Goal: Task Accomplishment & Management: Manage account settings

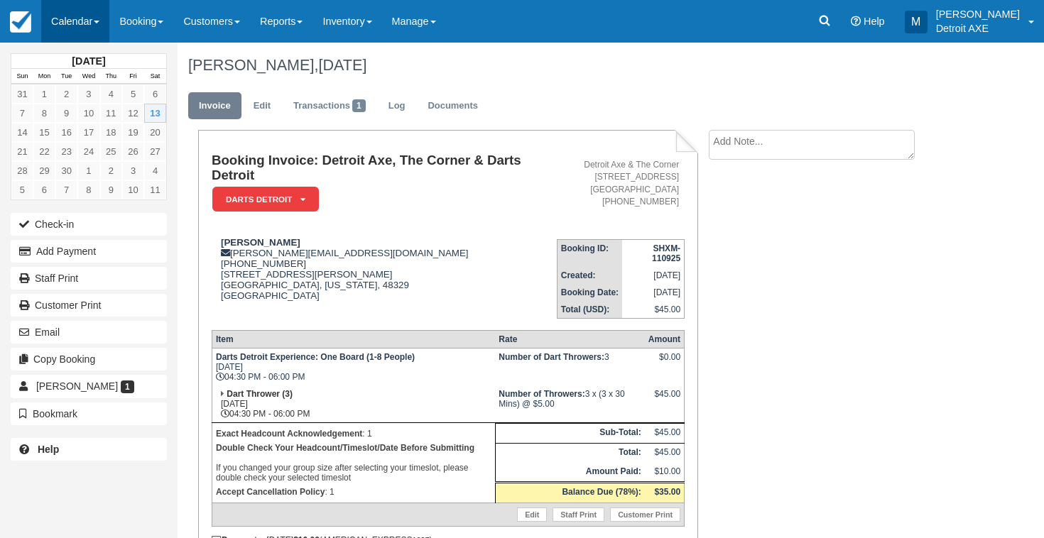
click at [72, 6] on link "Calendar" at bounding box center [75, 21] width 68 height 43
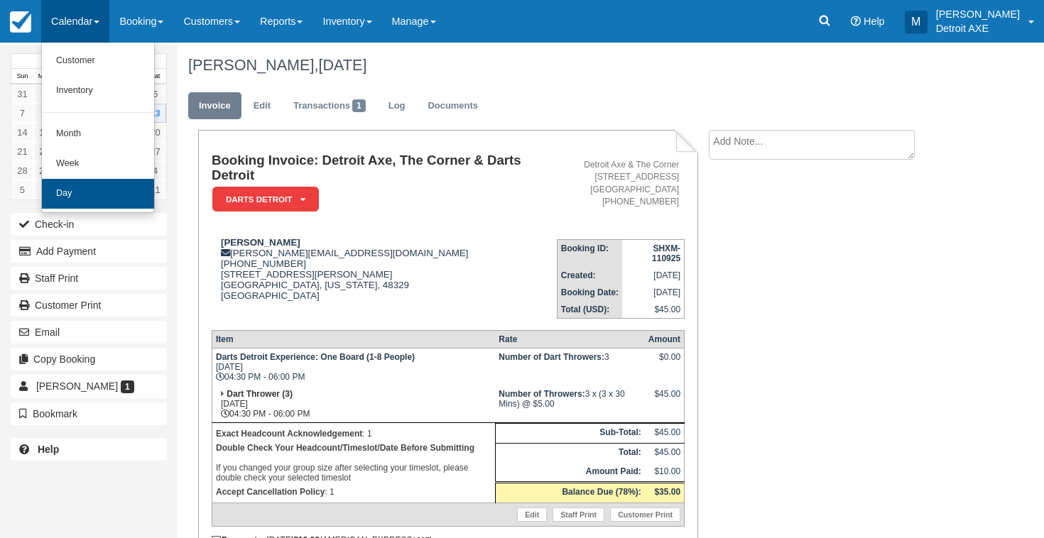
click at [116, 190] on link "Day" at bounding box center [98, 194] width 112 height 30
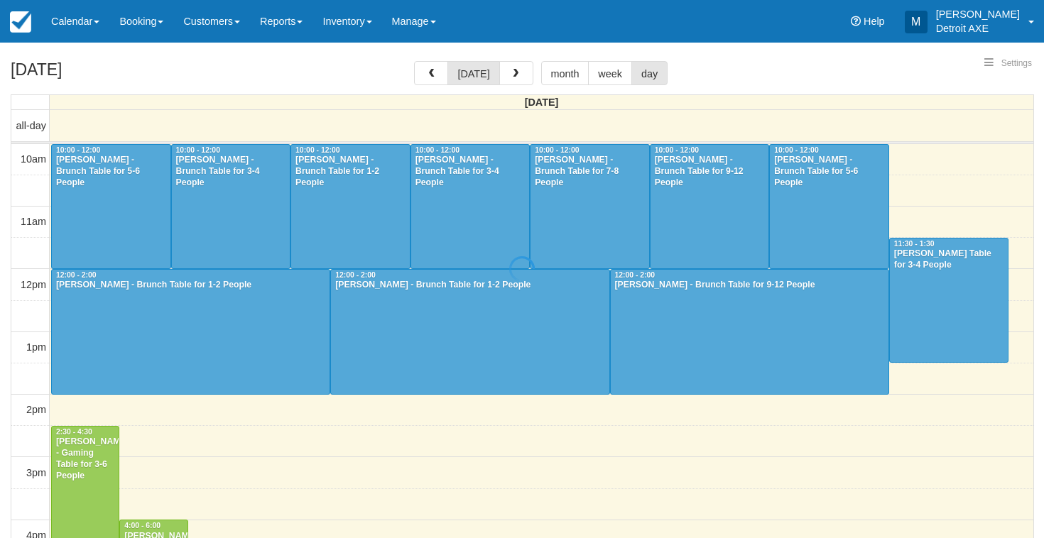
select select
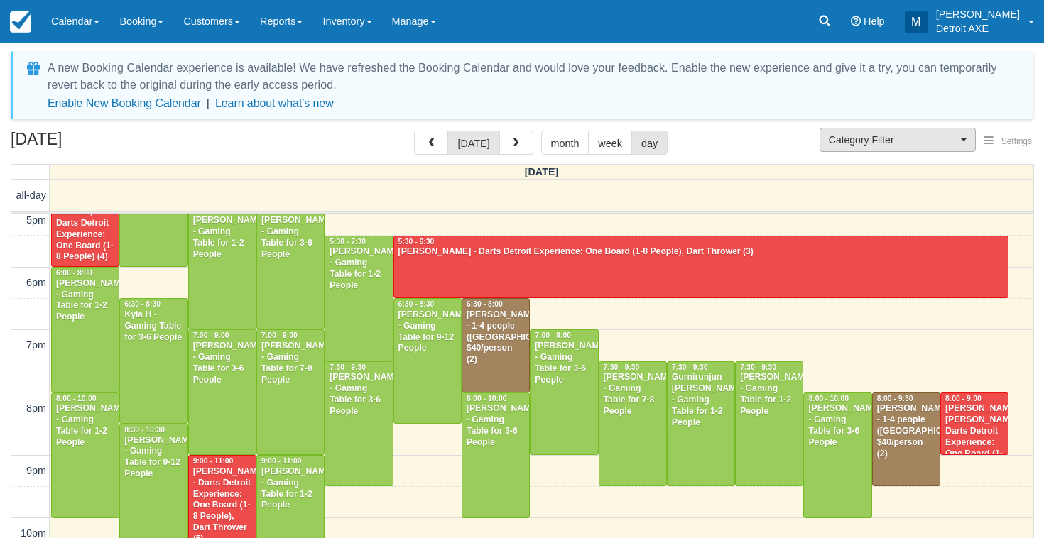
click at [858, 145] on span "Category Filter" at bounding box center [893, 140] width 129 height 14
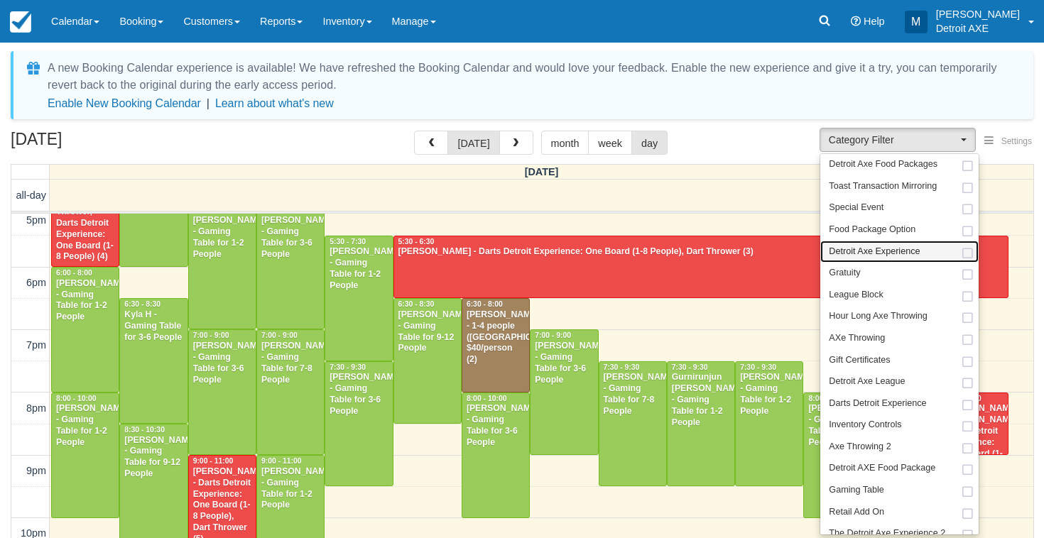
click at [877, 246] on span "Detroit Axe Experience" at bounding box center [874, 252] width 91 height 13
select select "14"
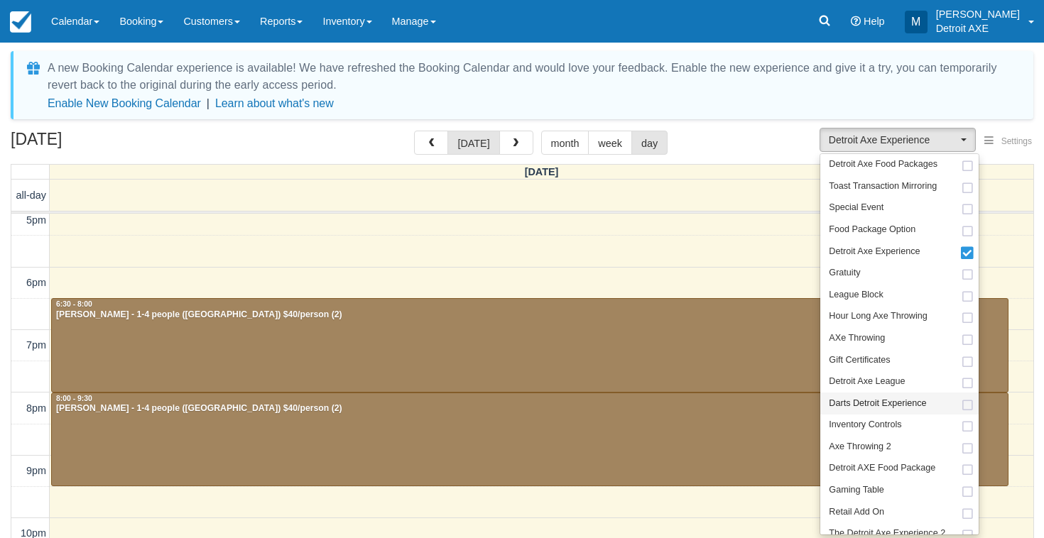
scroll to position [448, 0]
click at [853, 398] on span "Darts Detroit Experience" at bounding box center [877, 404] width 97 height 13
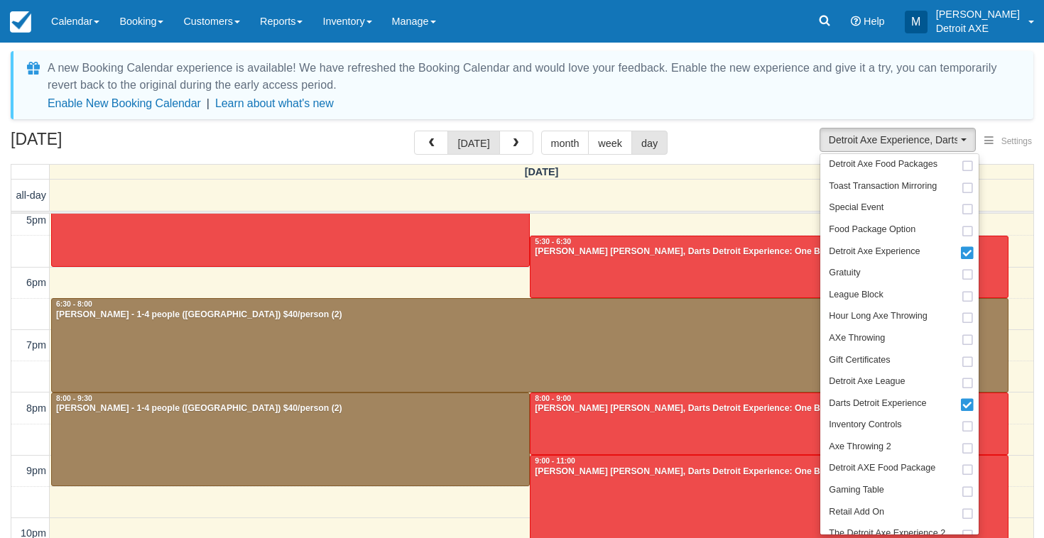
scroll to position [448, 0]
click at [737, 146] on div "September 13, 2025 today month week day" at bounding box center [522, 146] width 1023 height 31
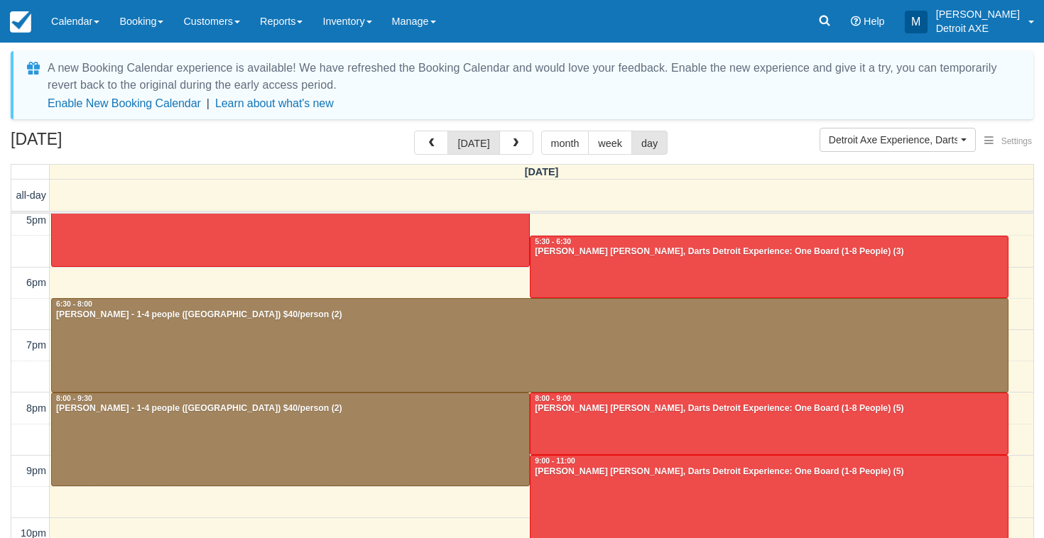
click at [401, 317] on div "Jeffrey Popovich - 1-4 people (Shared Arena) $40/person (2)" at bounding box center [529, 315] width 949 height 11
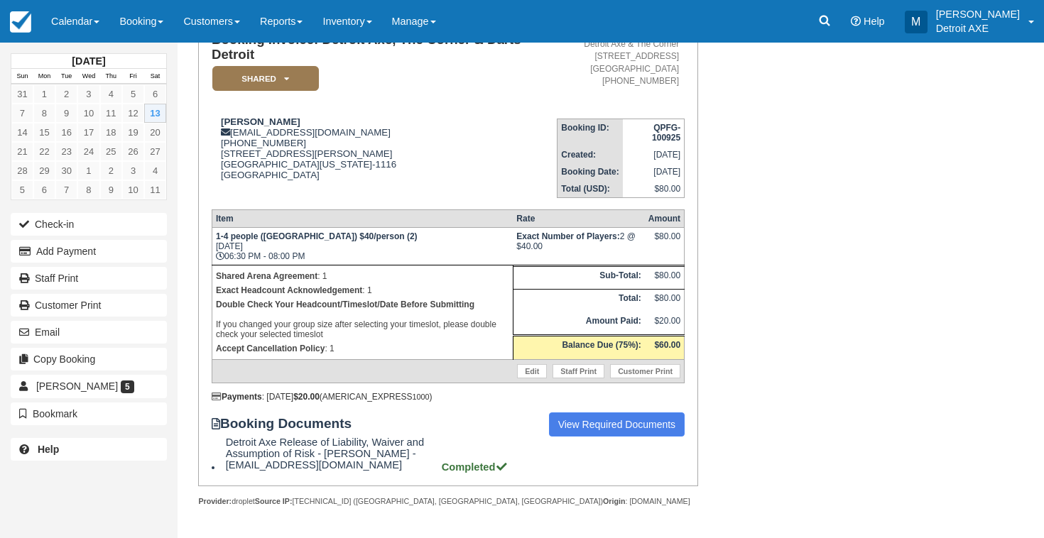
scroll to position [134, 0]
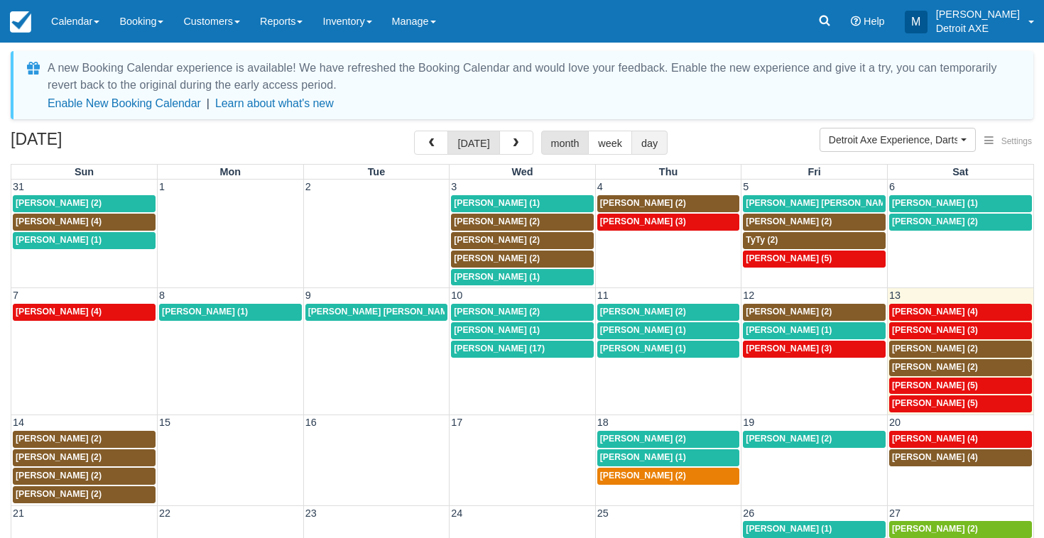
click at [651, 149] on button "day" at bounding box center [649, 143] width 36 height 24
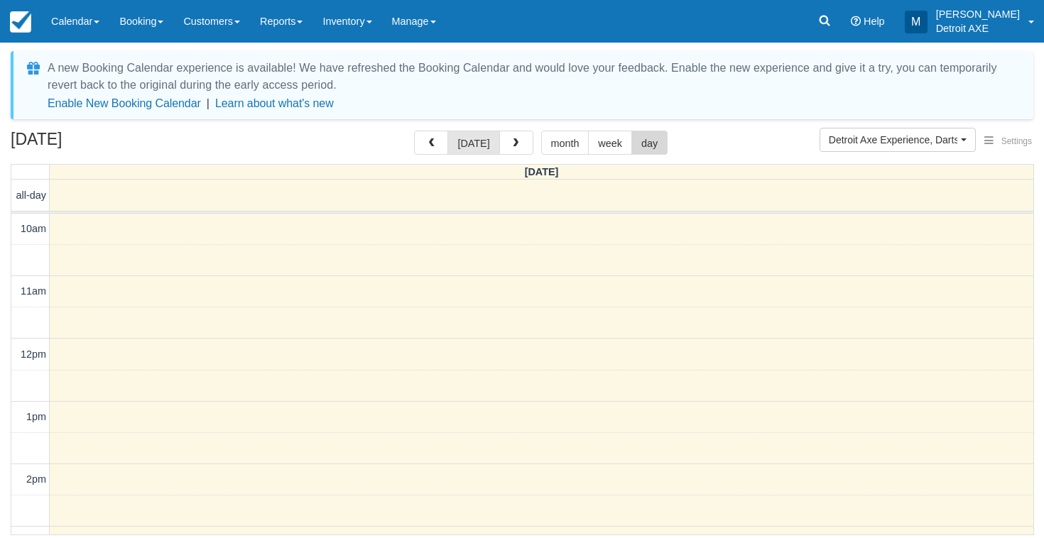
scroll to position [503, 0]
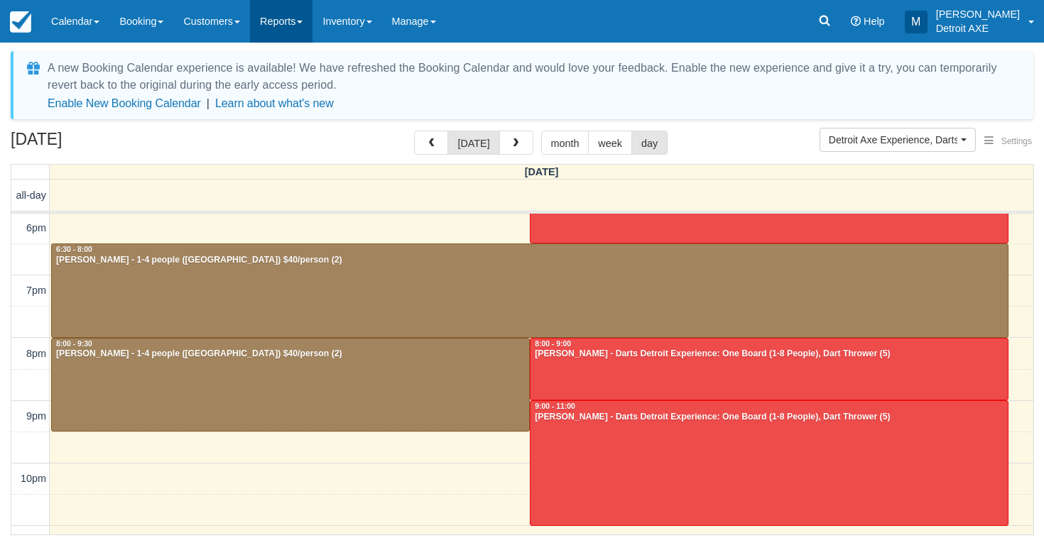
click at [310, 11] on link "Reports" at bounding box center [281, 21] width 62 height 43
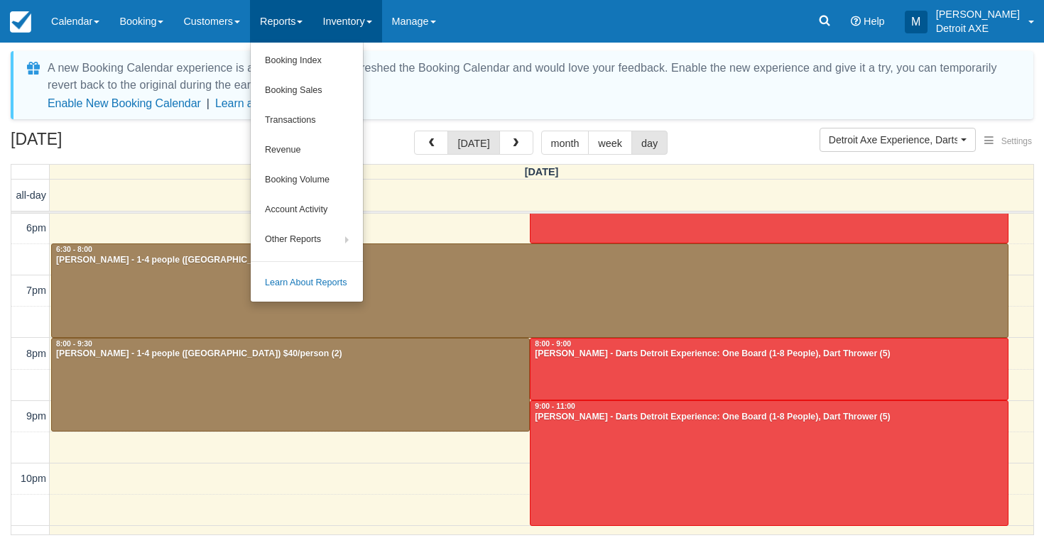
click at [353, 20] on link "Inventory" at bounding box center [346, 21] width 69 height 43
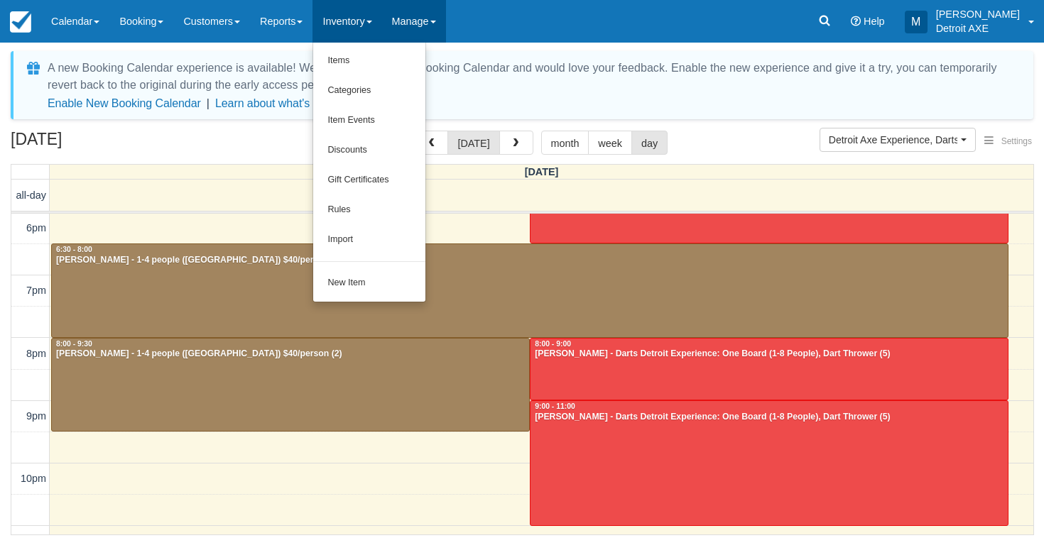
click at [424, 16] on link "Manage" at bounding box center [414, 21] width 64 height 43
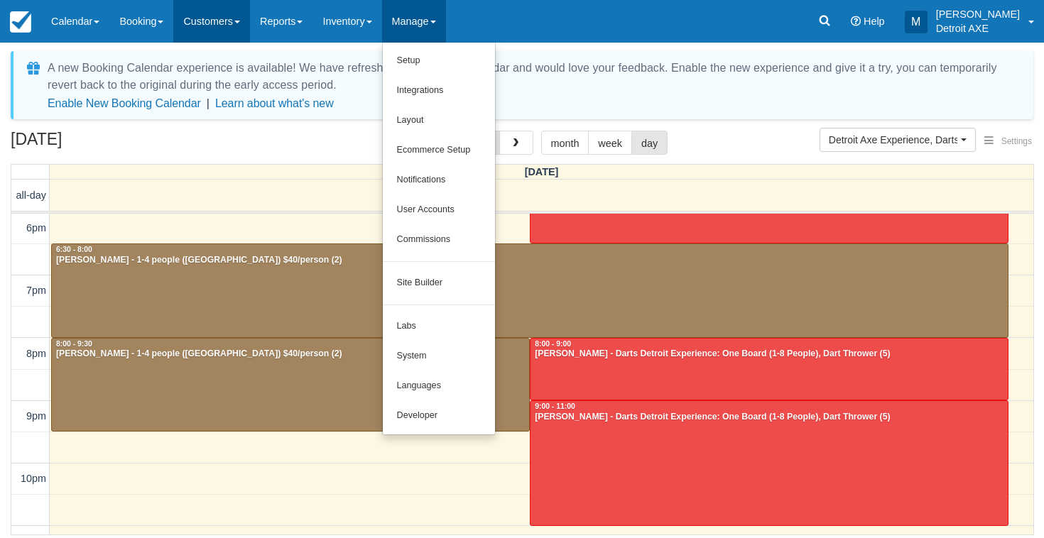
click at [222, 33] on link "Customers" at bounding box center [211, 21] width 77 height 43
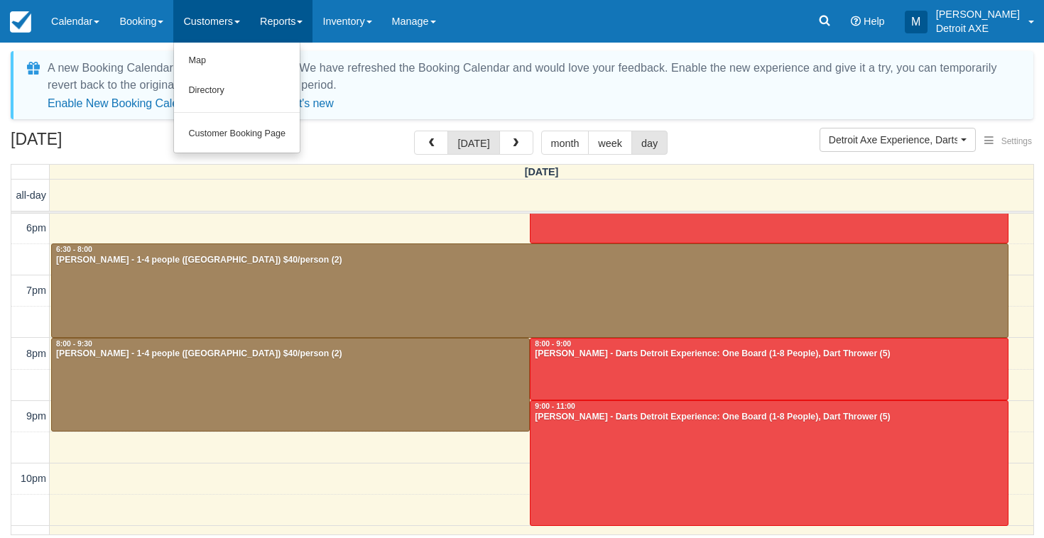
click at [312, 36] on link "Reports" at bounding box center [281, 21] width 62 height 43
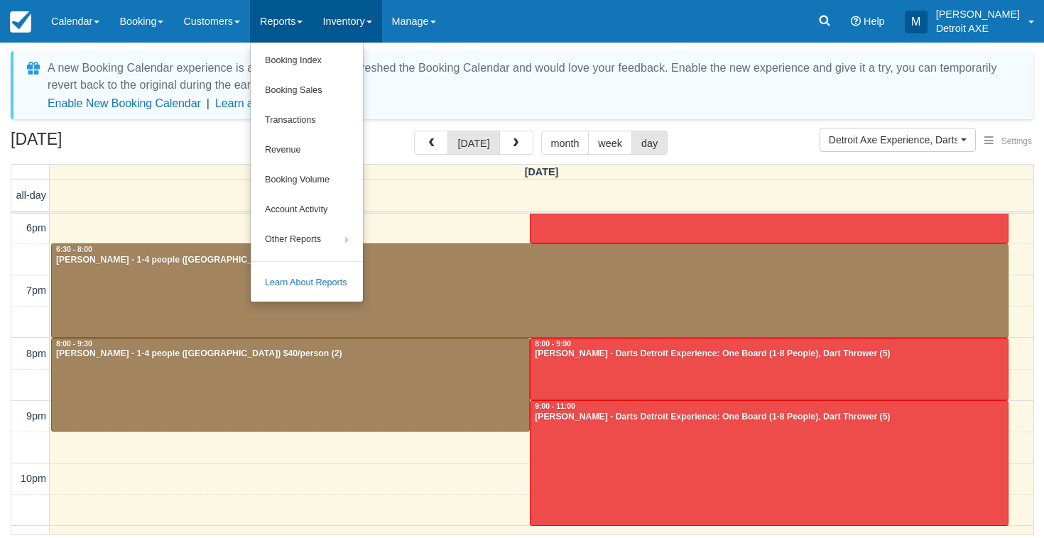
click at [353, 34] on link "Inventory" at bounding box center [346, 21] width 69 height 43
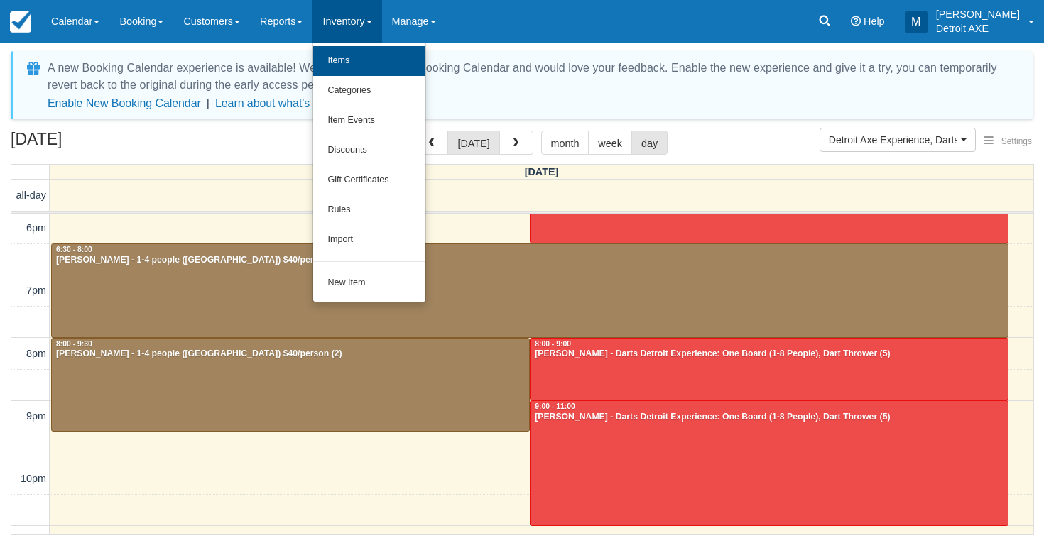
click at [352, 60] on link "Items" at bounding box center [369, 61] width 112 height 30
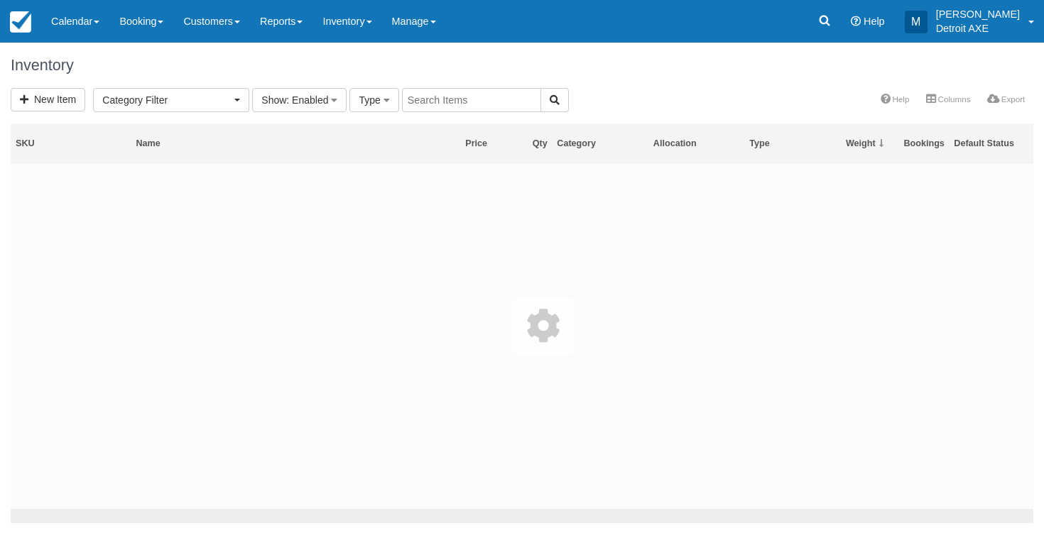
select select
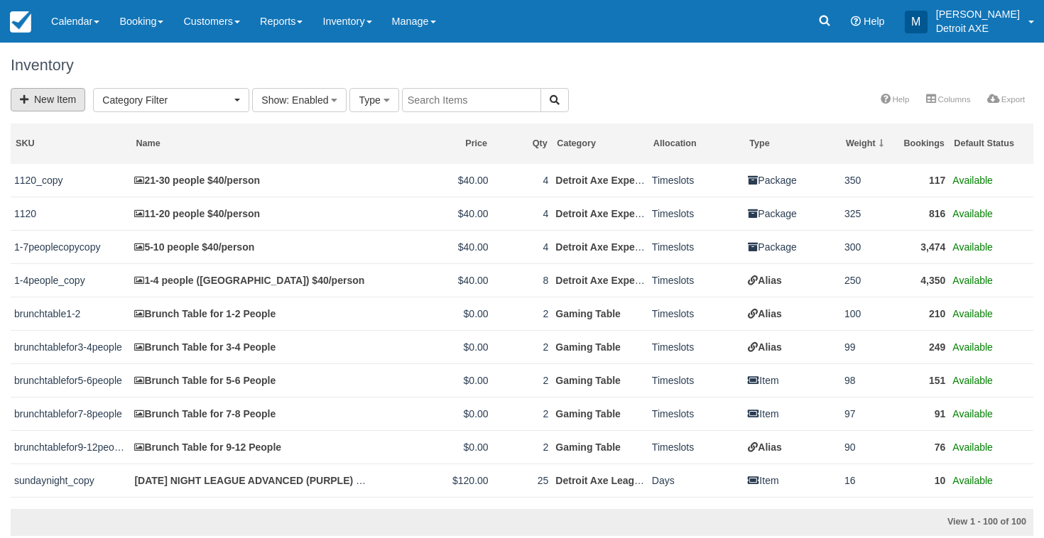
click at [62, 101] on link "New Item" at bounding box center [48, 99] width 75 height 23
select select
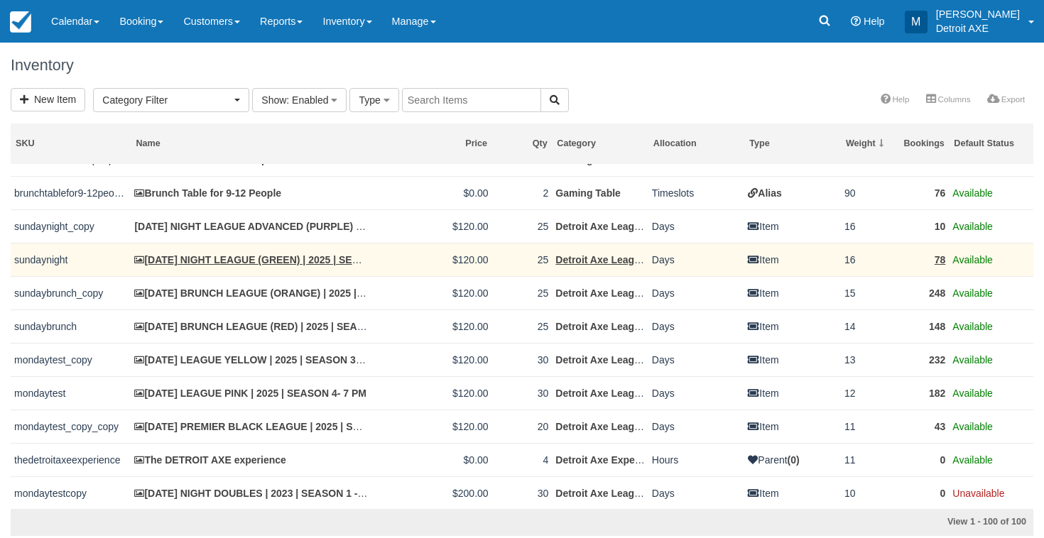
scroll to position [255, 0]
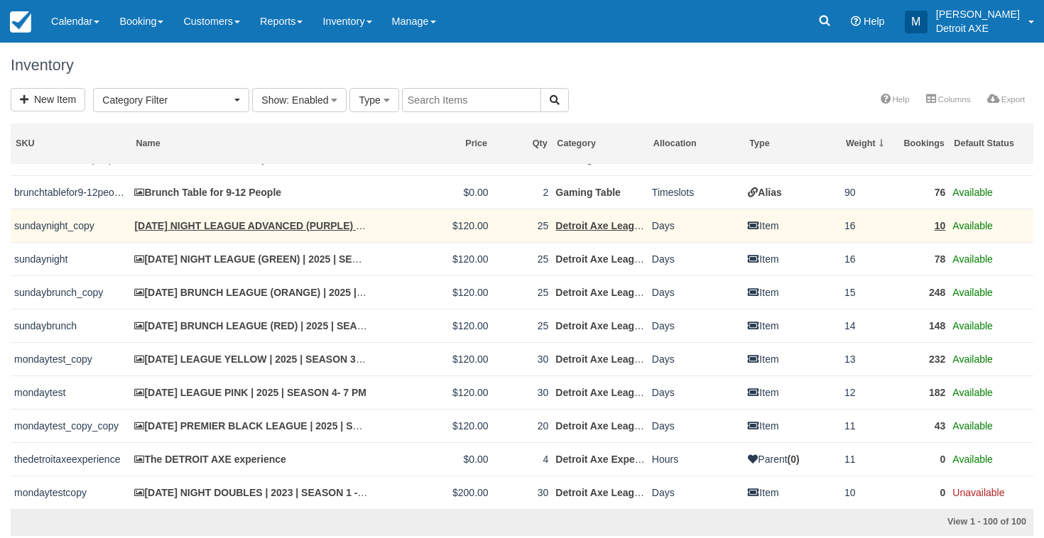
click at [185, 217] on td "[DATE] NIGHT LEAGUE ADVANCED (PURPLE) | 2025 | SEASON 4 - 6 PM" at bounding box center [251, 225] width 241 height 33
click at [187, 224] on link "[DATE] NIGHT LEAGUE ADVANCED (PURPLE) | 2025 | SEASON 4 - 6 PM" at bounding box center [303, 225] width 339 height 11
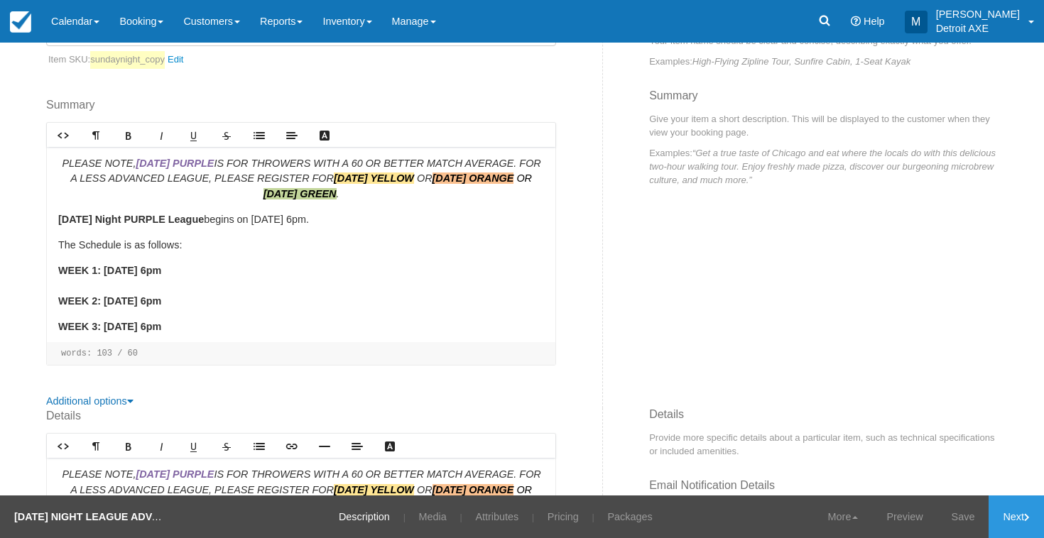
scroll to position [224, 0]
click at [281, 213] on p "Sunday Night PURPLE League begins on July 13th at 6pm." at bounding box center [301, 221] width 486 height 16
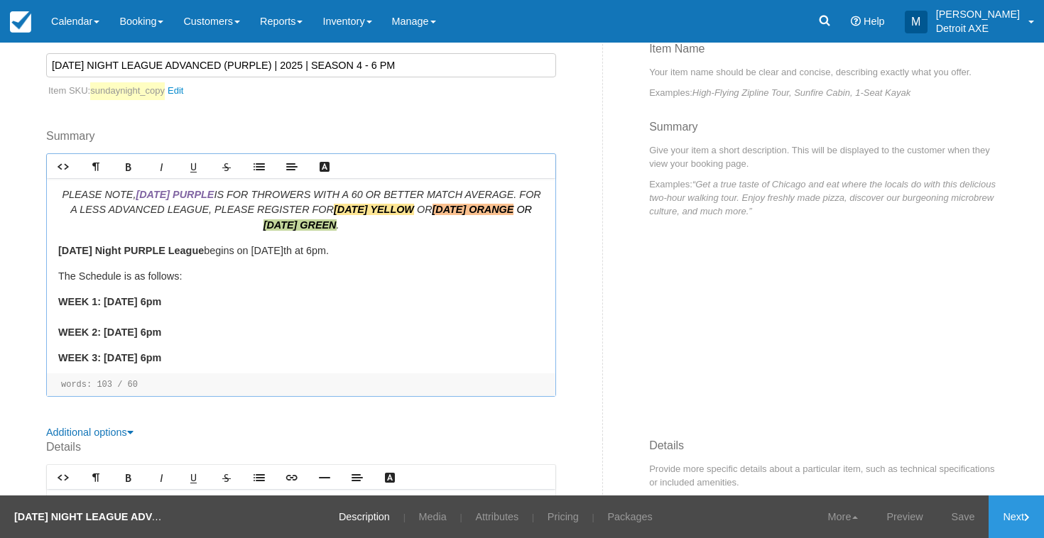
scroll to position [194, 0]
click at [140, 295] on strong "WEEK 1: [DATE] 6pm" at bounding box center [109, 300] width 103 height 11
click at [145, 326] on strong "WEEK 2: July 20th, 6pm" at bounding box center [109, 331] width 103 height 11
click at [141, 352] on strong "WEEK 3: July 27th, 6pm" at bounding box center [109, 357] width 103 height 11
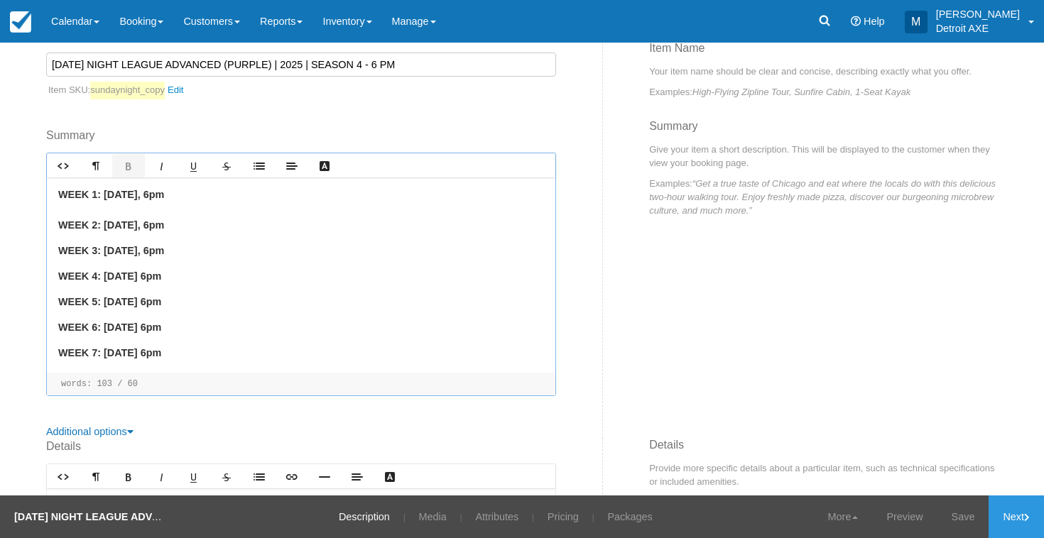
scroll to position [116, 0]
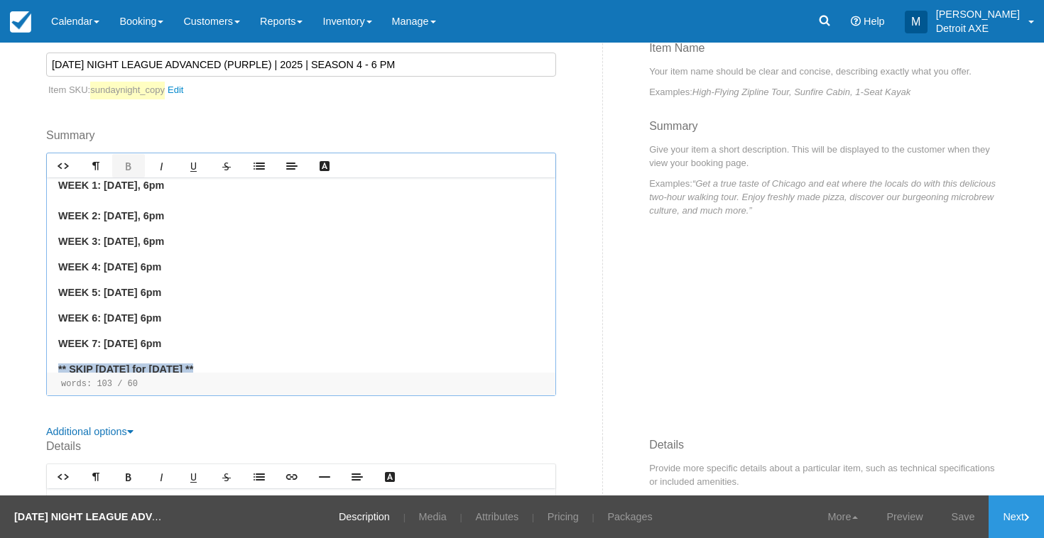
click at [151, 261] on strong "WEEK 4: August 3rd, 6pm" at bounding box center [109, 266] width 103 height 11
click at [376, 337] on p "WEEK 7: August 24th, 6pm" at bounding box center [301, 345] width 486 height 16
drag, startPoint x: 254, startPoint y: 350, endPoint x: 57, endPoint y: 339, distance: 197.7
click at [57, 339] on div "PLEASE NOTE, SUNDAY PURPLE IS FOR THROWERS WITH A 60 OR BETTER MATCH AVERAGE. F…" at bounding box center [301, 275] width 508 height 195
copy span "** SKIP August 31st for Labor Day **"
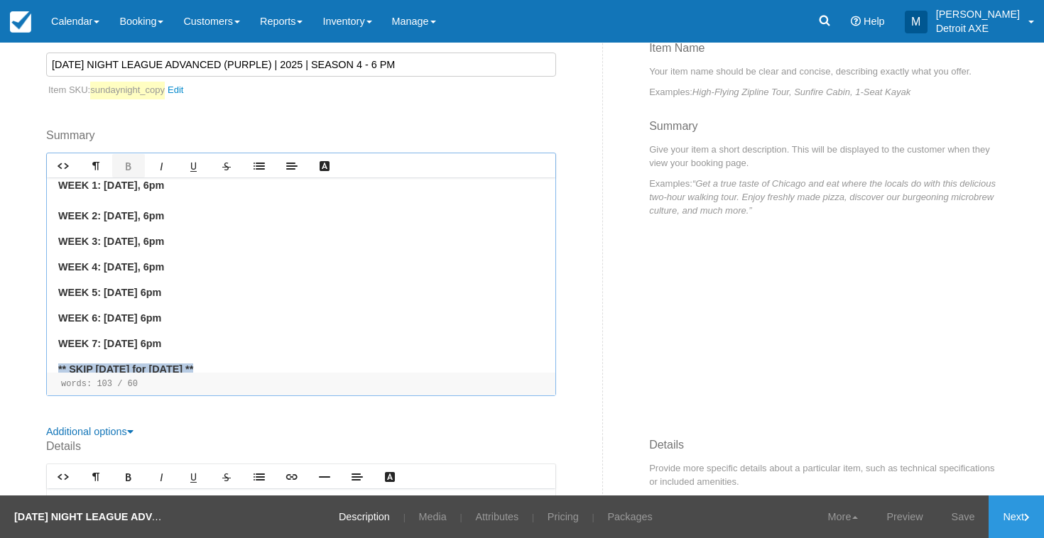
click at [225, 253] on div "PLEASE NOTE, SUNDAY PURPLE IS FOR THROWERS WITH A 60 OR BETTER MATCH AVERAGE. F…" at bounding box center [301, 275] width 508 height 195
click at [145, 287] on span "** SKIP August 31st for Labor Day **" at bounding box center [125, 292] width 135 height 11
click at [190, 287] on span "** SKIP October 12th for Labor Day **" at bounding box center [124, 292] width 132 height 11
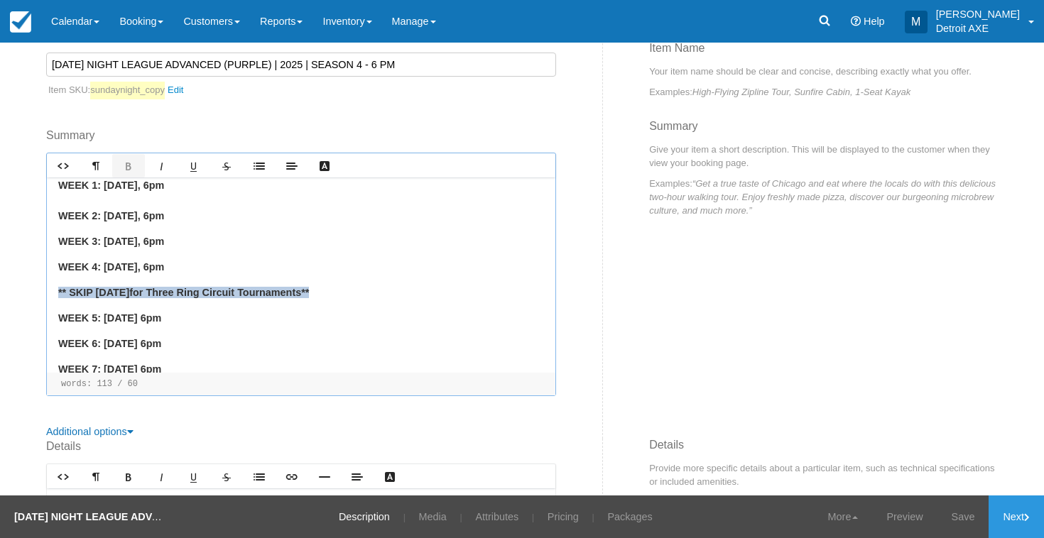
click at [157, 312] on strong "WEEK 5: August 10th, 6pm" at bounding box center [109, 317] width 103 height 11
click at [159, 338] on strong "WEEK 6: August 17th, 6pm" at bounding box center [109, 343] width 103 height 11
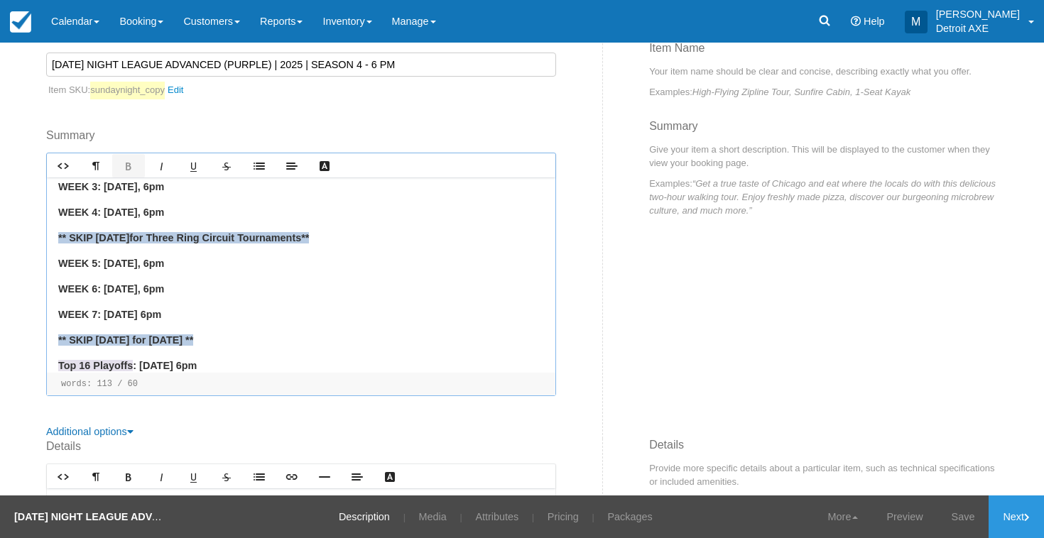
scroll to position [172, 0]
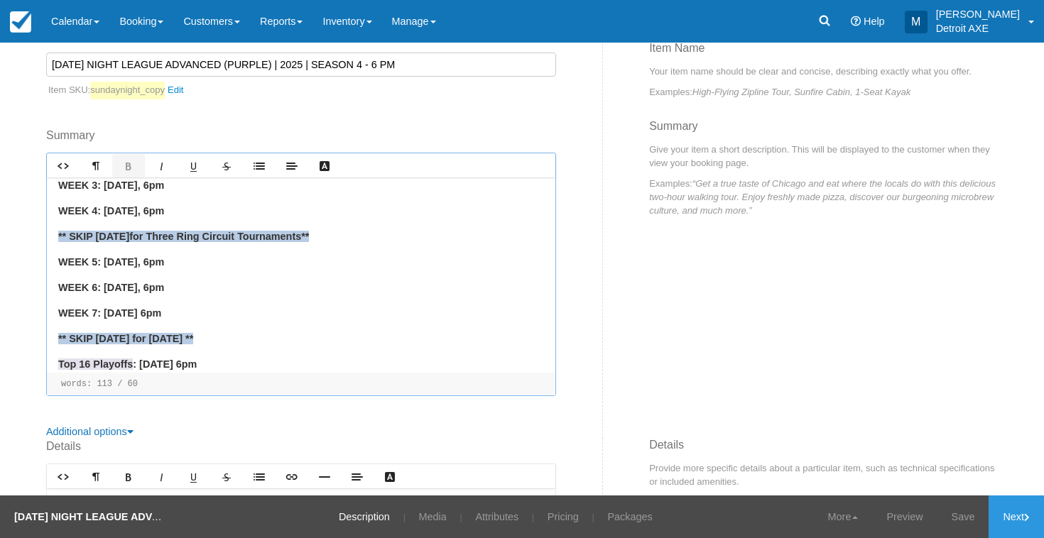
click at [327, 281] on p "WEEK 6: October 26th , 6pm" at bounding box center [301, 289] width 486 height 16
click at [158, 308] on strong "WEEK 7: August 24th, 6pm" at bounding box center [109, 313] width 103 height 11
drag, startPoint x: 243, startPoint y: 320, endPoint x: 67, endPoint y: 303, distance: 176.9
click at [67, 303] on div "PLEASE NOTE, SUNDAY PURPLE IS FOR THROWERS WITH A 60 OR BETTER MATCH AVERAGE. F…" at bounding box center [301, 275] width 508 height 195
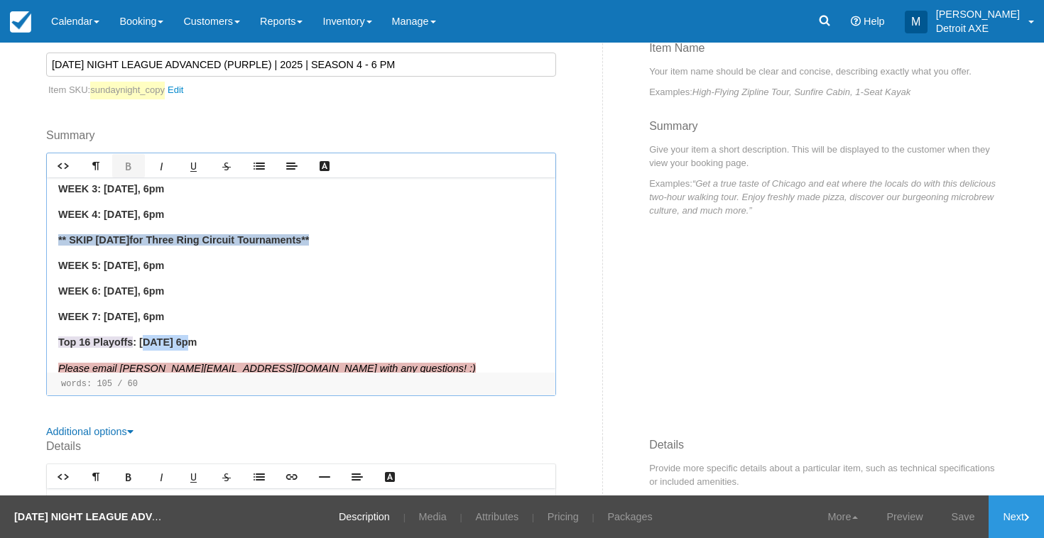
drag, startPoint x: 190, startPoint y: 319, endPoint x: 141, endPoint y: 316, distance: 49.1
click at [141, 337] on strong "Top 16 Playoffs : September 7th, 6pm" at bounding box center [127, 342] width 138 height 11
click at [353, 62] on input "[DATE] NIGHT LEAGUE ADVANCED (PURPLE) | 2025 | SEASON 4 - 6 PM" at bounding box center [301, 65] width 510 height 24
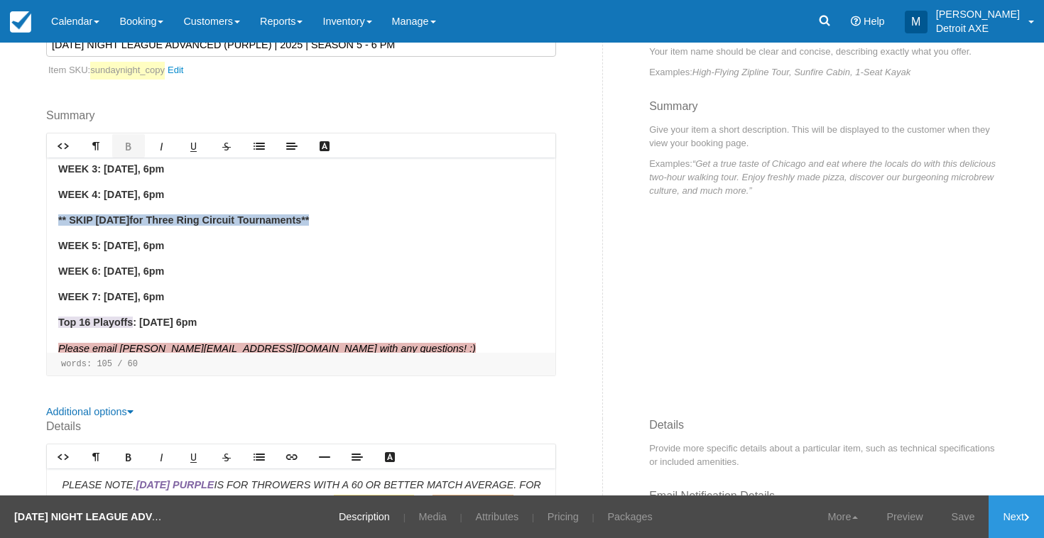
scroll to position [219, 0]
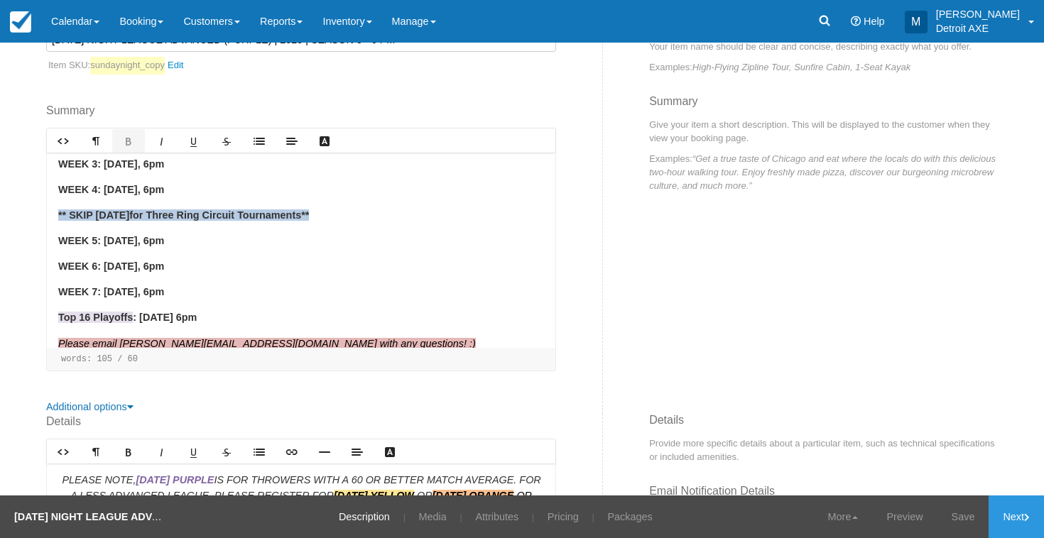
type input "SUNDAY NIGHT LEAGUE ADVANCED (PURPLE) | 2025 | SEASON 5 - 6 PM"
click at [241, 234] on div "PLEASE NOTE, SUNDAY PURPLE IS FOR THROWERS WITH A 60 OR BETTER MATCH AVERAGE. F…" at bounding box center [301, 250] width 508 height 195
click at [239, 259] on p "WEEK 6: October 26th , 6pm" at bounding box center [301, 267] width 486 height 16
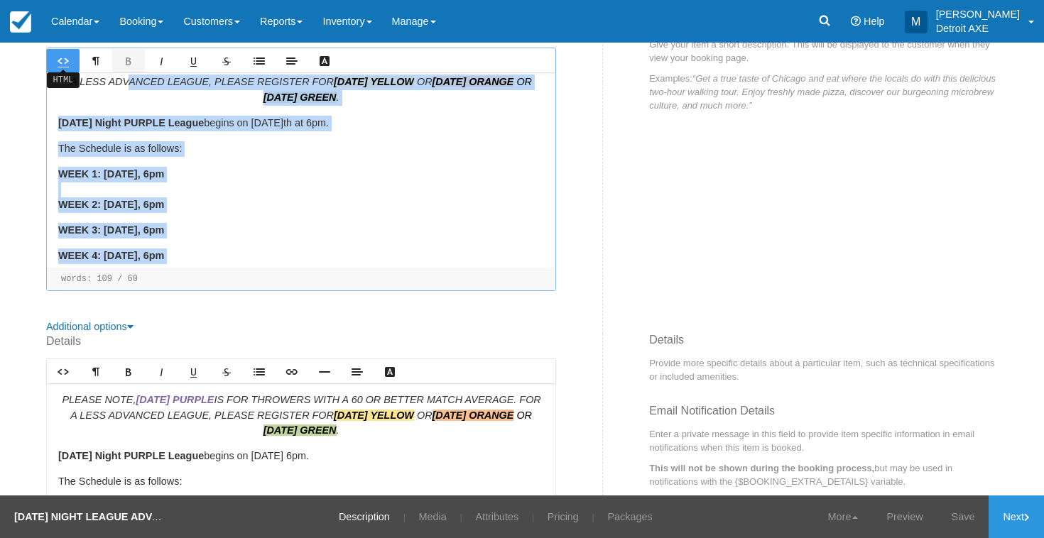
scroll to position [0, 0]
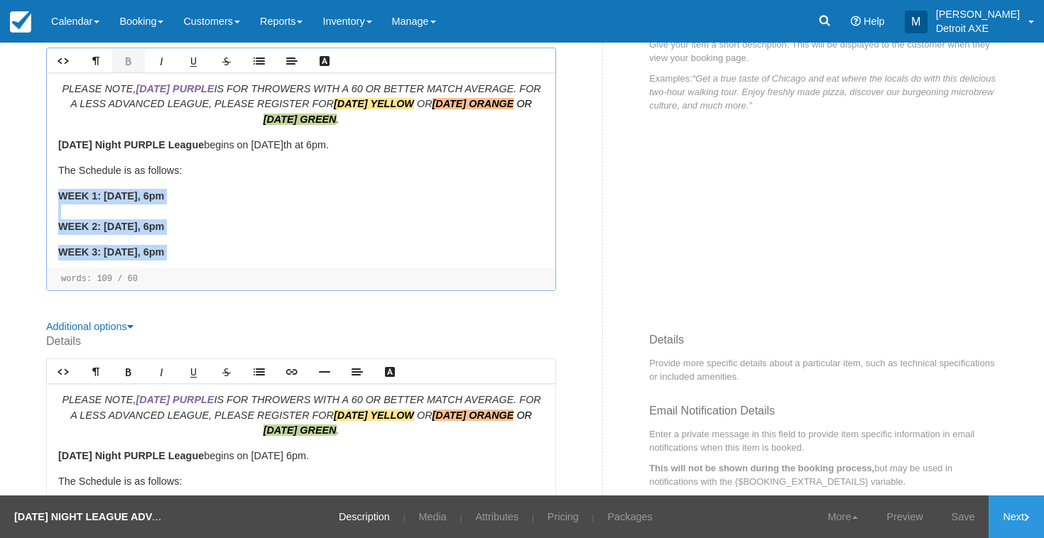
drag, startPoint x: 374, startPoint y: 241, endPoint x: 50, endPoint y: 168, distance: 332.0
click at [50, 168] on div "PLEASE NOTE, SUNDAY PURPLE IS FOR THROWERS WITH A 60 OR BETTER MATCH AVERAGE. F…" at bounding box center [301, 169] width 508 height 195
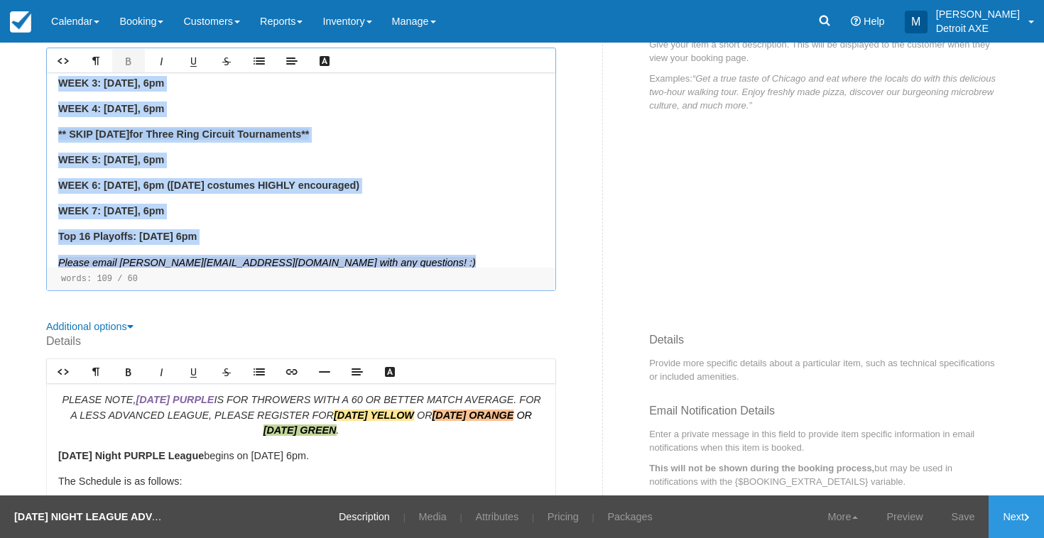
scroll to position [168, 0]
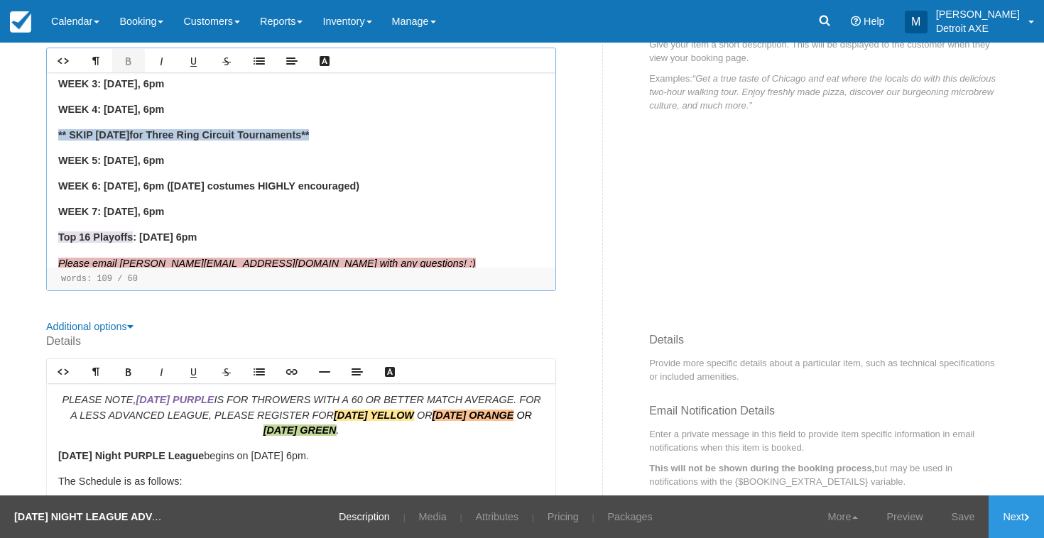
click at [240, 205] on div "PLEASE NOTE, SUNDAY PURPLE IS FOR THROWERS WITH A 60 OR BETTER MATCH AVERAGE. F…" at bounding box center [301, 169] width 508 height 195
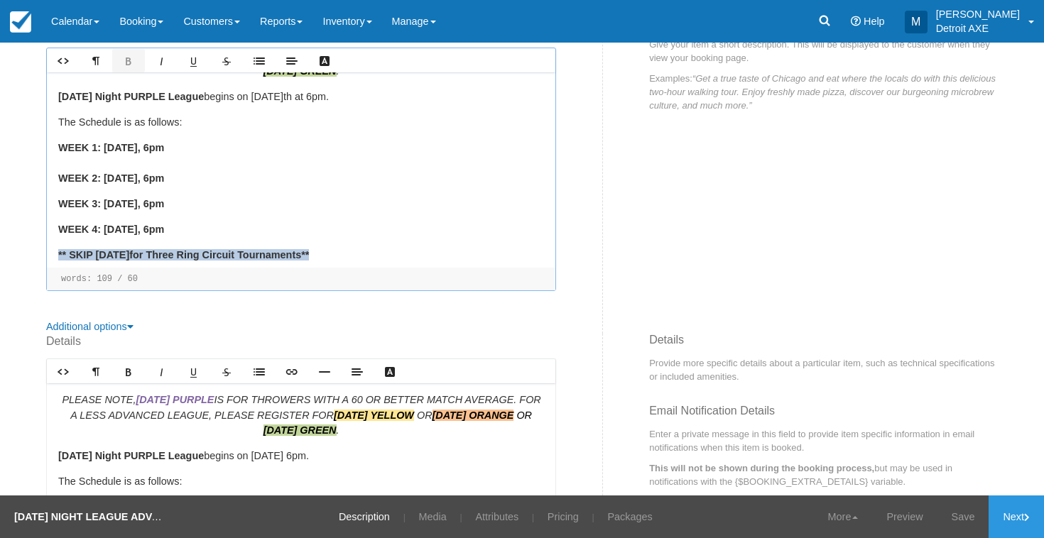
scroll to position [45, 0]
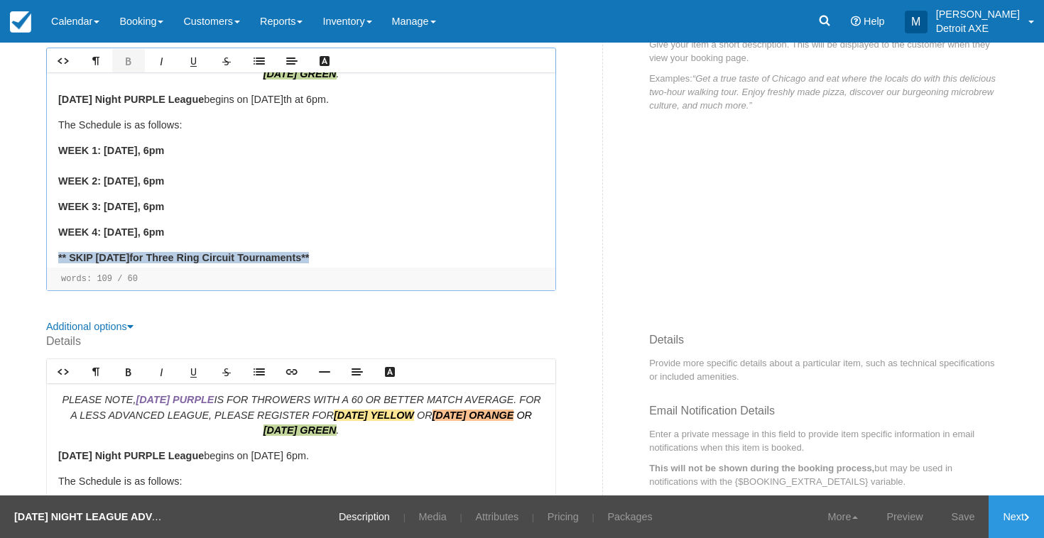
drag, startPoint x: 257, startPoint y: 217, endPoint x: 62, endPoint y: 133, distance: 212.5
click at [62, 133] on div "PLEASE NOTE, SUNDAY PURPLE IS FOR THROWERS WITH A 60 OR BETTER MATCH AVERAGE. F…" at bounding box center [301, 169] width 508 height 195
copy div "WEEK 1: September 14th , 6pm WEEK 2: September 21st , 6pm WEEK 3: September 28t…"
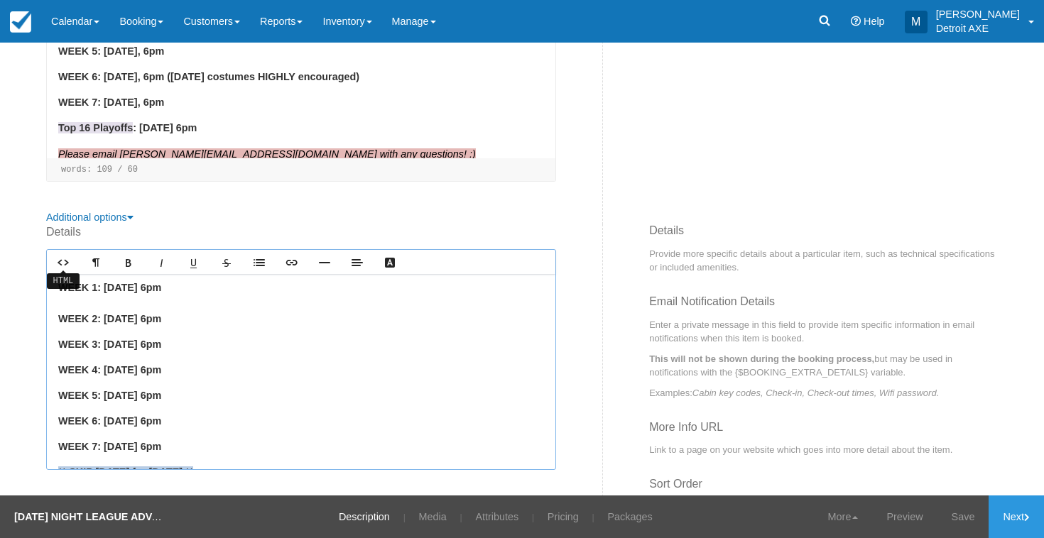
scroll to position [94, 0]
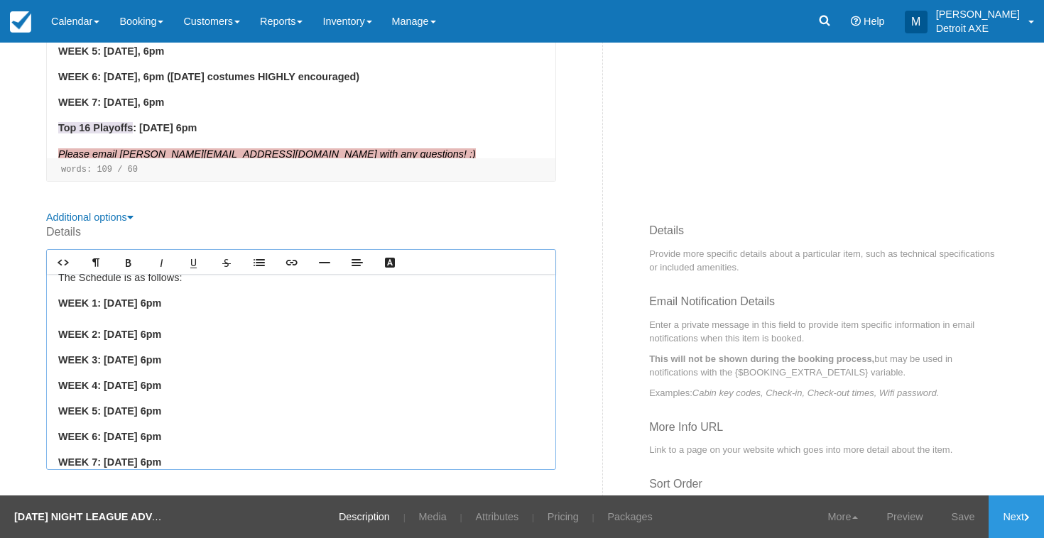
drag, startPoint x: 278, startPoint y: 413, endPoint x: 57, endPoint y: 287, distance: 254.5
click at [57, 287] on div "PLEASE NOTE, [DATE] PURPLE IS FOR THROWERS WITH A 60 OR BETTER MATCH AVERAGE. F…" at bounding box center [301, 371] width 508 height 195
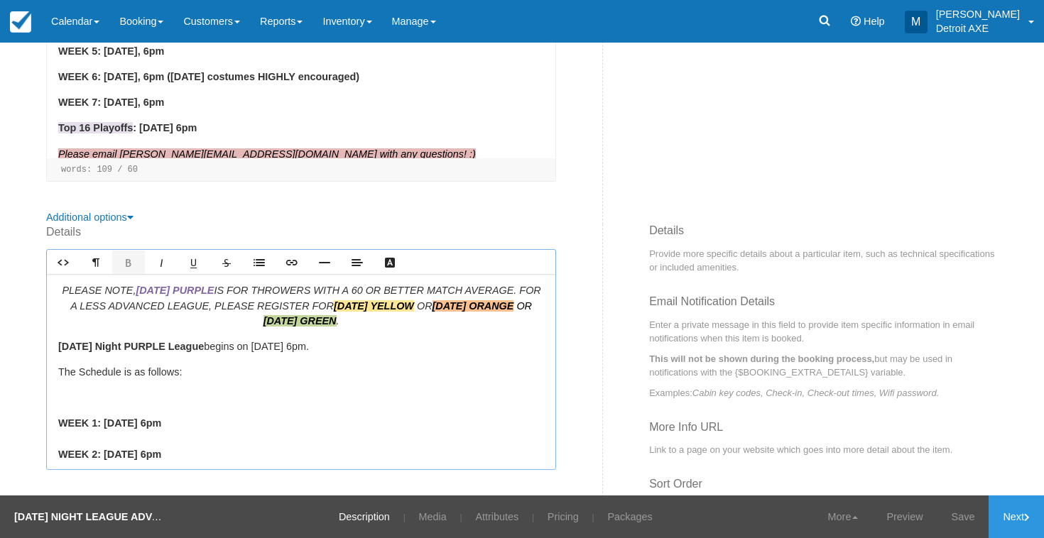
click at [130, 391] on p at bounding box center [301, 399] width 486 height 16
click at [288, 339] on p "Sunday Night PURPLE League begins on July 13th at 6pm." at bounding box center [301, 347] width 486 height 16
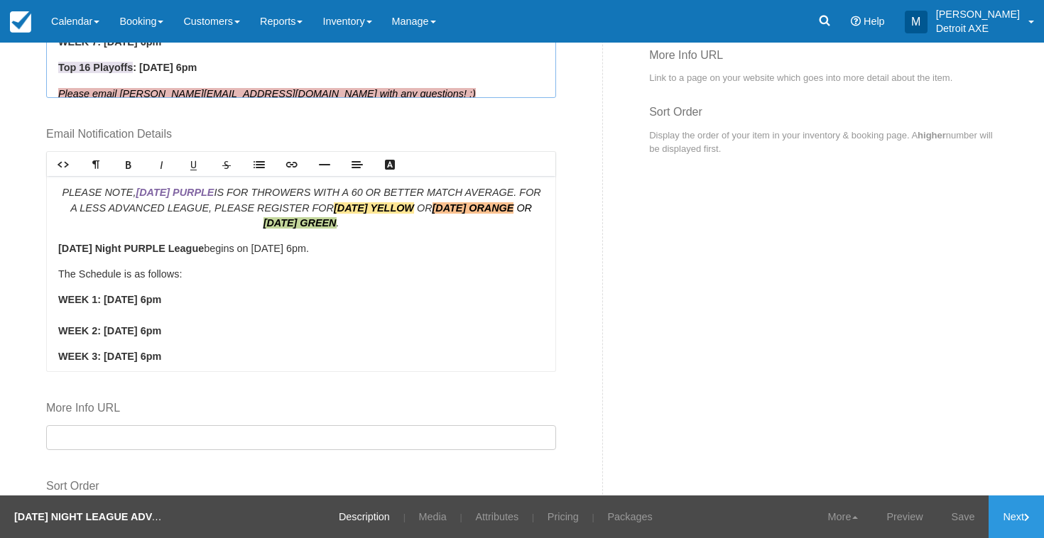
scroll to position [793, 0]
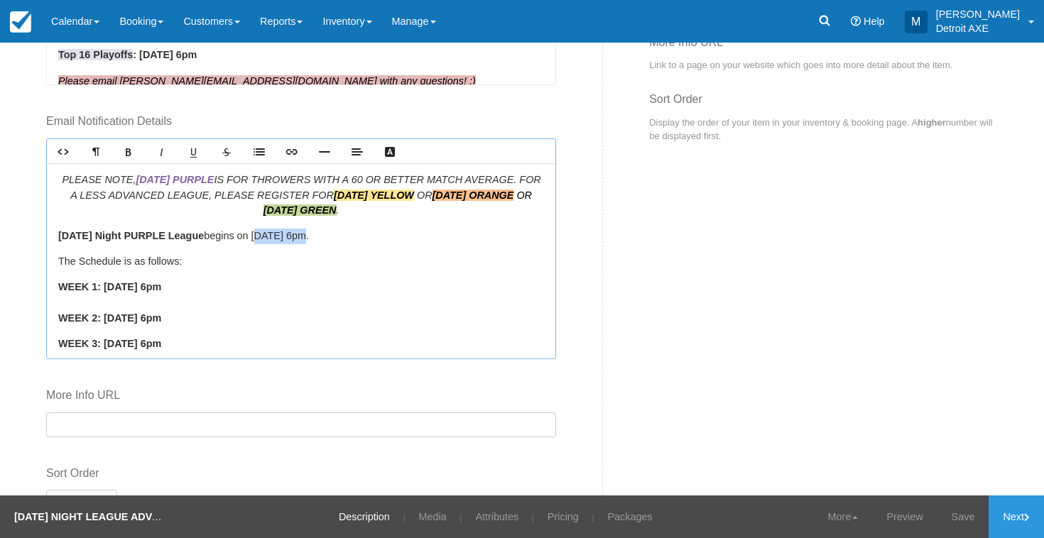
drag, startPoint x: 286, startPoint y: 212, endPoint x: 248, endPoint y: 212, distance: 38.3
click at [248, 229] on p "Sunday Night PURPLE League begins on July 13th at 6pm." at bounding box center [301, 237] width 486 height 16
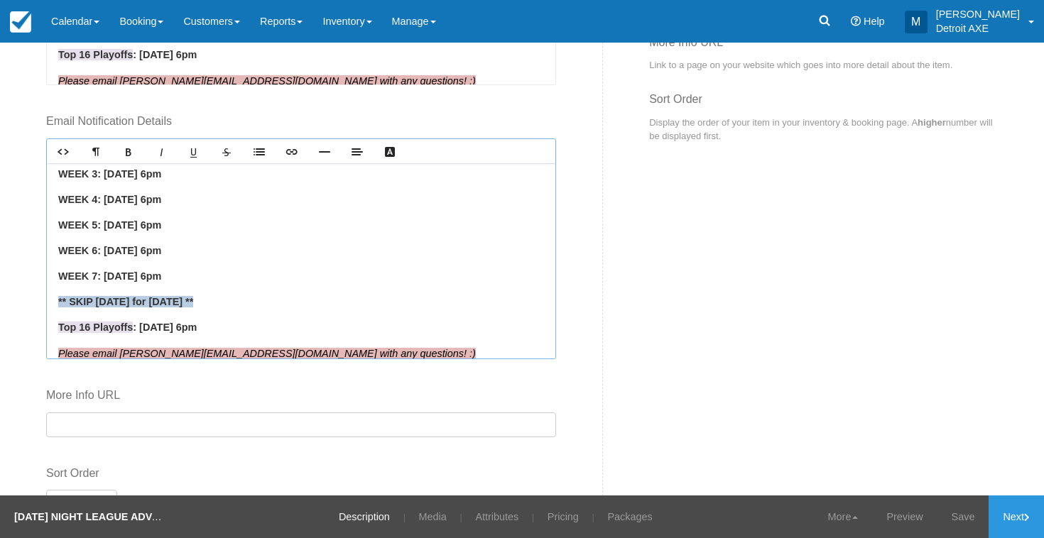
scroll to position [168, 0]
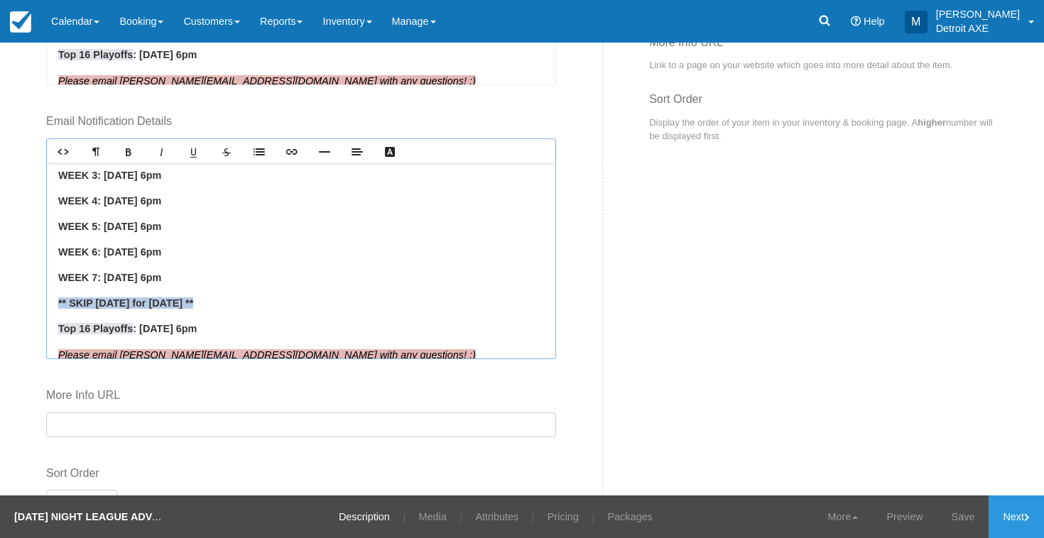
click at [245, 296] on p "** SKIP [DATE] for [DATE] **" at bounding box center [301, 304] width 486 height 16
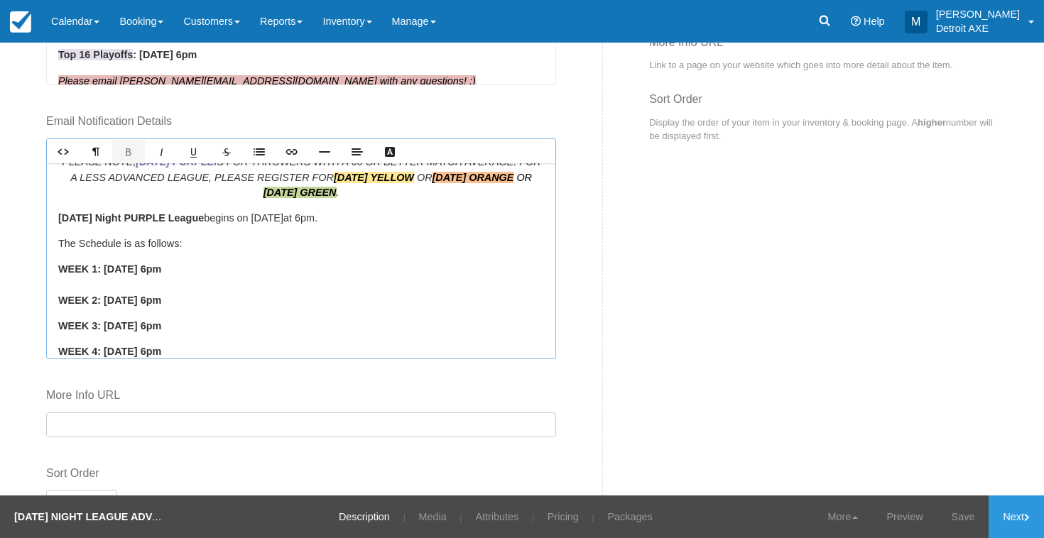
scroll to position [0, 0]
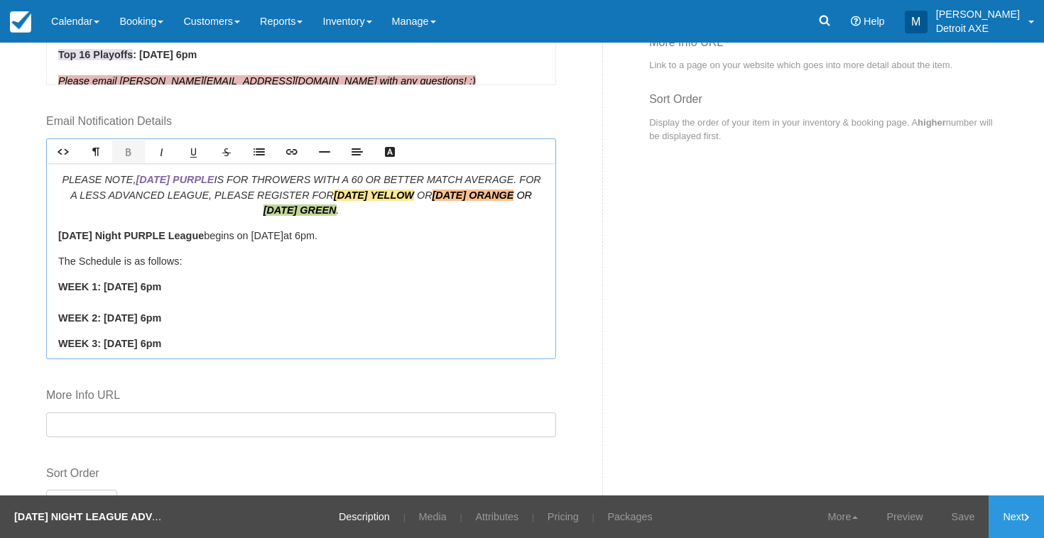
drag, startPoint x: 248, startPoint y: 304, endPoint x: 30, endPoint y: 264, distance: 221.6
click at [30, 264] on div "Edit Item - Description This is your first step to creating your item for your …" at bounding box center [522, 269] width 1044 height 453
click at [134, 250] on div "PLEASE NOTE, SUNDAY PURPLE IS FOR THROWERS WITH A 60 OR BETTER MATCH AVERAGE. F…" at bounding box center [301, 260] width 508 height 195
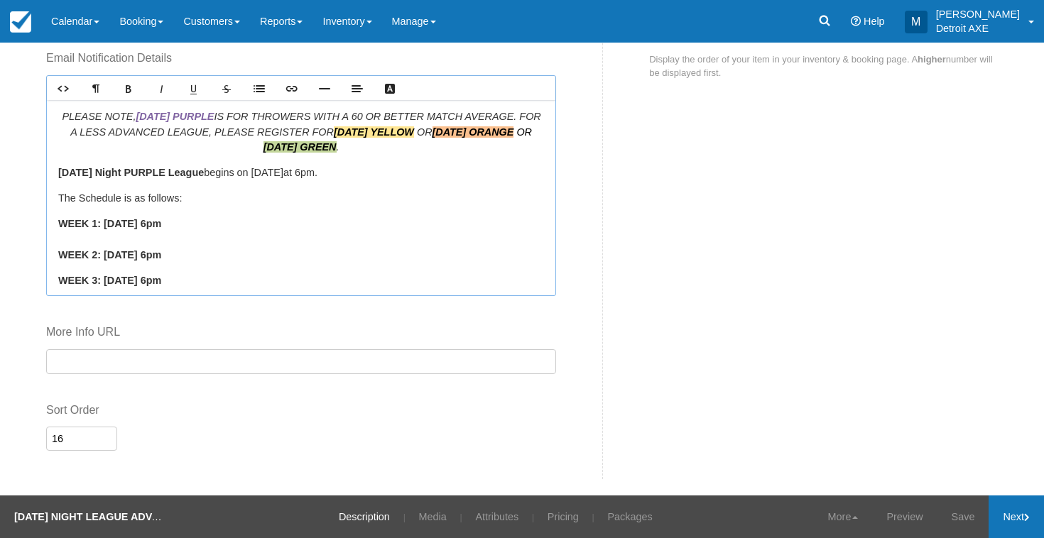
click at [1025, 511] on link "Next" at bounding box center [1016, 517] width 55 height 43
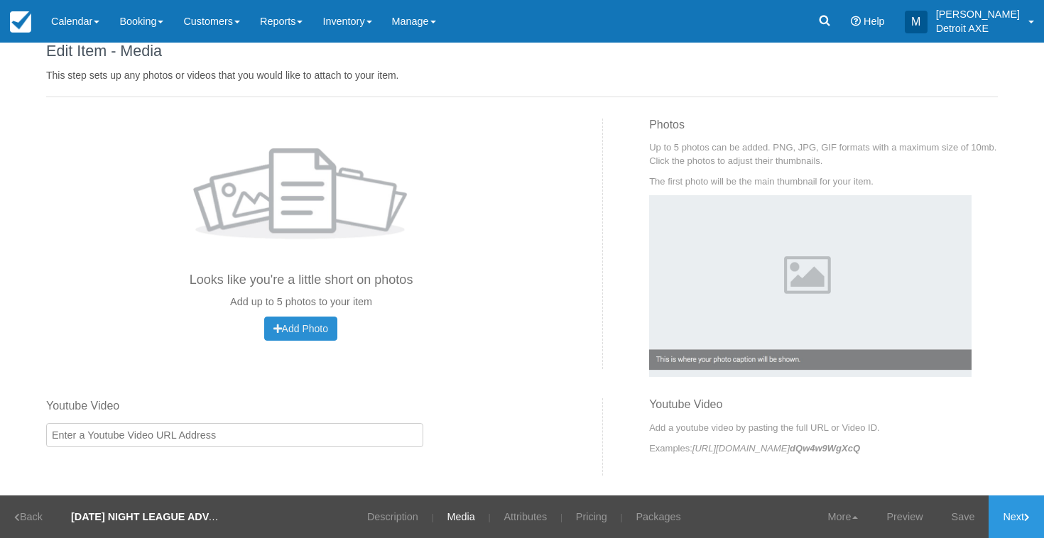
click at [296, 327] on span "Add Photo" at bounding box center [300, 328] width 55 height 11
click at [1018, 521] on link "Next" at bounding box center [1016, 517] width 55 height 43
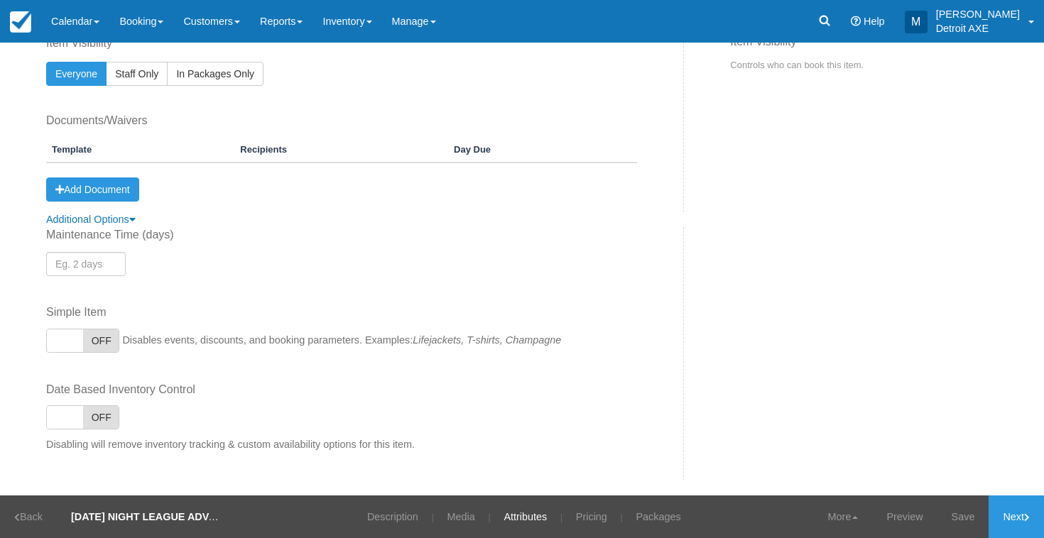
scroll to position [394, 0]
click at [23, 513] on link "Back" at bounding box center [28, 517] width 57 height 43
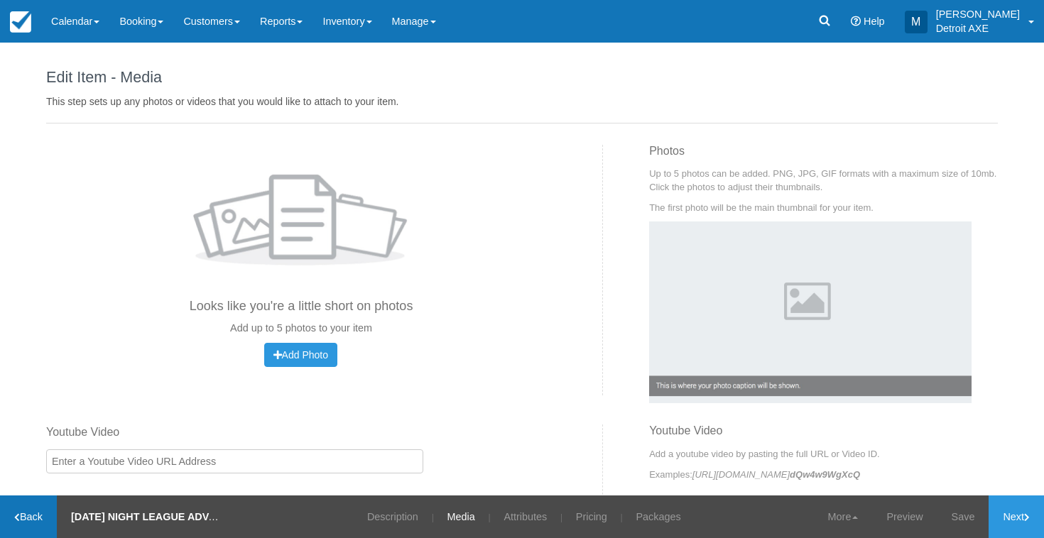
click at [45, 518] on link "Back" at bounding box center [28, 517] width 57 height 43
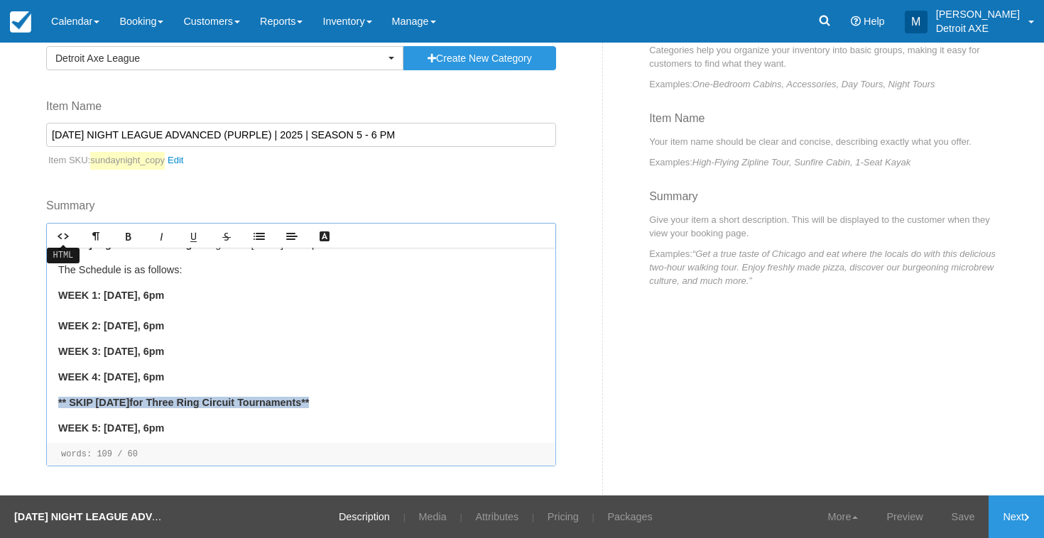
scroll to position [39, 0]
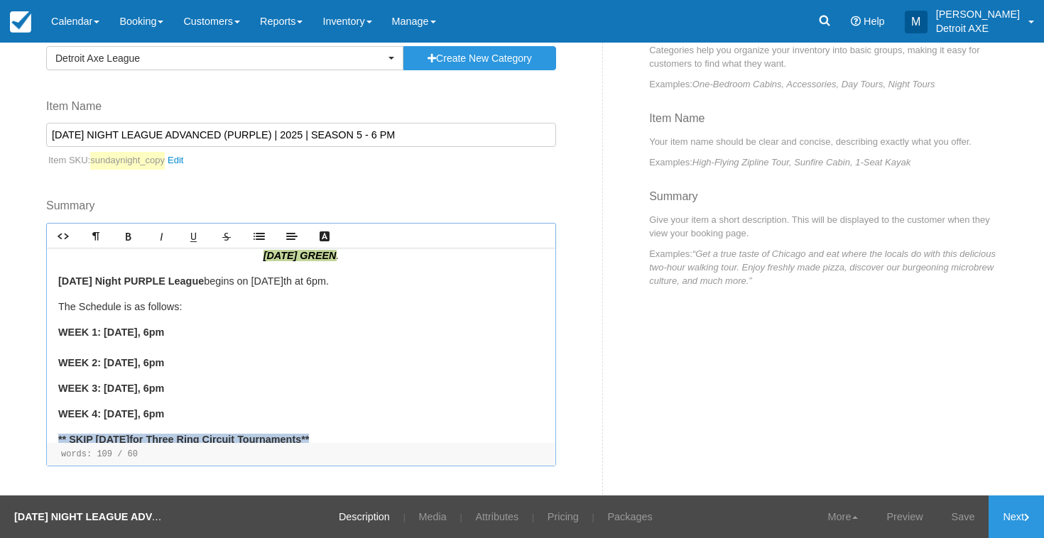
drag, startPoint x: 254, startPoint y: 389, endPoint x: 53, endPoint y: 315, distance: 214.8
click at [53, 315] on div "PLEASE NOTE, SUNDAY PURPLE IS FOR THROWERS WITH A 60 OR BETTER MATCH AVERAGE. F…" at bounding box center [301, 345] width 508 height 195
copy div "WEEK 1: September 14th , 6pm WEEK 2: September 21st , 6pm WEEK 3: September 28t…"
click at [58, 276] on strong "Sunday Night PURPLE League" at bounding box center [131, 281] width 146 height 11
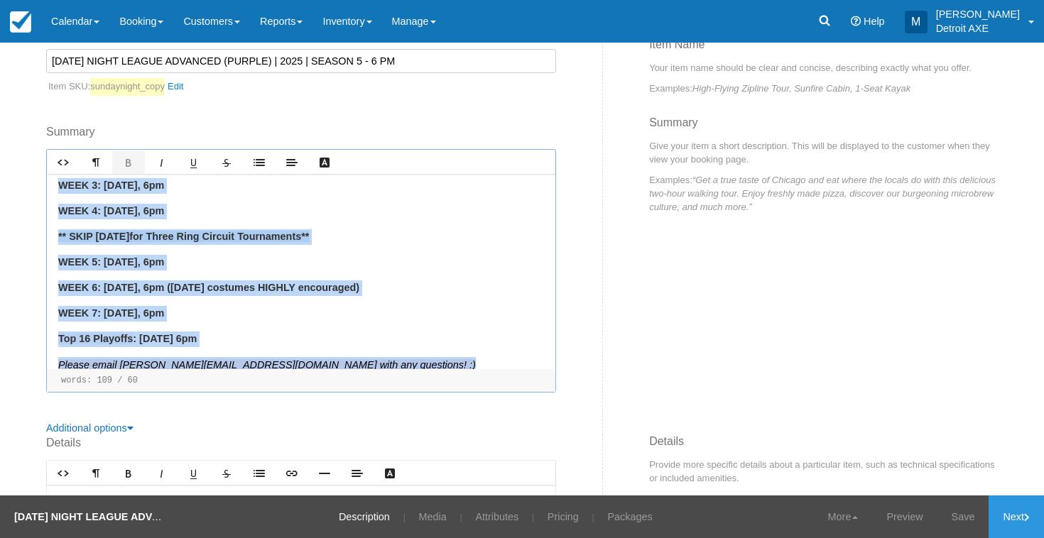
scroll to position [221, 0]
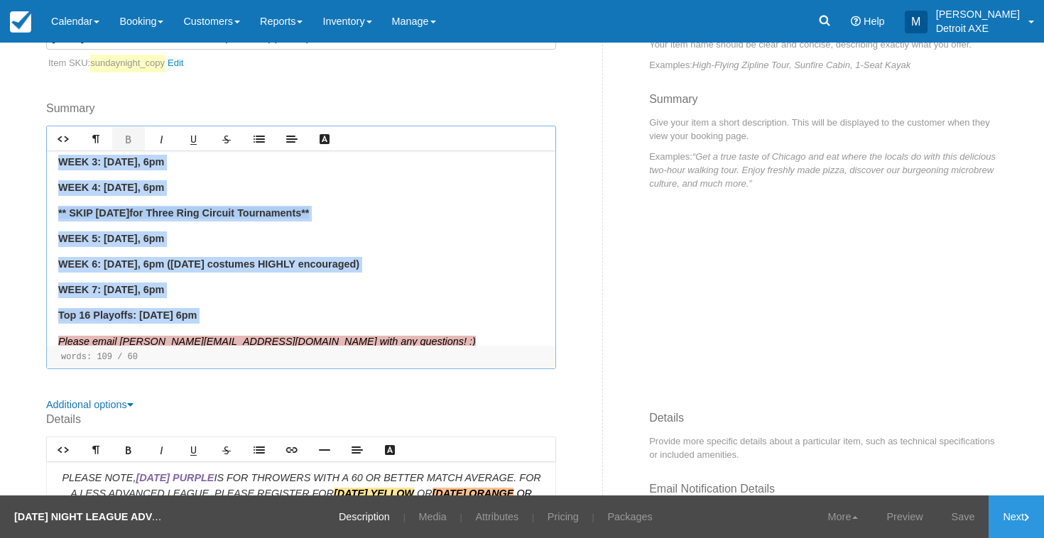
drag, startPoint x: 56, startPoint y: 261, endPoint x: 261, endPoint y: 303, distance: 208.6
click at [261, 303] on div "PLEASE NOTE, SUNDAY PURPLE IS FOR THROWERS WITH A 60 OR BETTER MATCH AVERAGE. F…" at bounding box center [301, 248] width 508 height 195
copy div "Sunday Night PURPLE League begins on September 14 th at 6pm. The Schedule is as…"
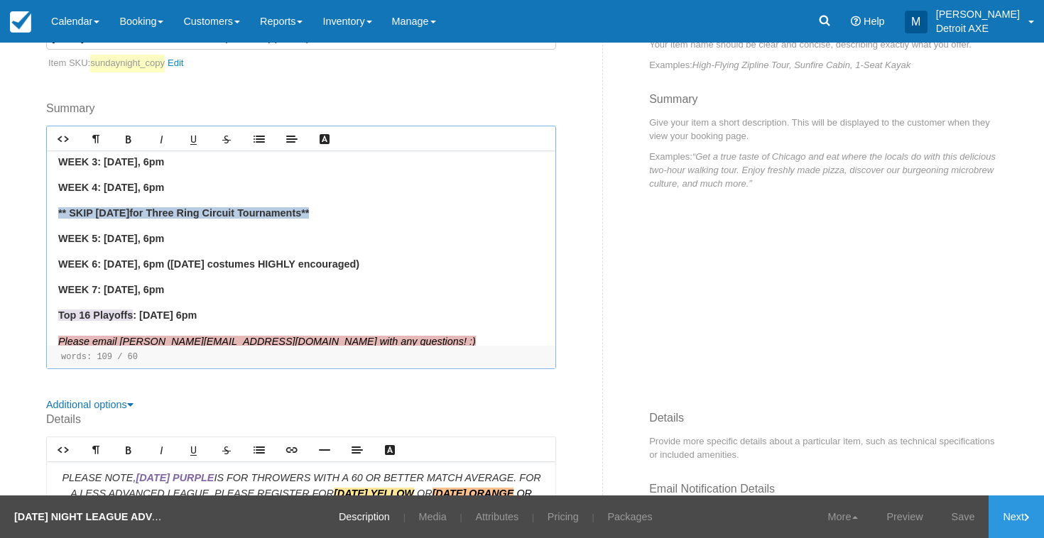
click at [589, 82] on div "Category Detroit Axe League Previously Used Categories Detroit Axe Food Package…" at bounding box center [319, 168] width 567 height 489
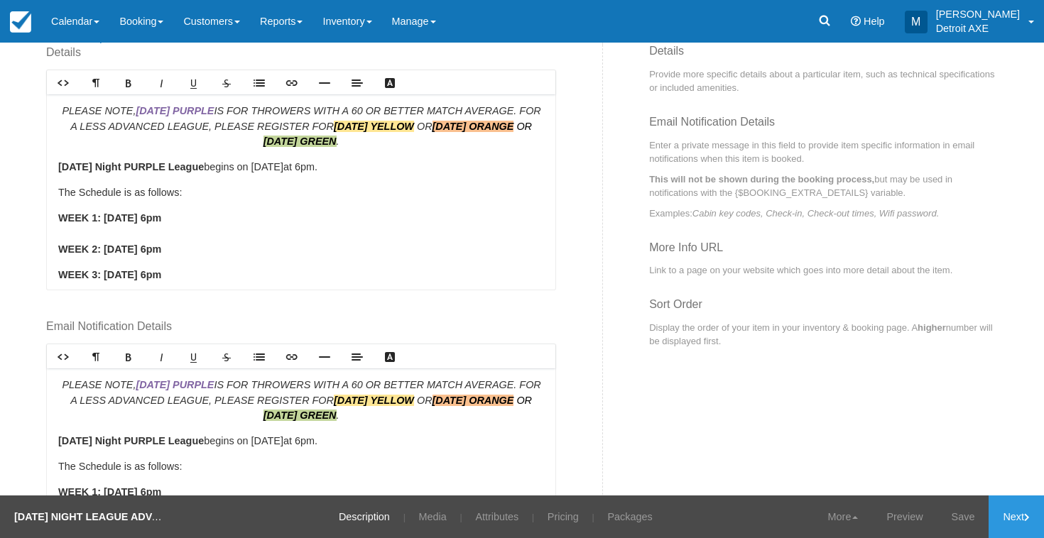
scroll to position [605, 0]
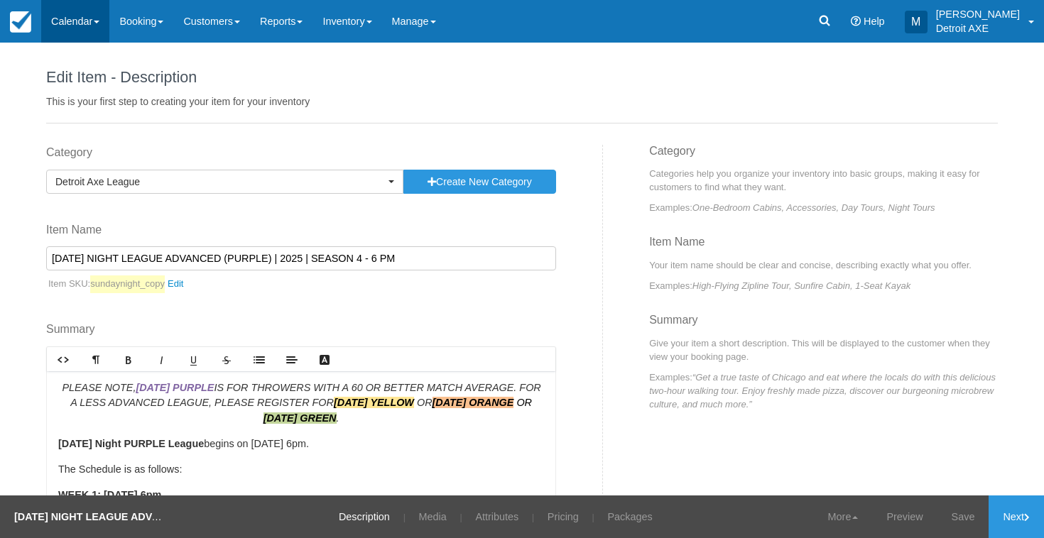
click at [70, 16] on link "Calendar" at bounding box center [75, 21] width 68 height 43
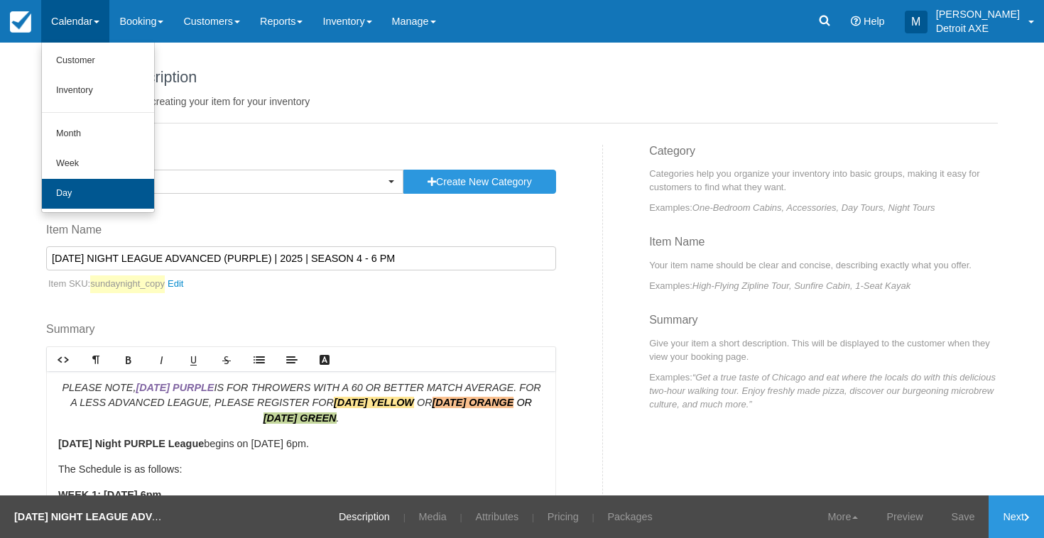
click at [84, 187] on link "Day" at bounding box center [98, 194] width 112 height 30
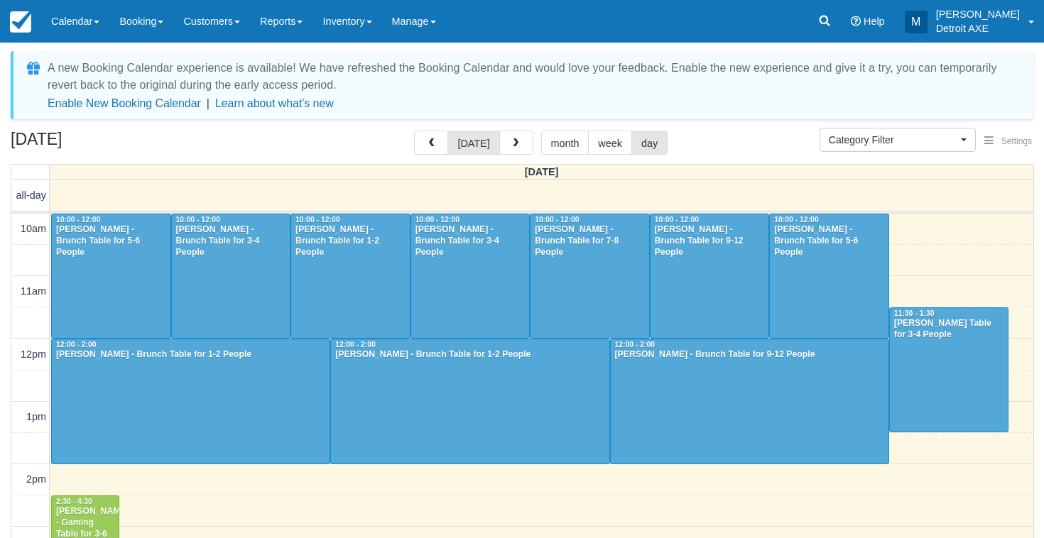
select select
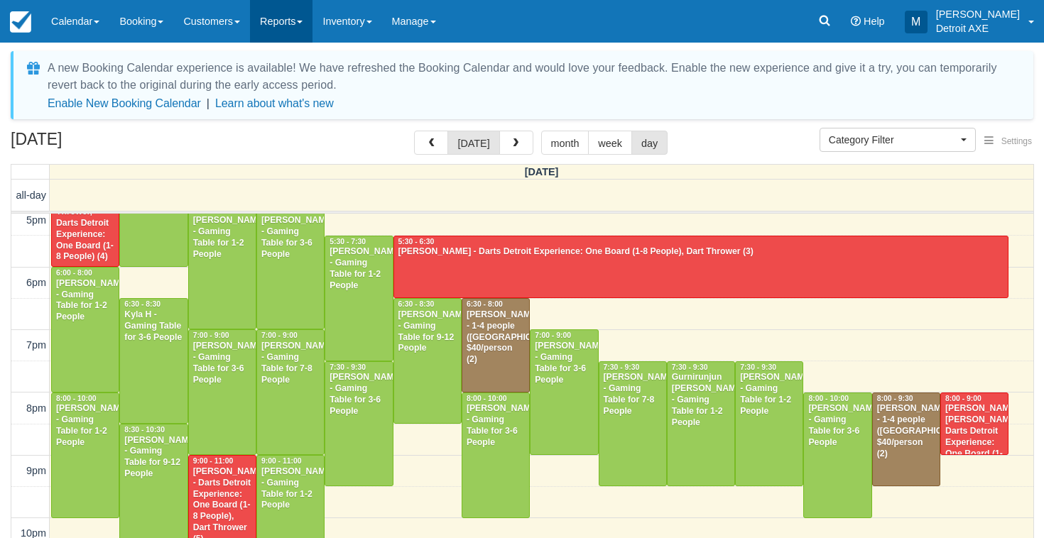
click at [303, 22] on span at bounding box center [300, 22] width 6 height 3
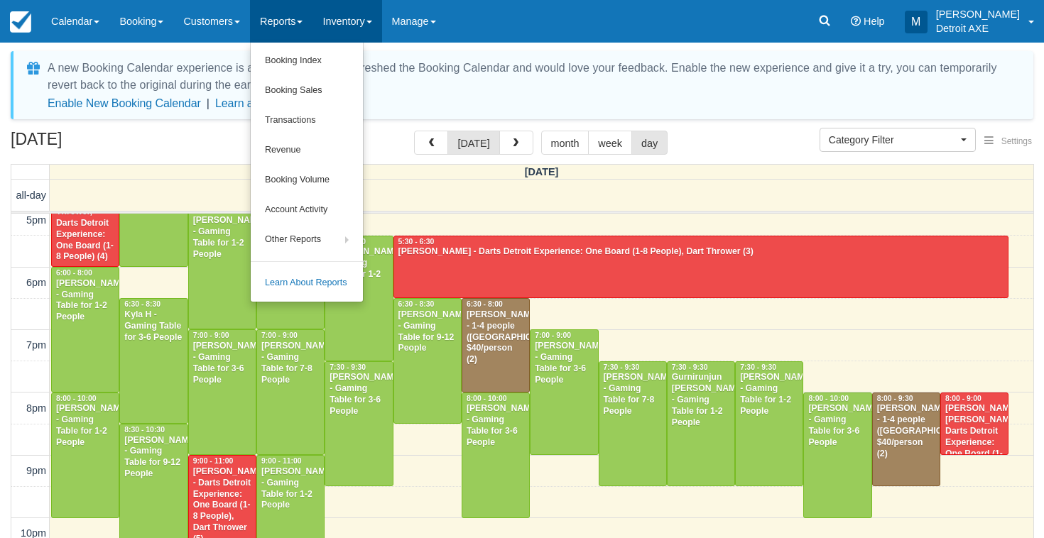
click at [345, 23] on link "Inventory" at bounding box center [346, 21] width 69 height 43
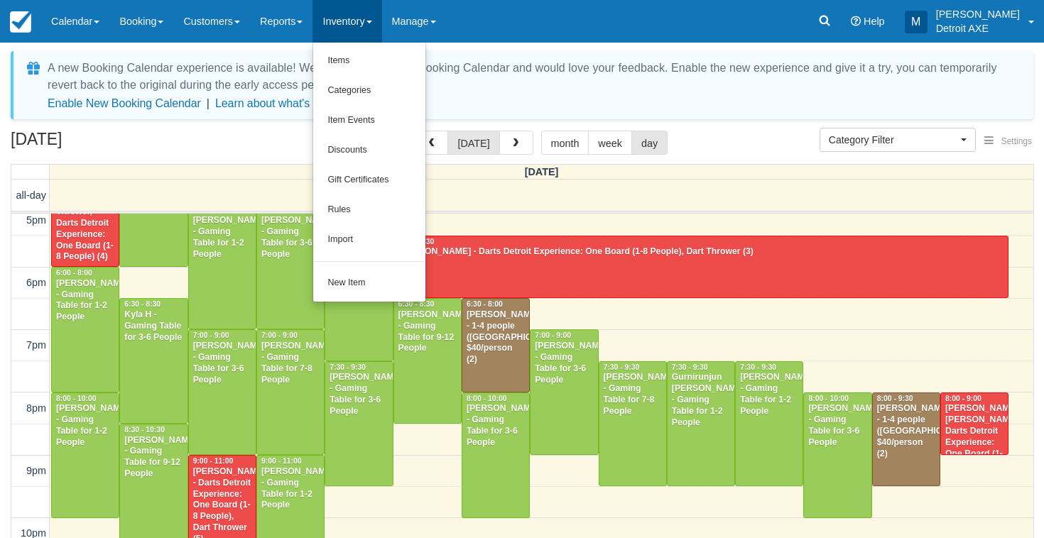
click at [532, 43] on div "A new Booking Calendar experience is available! We have refreshed the Booking C…" at bounding box center [522, 291] width 1044 height 496
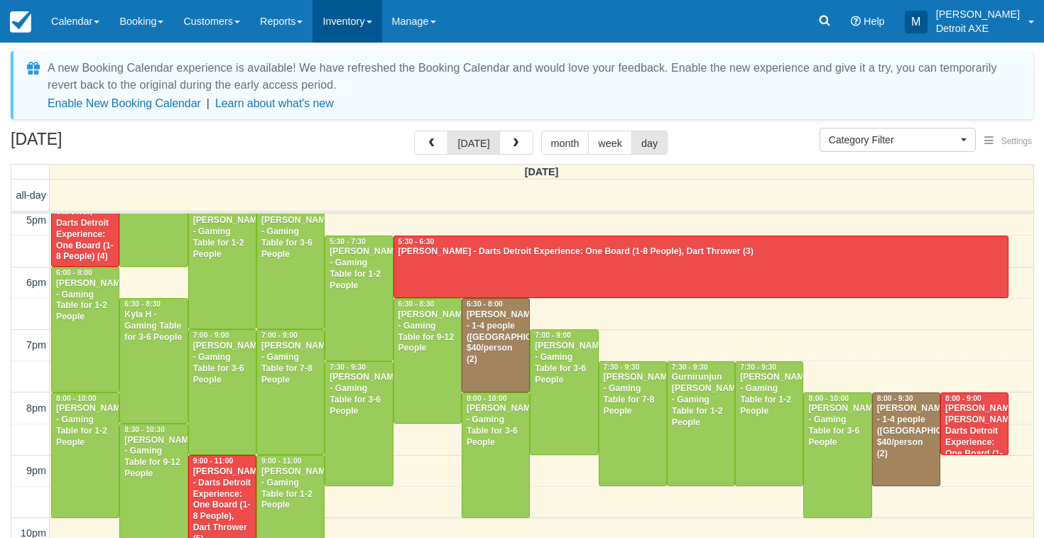
click at [340, 21] on link "Inventory" at bounding box center [346, 21] width 69 height 43
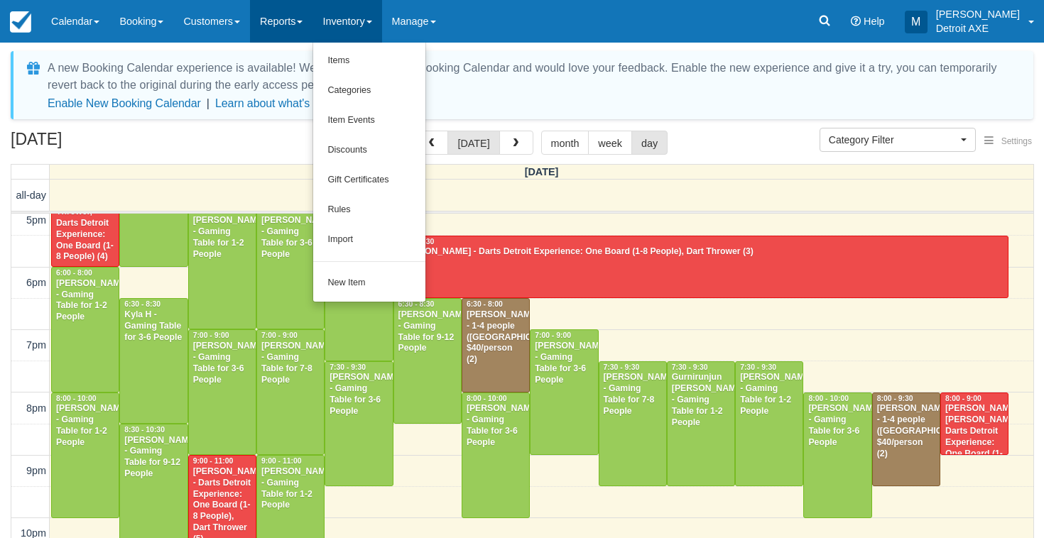
click at [291, 22] on link "Reports" at bounding box center [281, 21] width 62 height 43
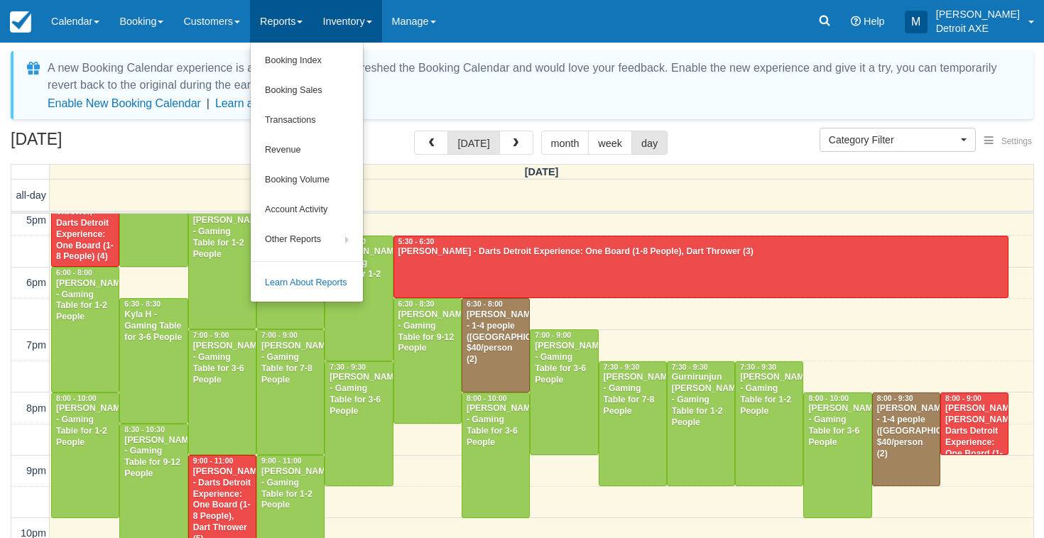
click at [354, 25] on link "Inventory" at bounding box center [346, 21] width 69 height 43
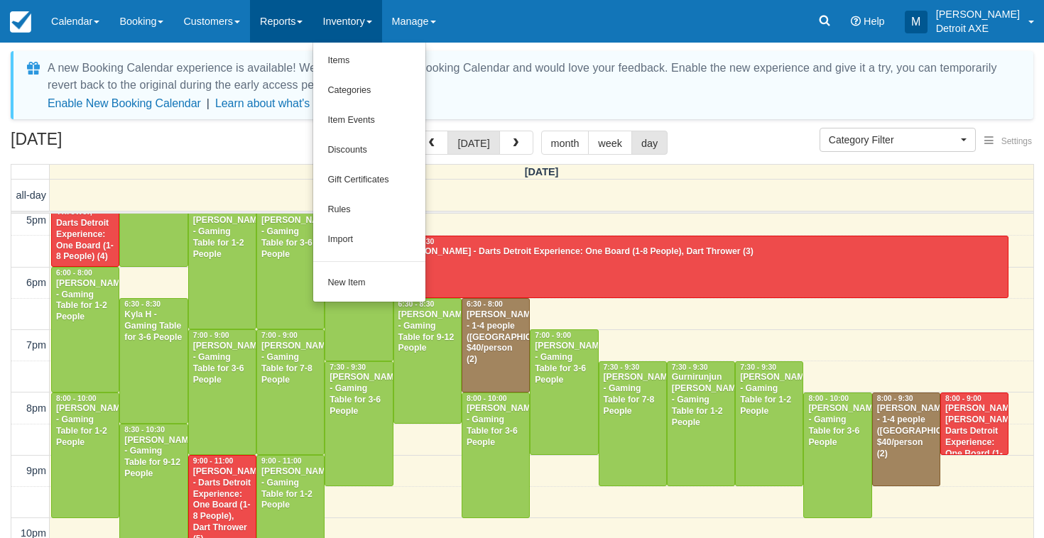
click at [287, 23] on link "Reports" at bounding box center [281, 21] width 62 height 43
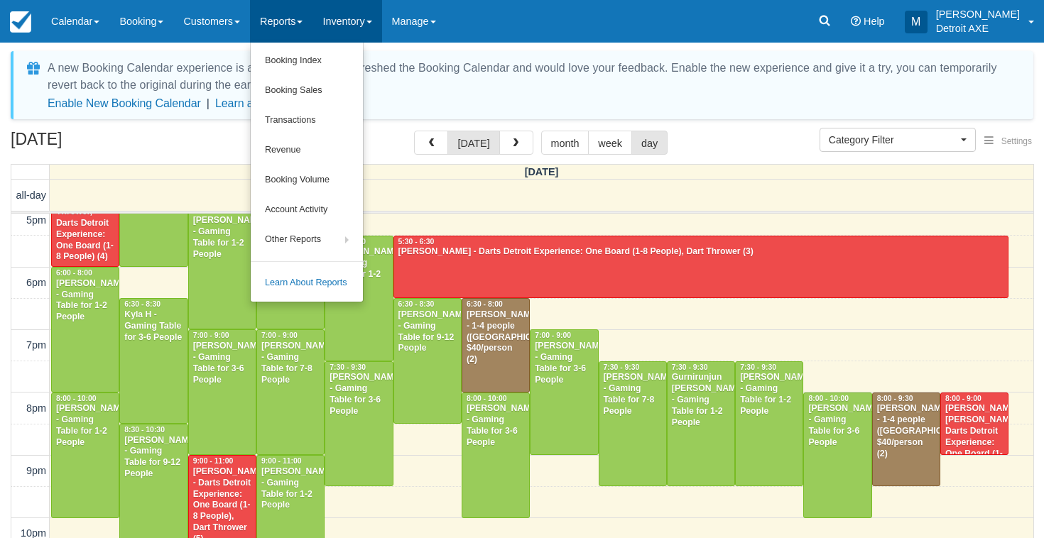
click at [371, 36] on link "Inventory" at bounding box center [346, 21] width 69 height 43
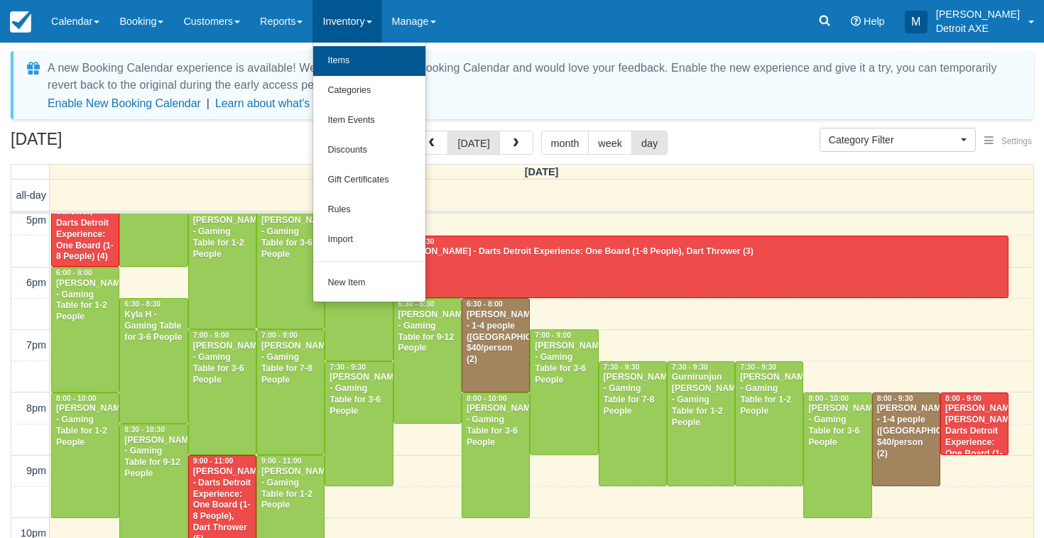
click at [379, 65] on link "Items" at bounding box center [369, 61] width 112 height 30
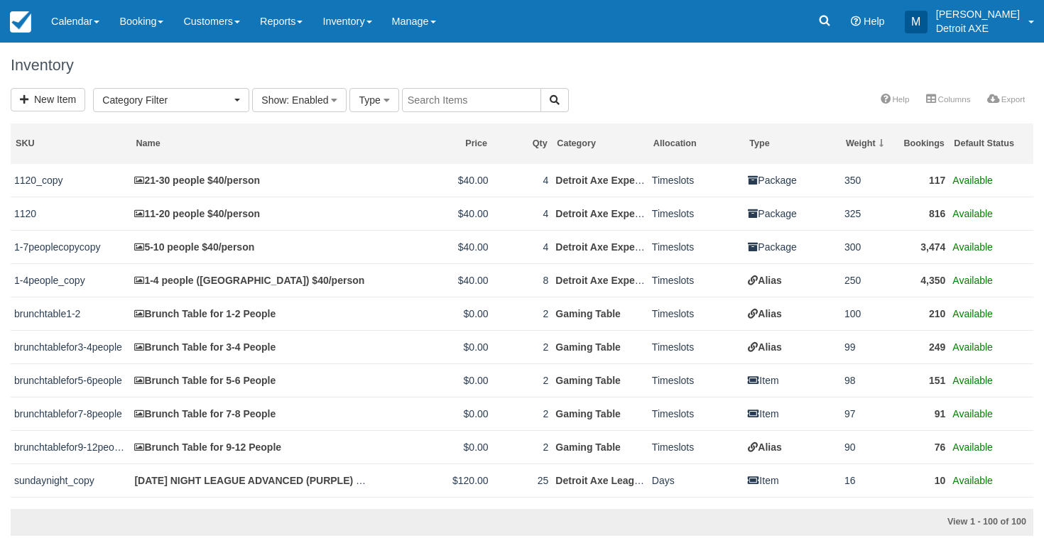
select select
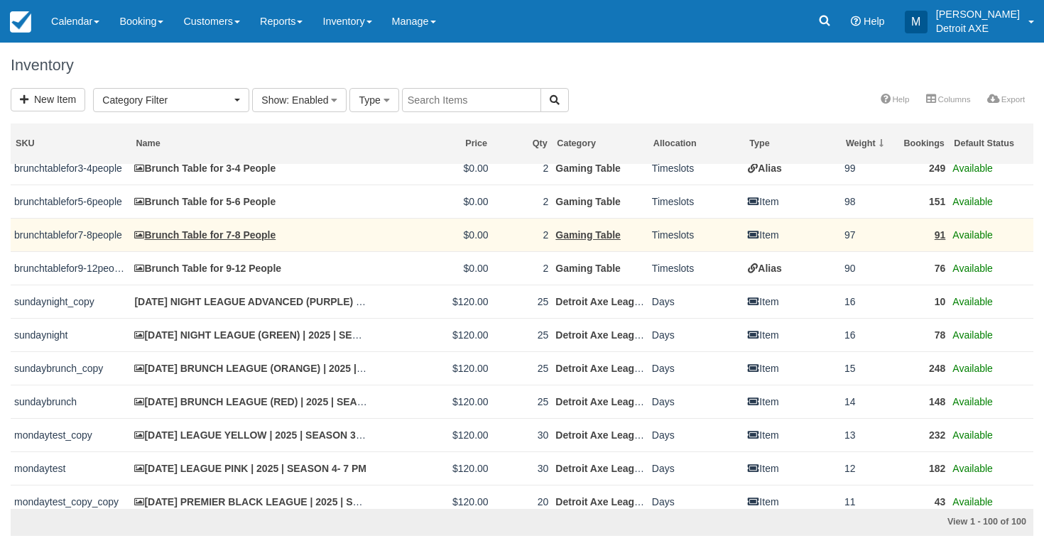
scroll to position [190, 0]
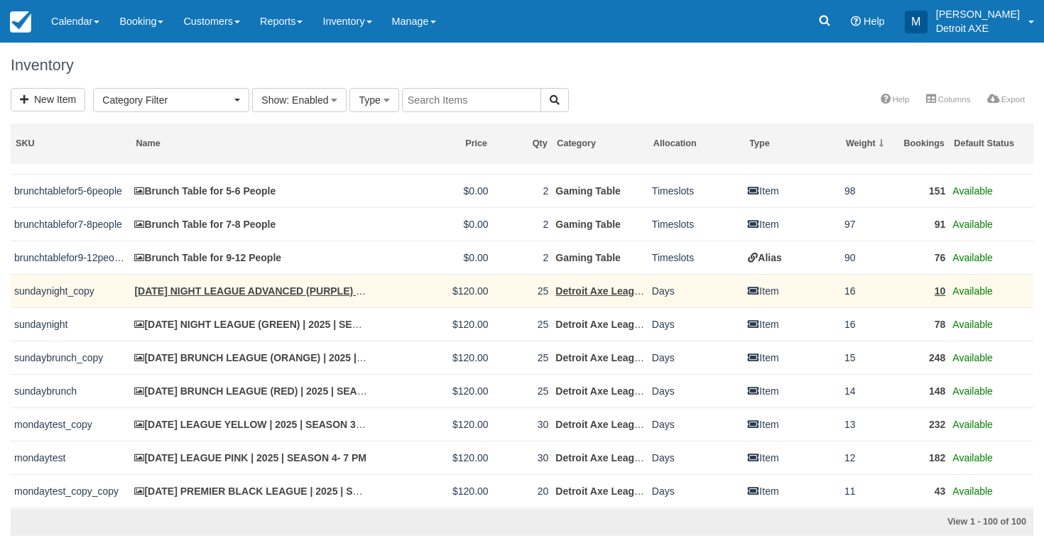
click at [308, 288] on link "[DATE] NIGHT LEAGUE ADVANCED (PURPLE) | 2025 | SEASON 4 - 6 PM" at bounding box center [303, 290] width 339 height 11
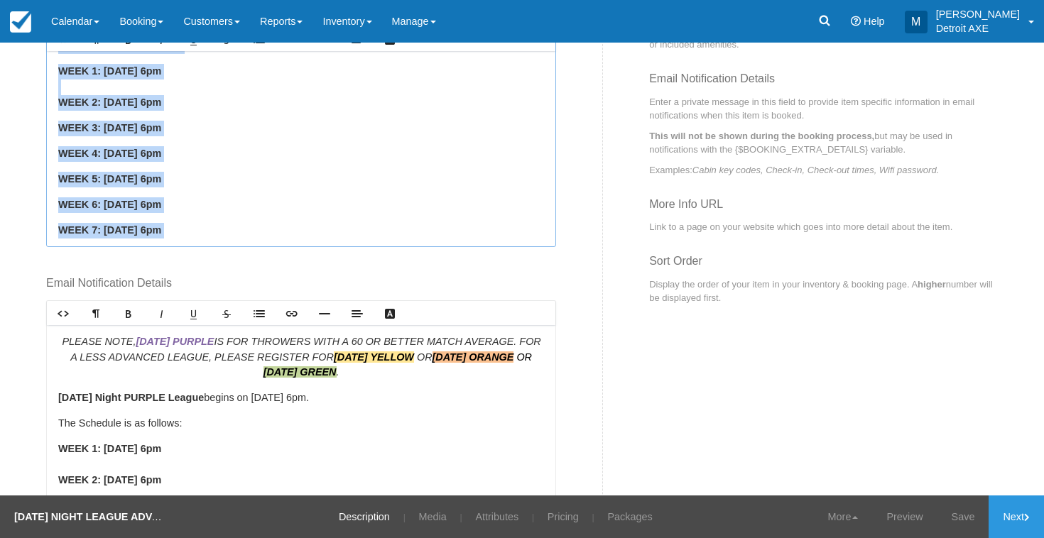
scroll to position [141, 0]
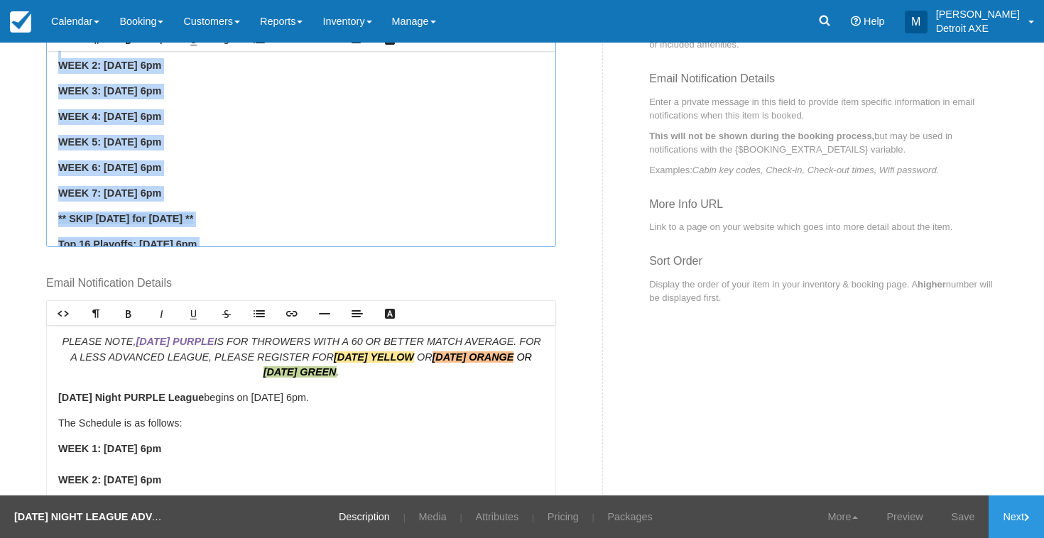
drag, startPoint x: 58, startPoint y: 129, endPoint x: 242, endPoint y: 219, distance: 205.8
click at [242, 219] on div "PLEASE NOTE, [DATE] PURPLE IS FOR THROWERS WITH A 60 OR BETTER MATCH AVERAGE. F…" at bounding box center [301, 148] width 508 height 195
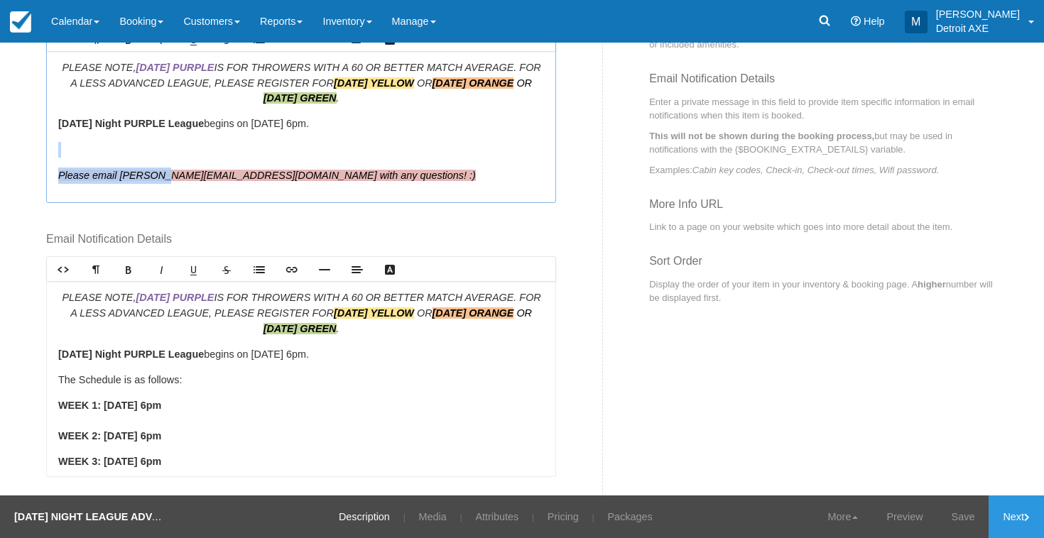
scroll to position [0, 0]
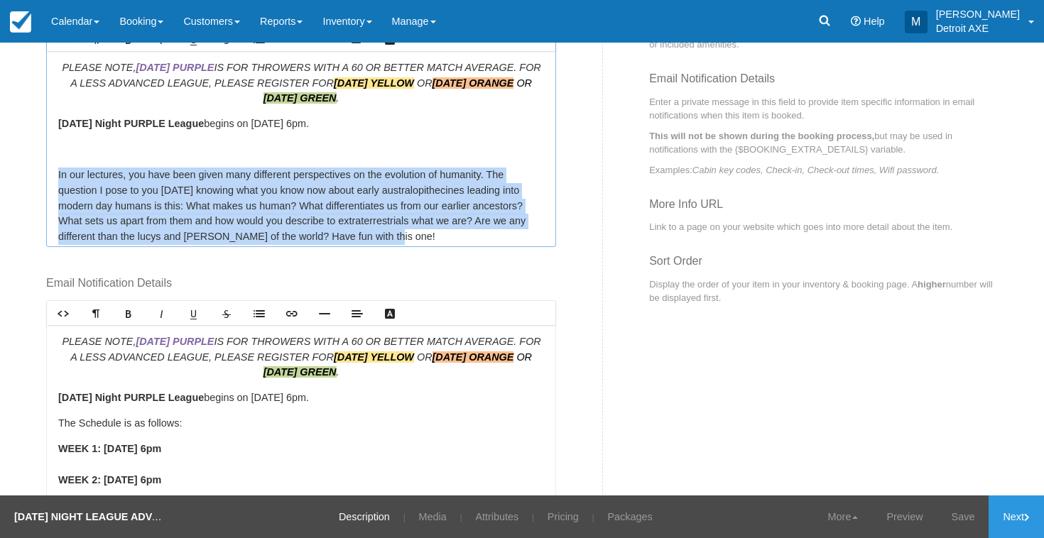
drag, startPoint x: 400, startPoint y: 213, endPoint x: 11, endPoint y: 153, distance: 393.0
click at [11, 153] on div "Edit Item - Description This is your first step to creating your item for your …" at bounding box center [522, 269] width 1044 height 453
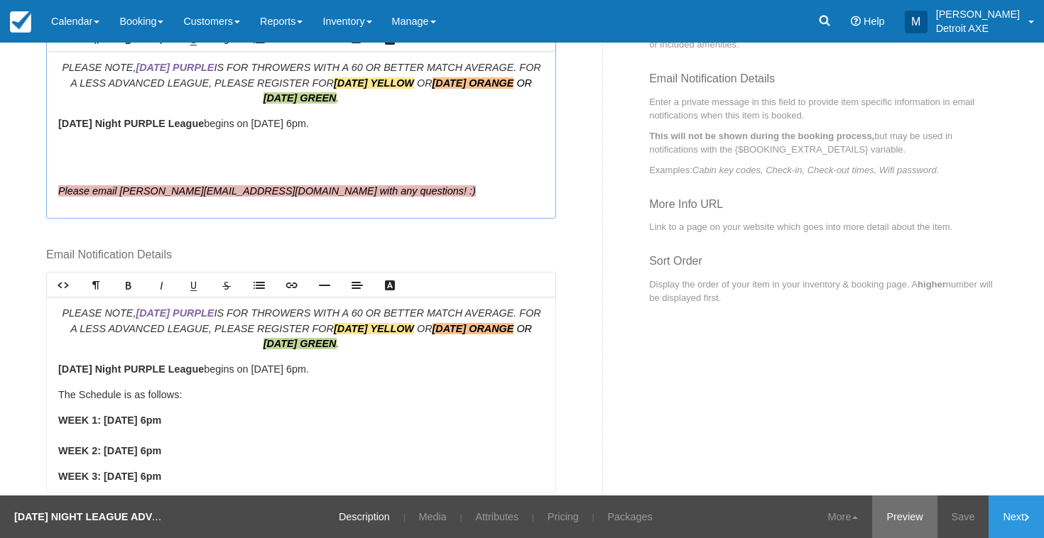
click at [915, 518] on link "Preview" at bounding box center [904, 517] width 65 height 43
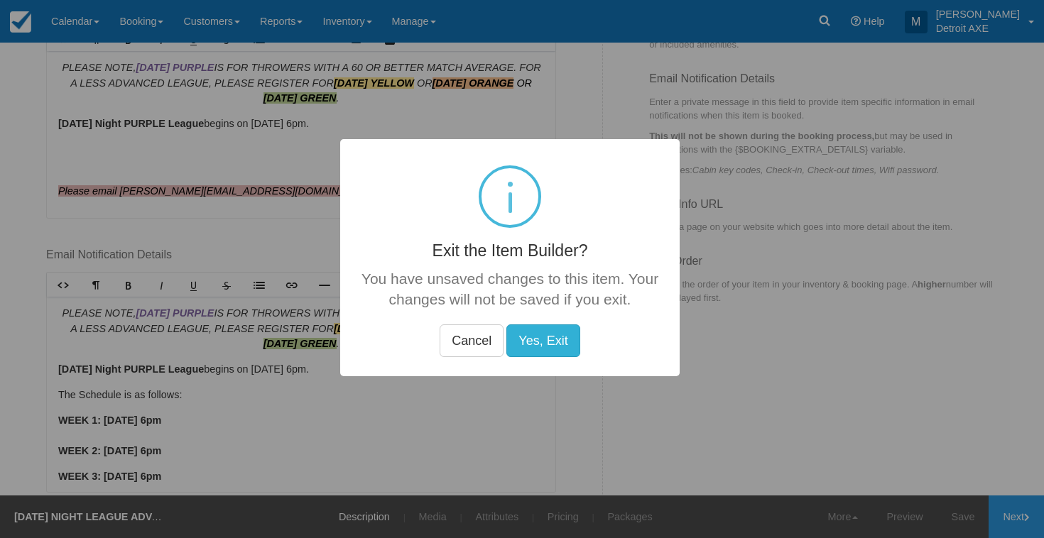
click at [545, 339] on button "Yes, Exit" at bounding box center [542, 341] width 73 height 33
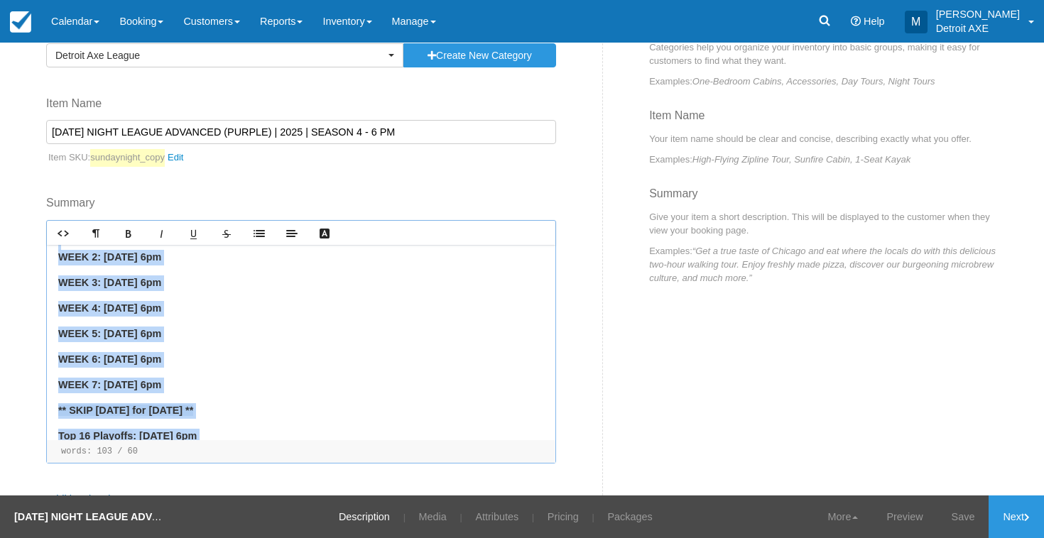
scroll to position [148, 0]
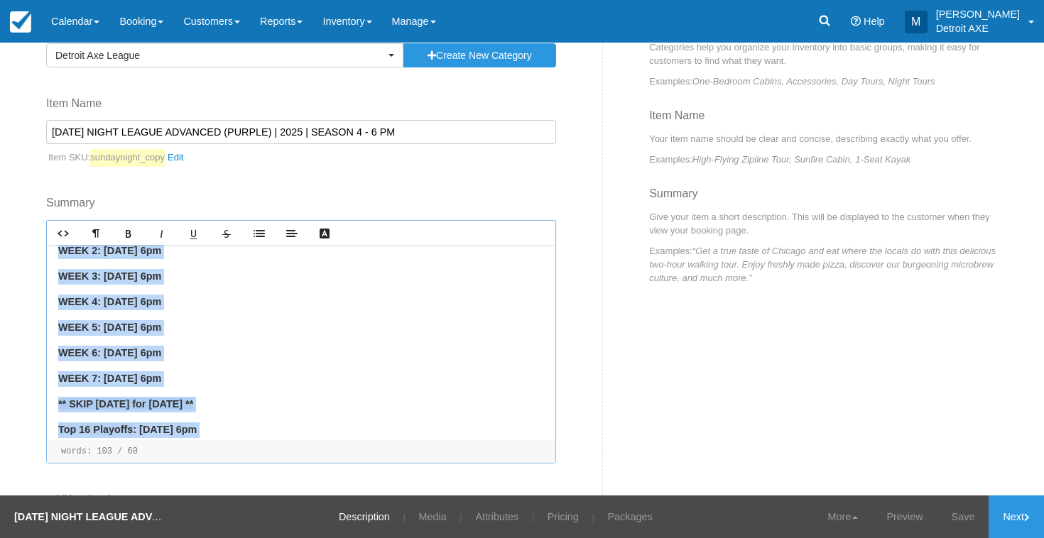
drag, startPoint x: 61, startPoint y: 343, endPoint x: 241, endPoint y: 406, distance: 190.9
click at [241, 406] on div "PLEASE NOTE, [DATE] PURPLE IS FOR THROWERS WITH A 60 OR BETTER MATCH AVERAGE. F…" at bounding box center [301, 342] width 508 height 195
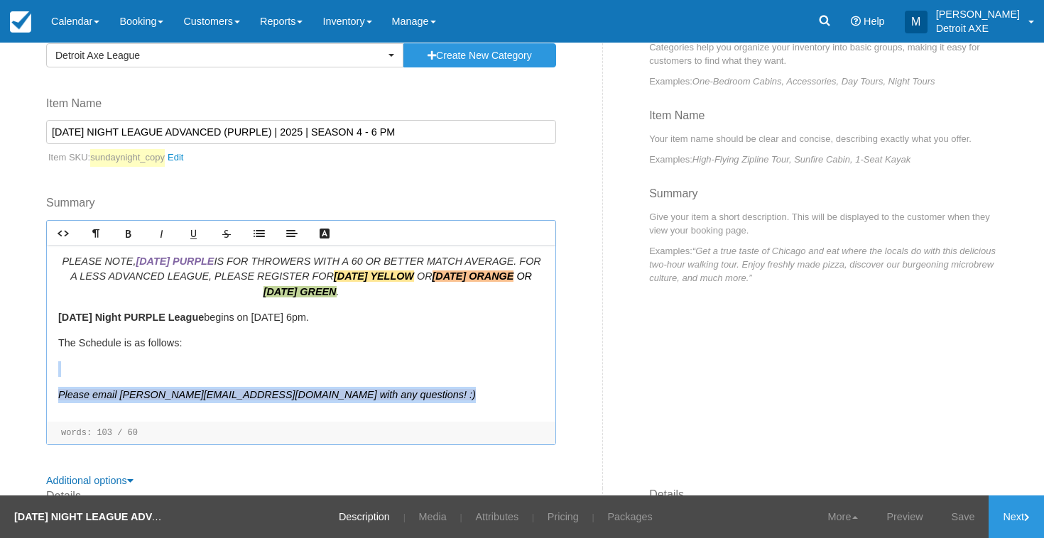
scroll to position [0, 0]
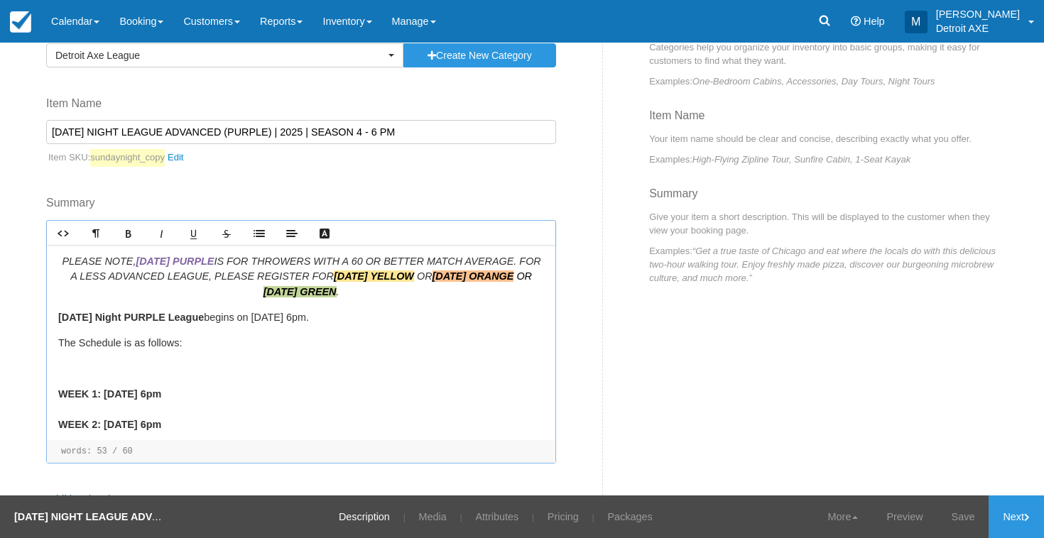
click at [207, 361] on p at bounding box center [301, 369] width 486 height 16
click at [286, 310] on p "[DATE] Night PURPLE League begins on [DATE] 6pm." at bounding box center [301, 318] width 486 height 16
drag, startPoint x: 265, startPoint y: 382, endPoint x: 77, endPoint y: 290, distance: 209.6
click at [77, 290] on div "PLEASE NOTE, [DATE] PURPLE IS FOR THROWERS WITH A 60 OR BETTER MATCH AVERAGE. F…" at bounding box center [301, 342] width 508 height 195
copy div "[DATE] Night PURPLE League begins on [DATE] 6pm. The Schedule is as follows: ﻿ …"
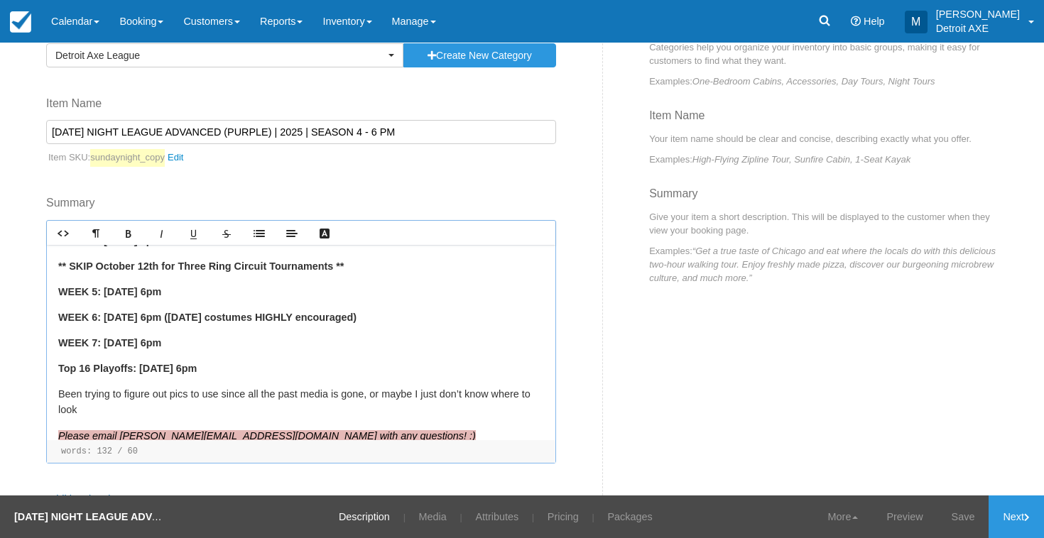
scroll to position [208, 0]
click at [126, 391] on p "Been trying to figure out pics to use since all the past media is gone, or mayb…" at bounding box center [301, 403] width 486 height 31
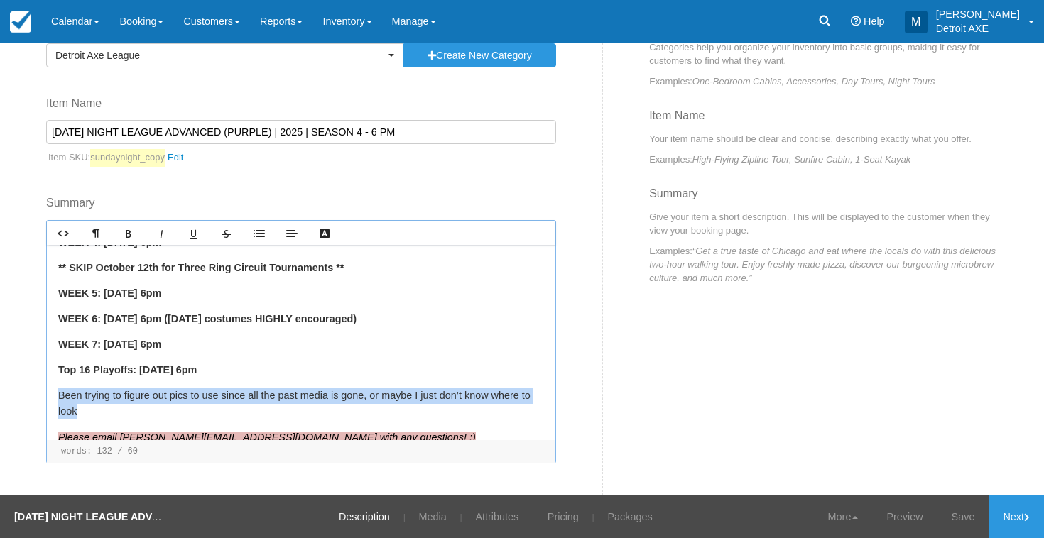
drag, startPoint x: 133, startPoint y: 392, endPoint x: 53, endPoint y: 366, distance: 84.4
click at [53, 366] on div "PLEASE NOTE, [DATE] PURPLE IS FOR THROWERS WITH A 60 OR BETTER MATCH AVERAGE. F…" at bounding box center [301, 342] width 508 height 195
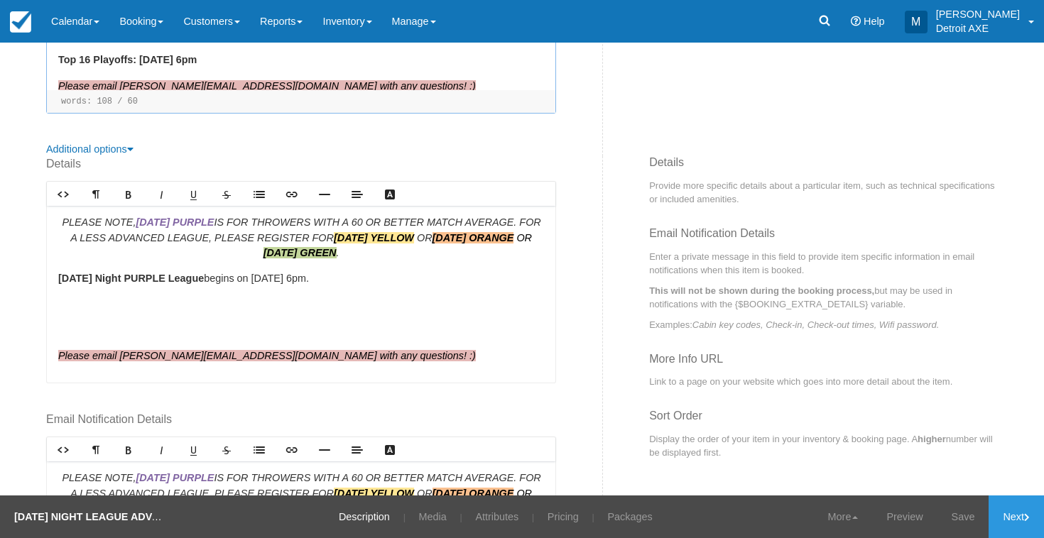
scroll to position [478, 0]
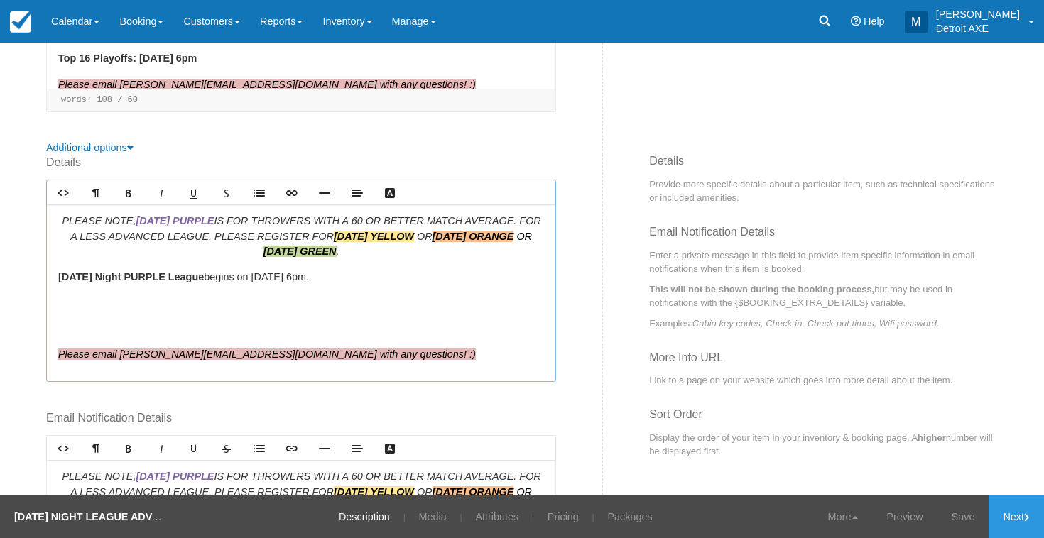
click at [91, 292] on div "PLEASE NOTE, [DATE] PURPLE IS FOR THROWERS WITH A 60 OR BETTER MATCH AVERAGE. F…" at bounding box center [301, 293] width 508 height 177
click at [88, 295] on p at bounding box center [301, 303] width 486 height 16
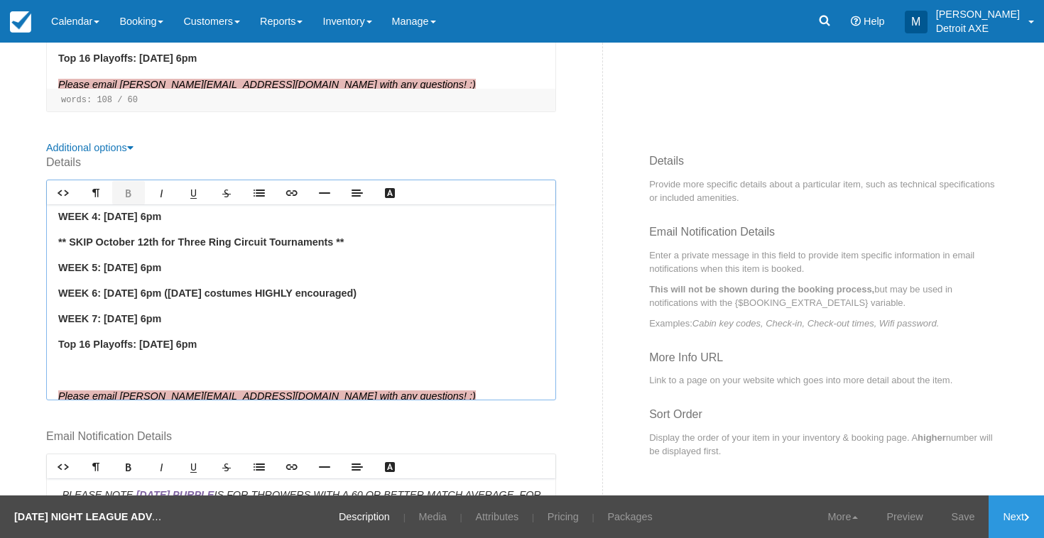
scroll to position [244, 0]
click at [102, 364] on p at bounding box center [301, 372] width 486 height 16
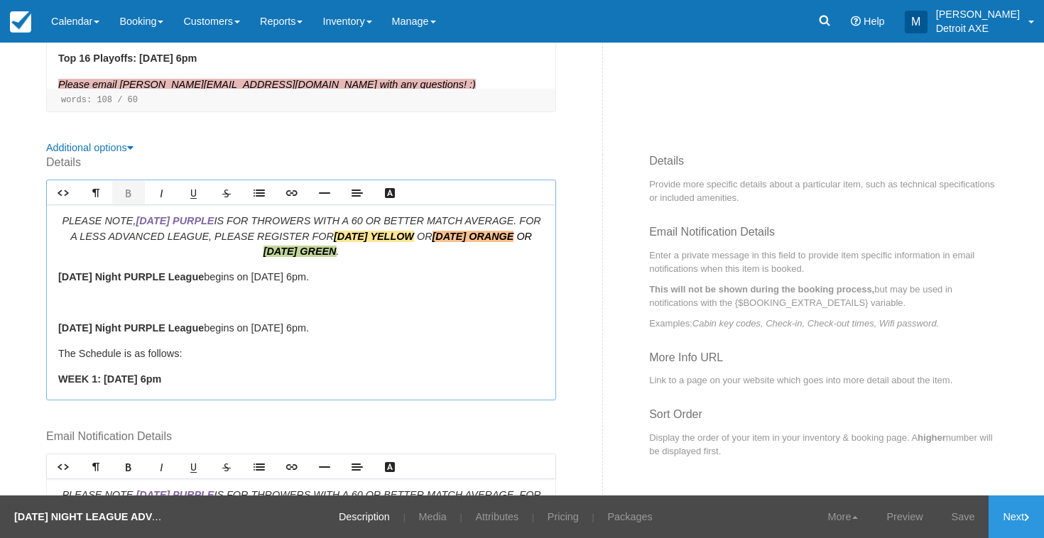
scroll to position [0, 0]
click at [129, 295] on p at bounding box center [301, 303] width 486 height 16
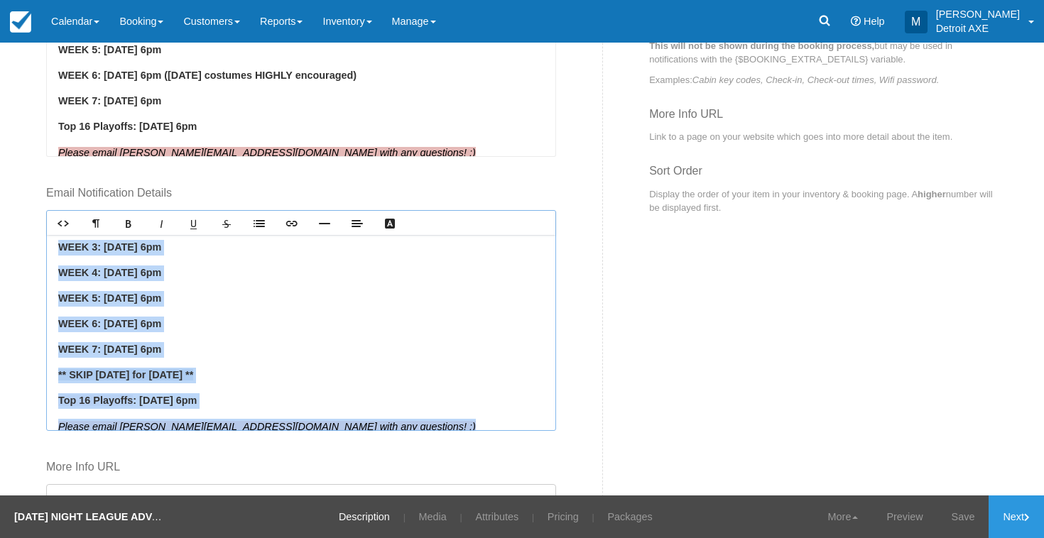
scroll to position [722, 0]
drag, startPoint x: 59, startPoint y: 353, endPoint x: 249, endPoint y: 374, distance: 190.8
click at [249, 374] on div "PLEASE NOTE, SUNDAY PURPLE IS FOR THROWERS WITH A 60 OR BETTER MATCH AVERAGE. F…" at bounding box center [301, 331] width 508 height 195
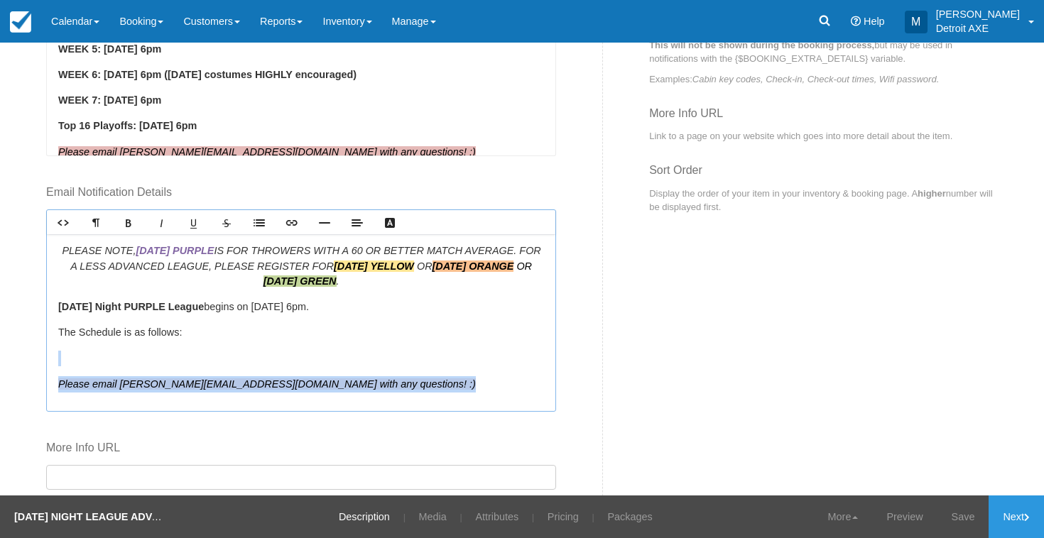
scroll to position [0, 0]
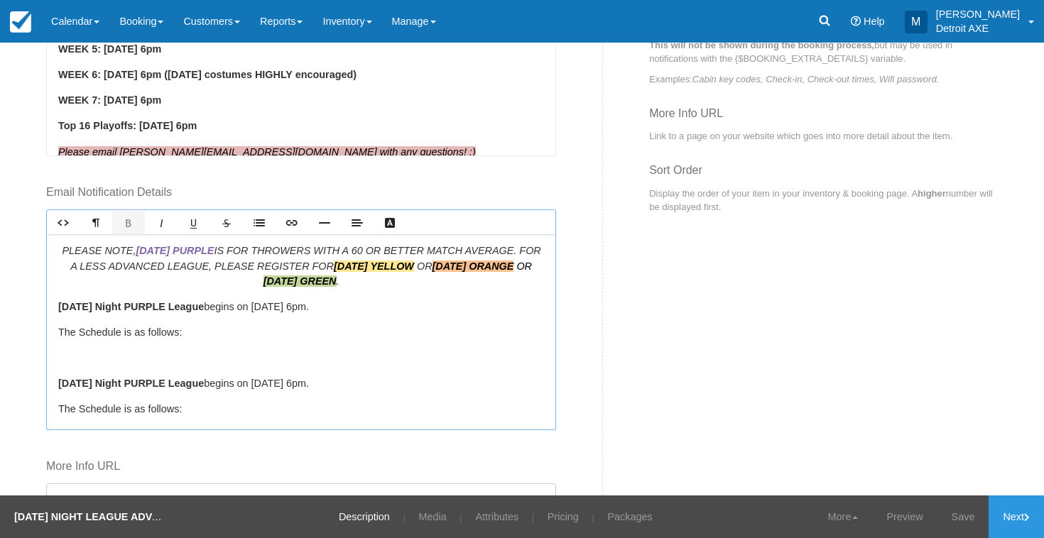
click at [226, 351] on p at bounding box center [301, 359] width 486 height 16
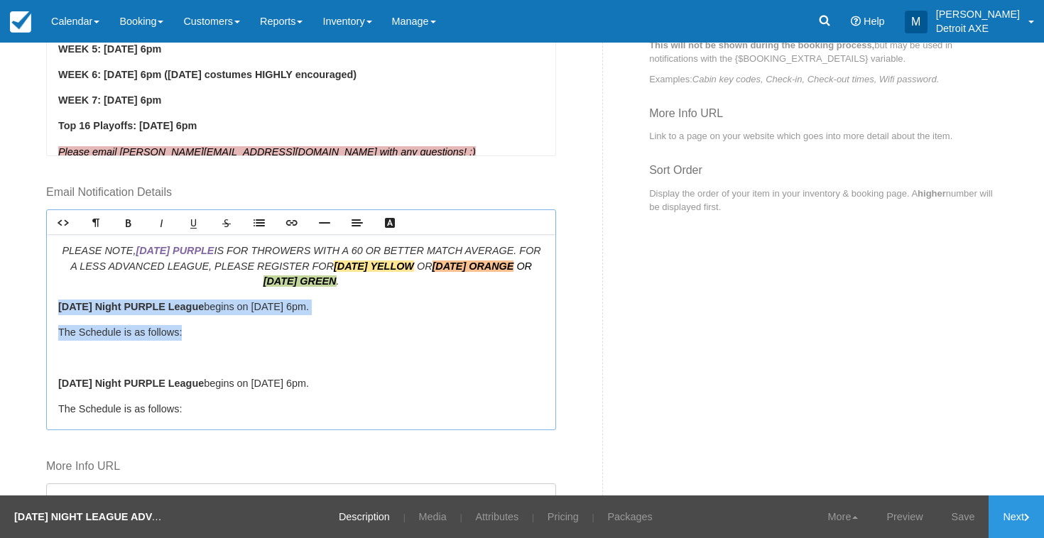
drag, startPoint x: 146, startPoint y: 338, endPoint x: 51, endPoint y: 275, distance: 113.7
click at [51, 275] on div "PLEASE NOTE, SUNDAY PURPLE IS FOR THROWERS WITH A 60 OR BETTER MATCH AVERAGE. F…" at bounding box center [301, 331] width 508 height 195
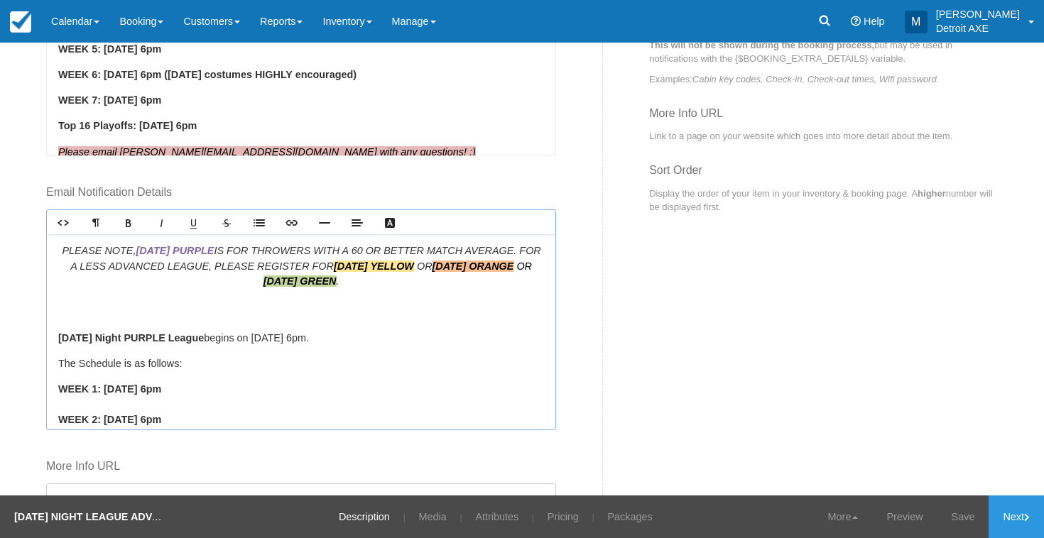
click at [72, 294] on p "PLEASE NOTE, SUNDAY PURPLE IS FOR THROWERS WITH A 60 OR BETTER MATCH AVERAGE. F…" at bounding box center [301, 281] width 486 height 77
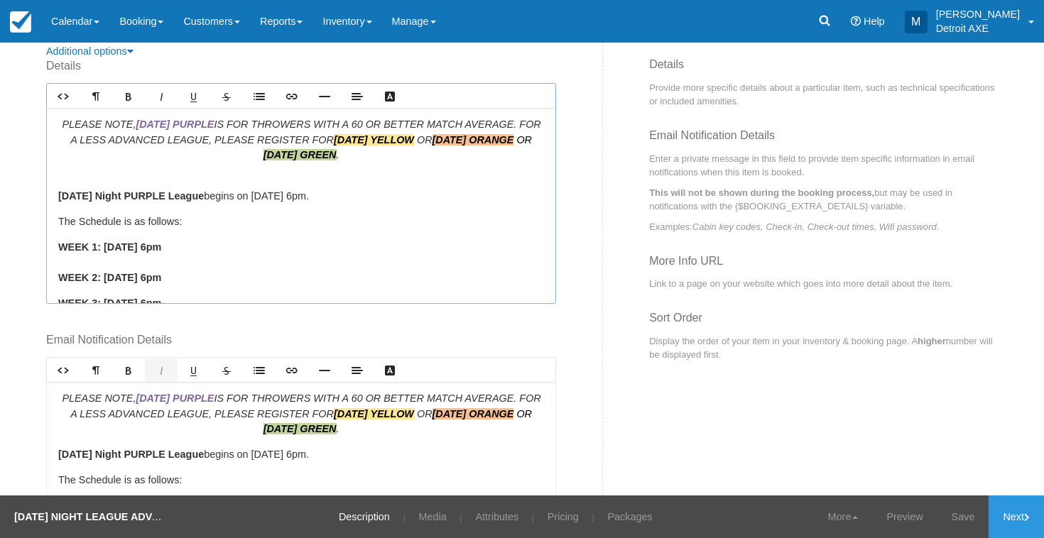
click at [203, 158] on div "PLEASE NOTE, SUNDAY PURPLE IS FOR THROWERS WITH A 60 OR BETTER MATCH AVERAGE. F…" at bounding box center [301, 205] width 508 height 195
click at [202, 157] on p "PLEASE NOTE, SUNDAY PURPLE IS FOR THROWERS WITH A 60 OR BETTER MATCH AVERAGE. F…" at bounding box center [301, 147] width 486 height 62
click at [56, 436] on div "PLEASE NOTE, SUNDAY PURPLE IS FOR THROWERS WITH A 60 OR BETTER MATCH AVERAGE. F…" at bounding box center [301, 479] width 508 height 195
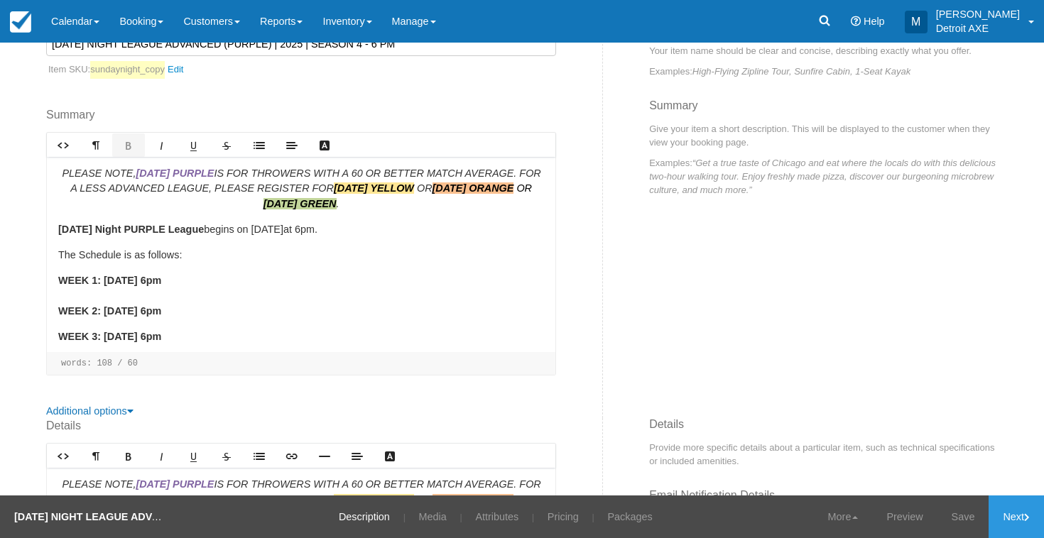
scroll to position [200, 0]
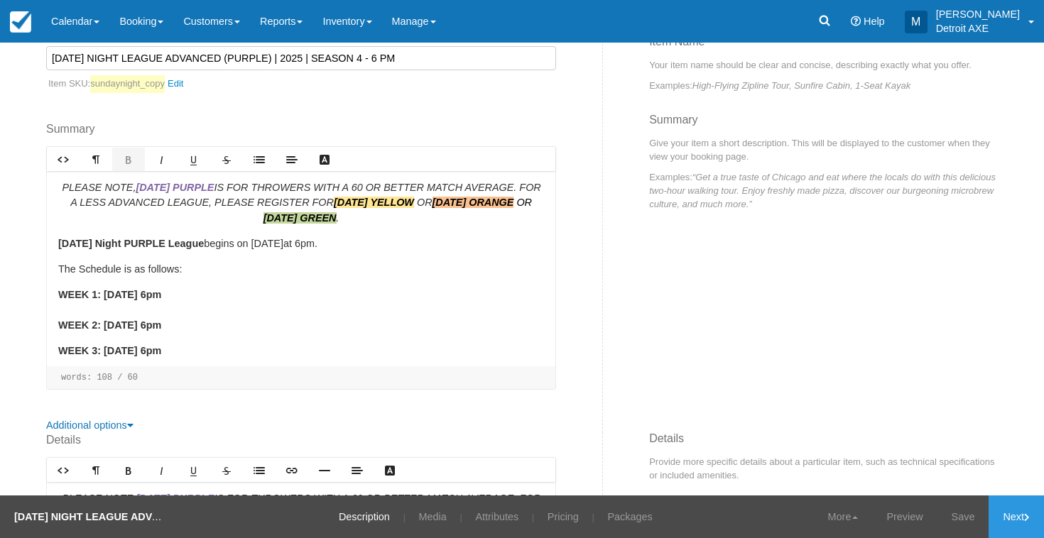
click at [58, 222] on div "PLEASE NOTE, SUNDAY PURPLE IS FOR THROWERS WITH A 60 OR BETTER MATCH AVERAGE. F…" at bounding box center [301, 268] width 508 height 195
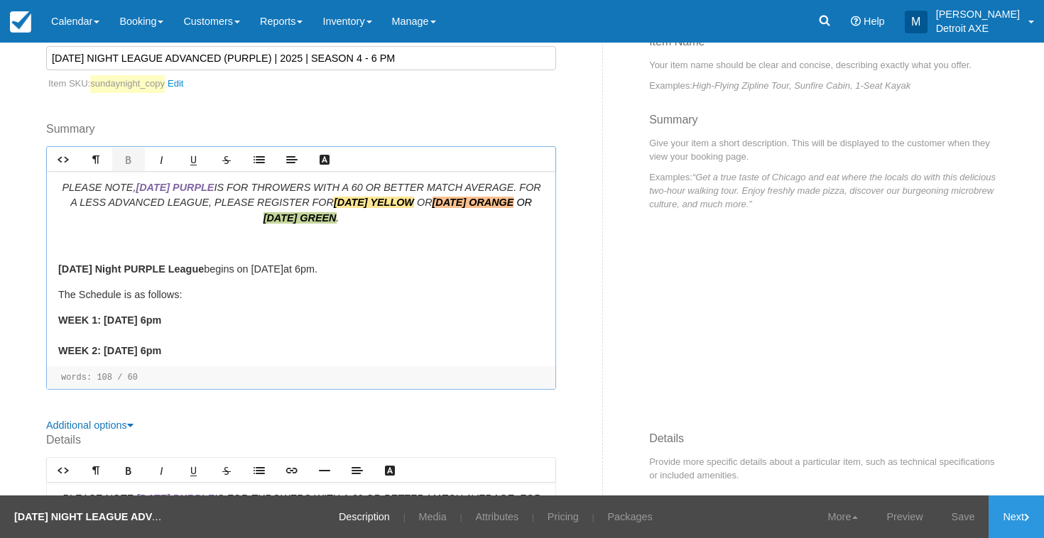
click at [354, 59] on input "SUNDAY NIGHT LEAGUE ADVANCED (PURPLE) | 2025 | SEASON 4 - 6 PM" at bounding box center [301, 58] width 510 height 24
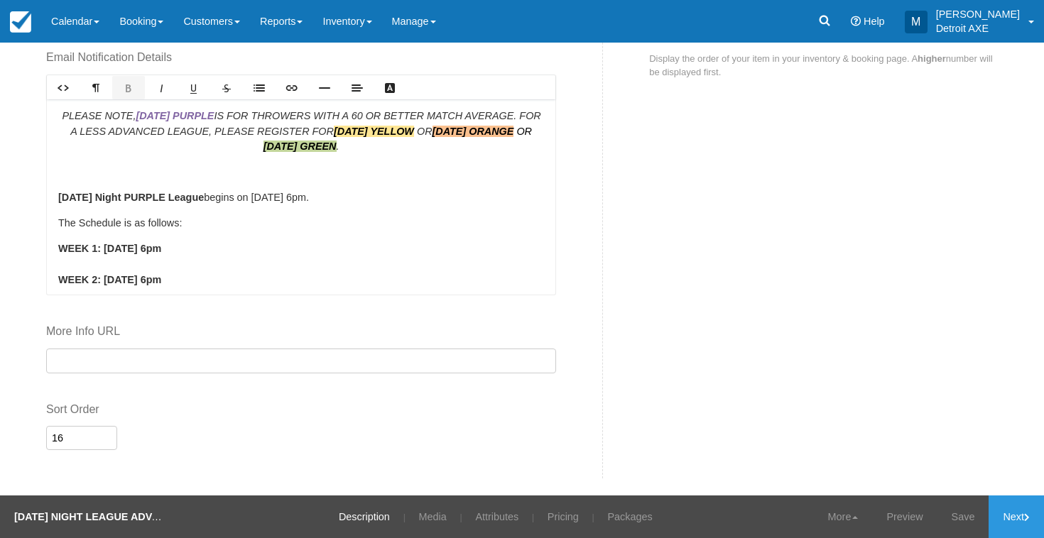
scroll to position [856, 0]
type input "SUNDAY NIGHT LEAGUE ADVANCED (PURPLE) | 2025 | SEASON 5 - 6 PM"
click at [1018, 515] on link "Next" at bounding box center [1016, 517] width 55 height 43
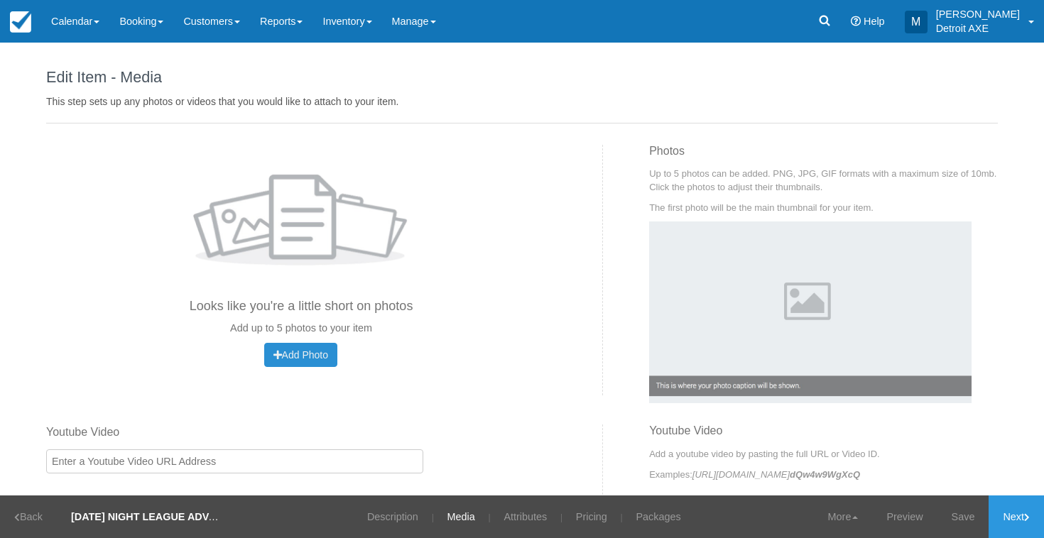
click at [324, 356] on span "Add Photo" at bounding box center [300, 354] width 55 height 11
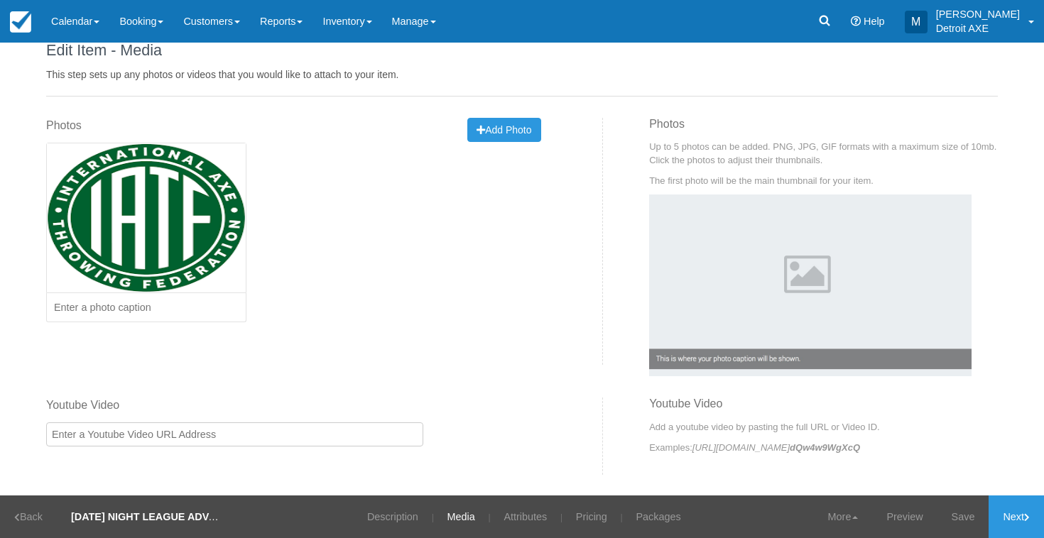
scroll to position [26, 0]
click at [1018, 517] on link "Next" at bounding box center [1016, 517] width 55 height 43
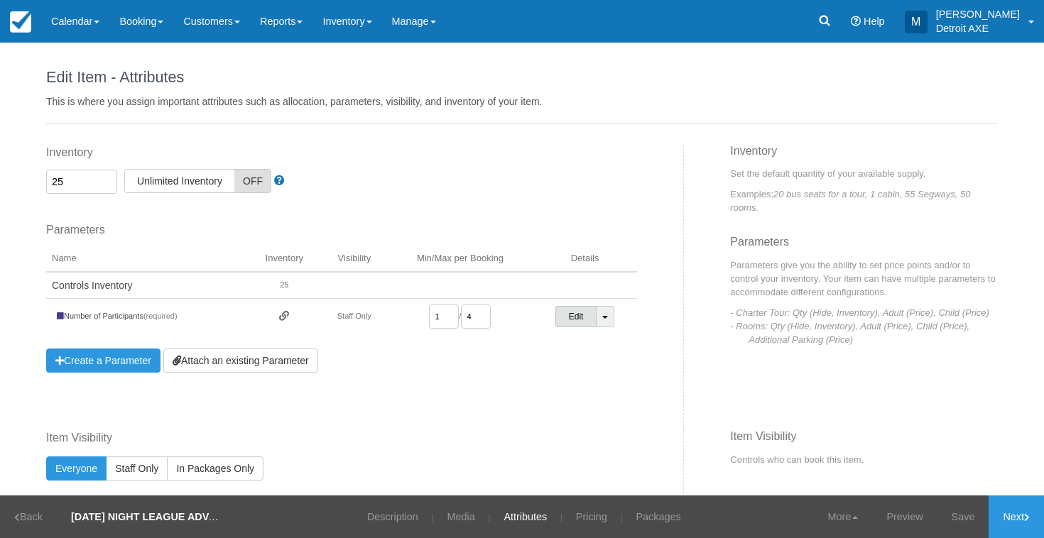
click at [579, 321] on link "Edit" at bounding box center [576, 316] width 42 height 21
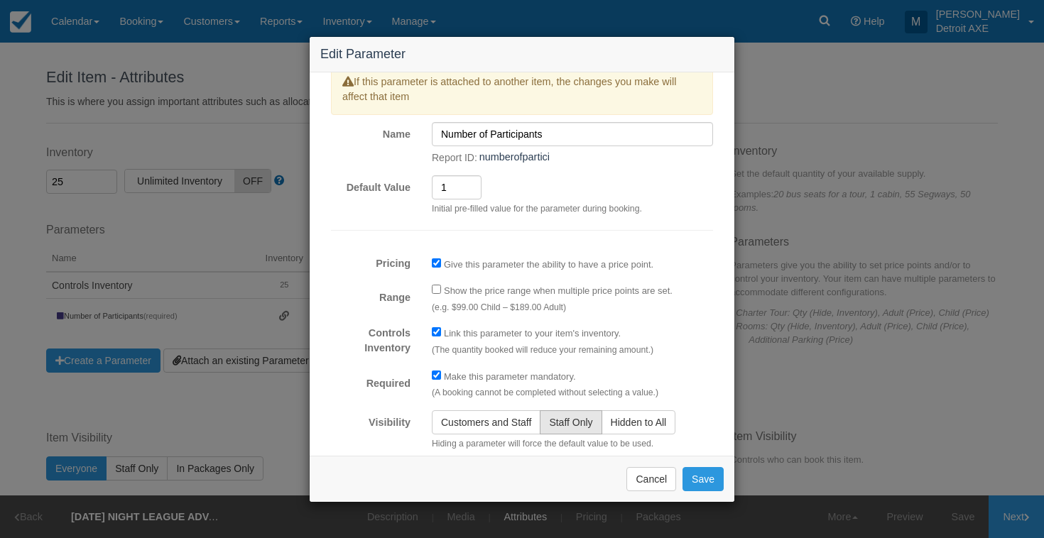
scroll to position [15, 0]
click at [657, 485] on button "Cancel" at bounding box center [651, 479] width 50 height 24
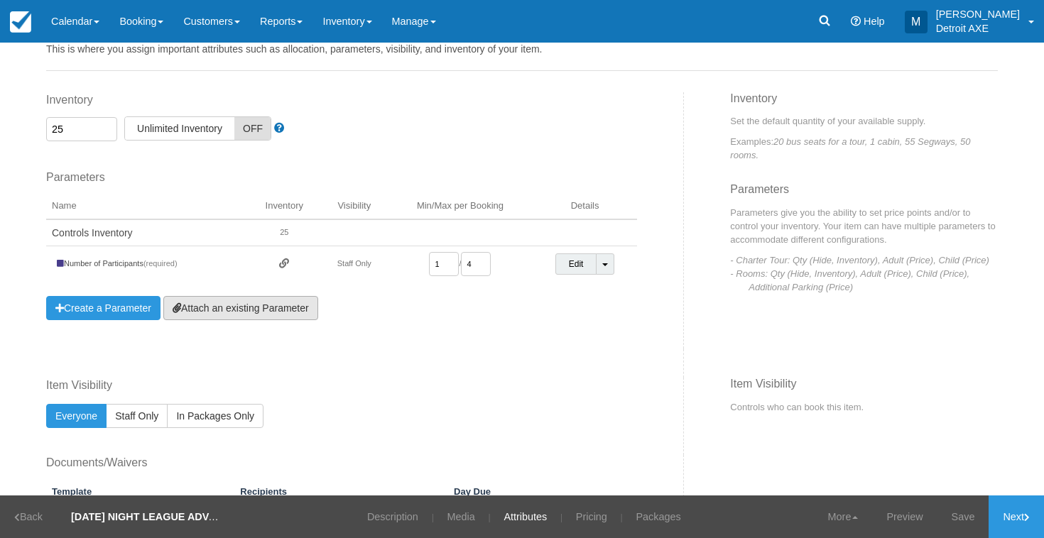
scroll to position [54, 0]
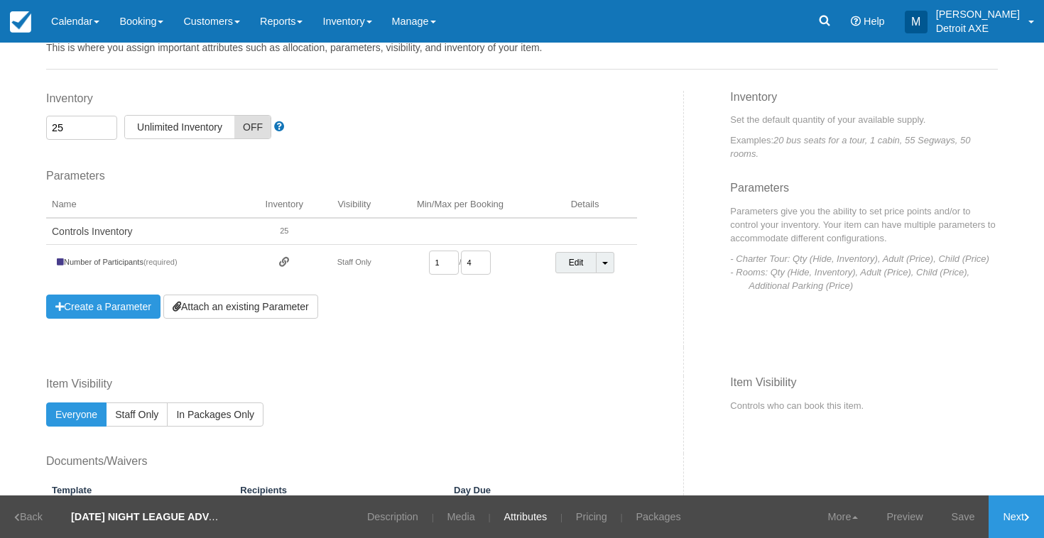
click at [479, 265] on input "4" at bounding box center [476, 263] width 30 height 24
type input "1"
click at [254, 124] on span "OFF" at bounding box center [252, 127] width 36 height 23
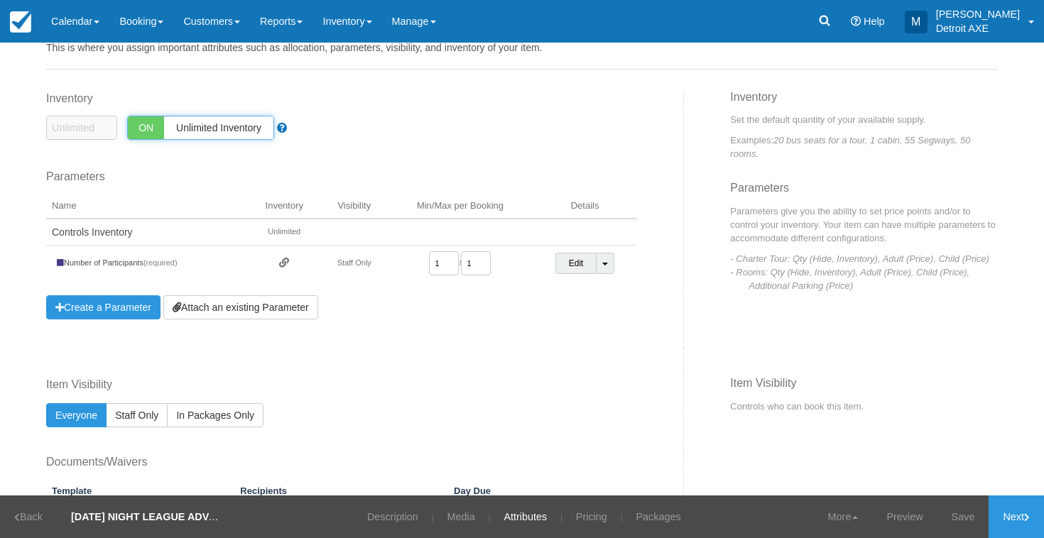
click at [154, 128] on span "ON" at bounding box center [146, 127] width 36 height 23
checkbox input "false"
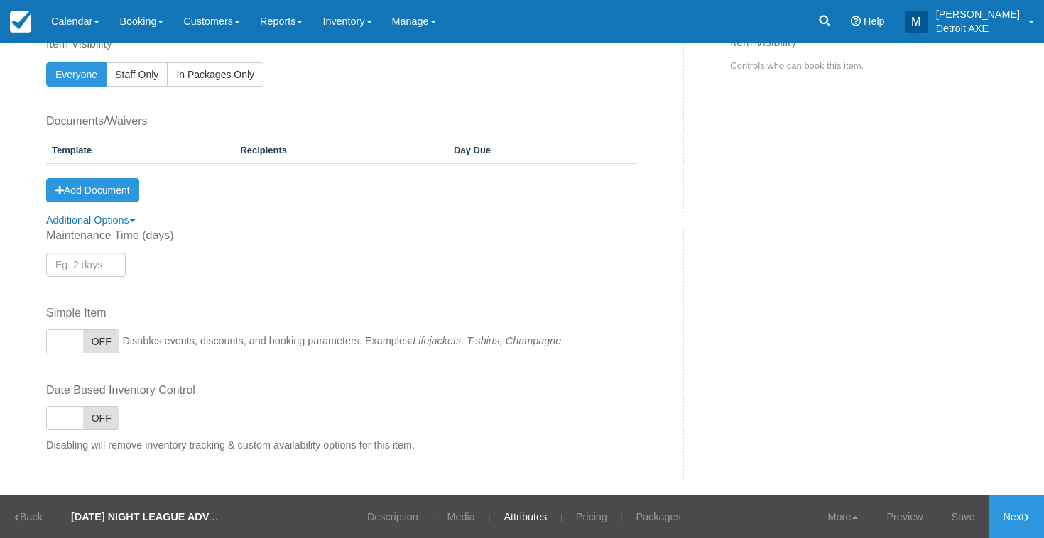
scroll to position [0, 0]
click at [1035, 513] on link "Next" at bounding box center [1016, 517] width 55 height 43
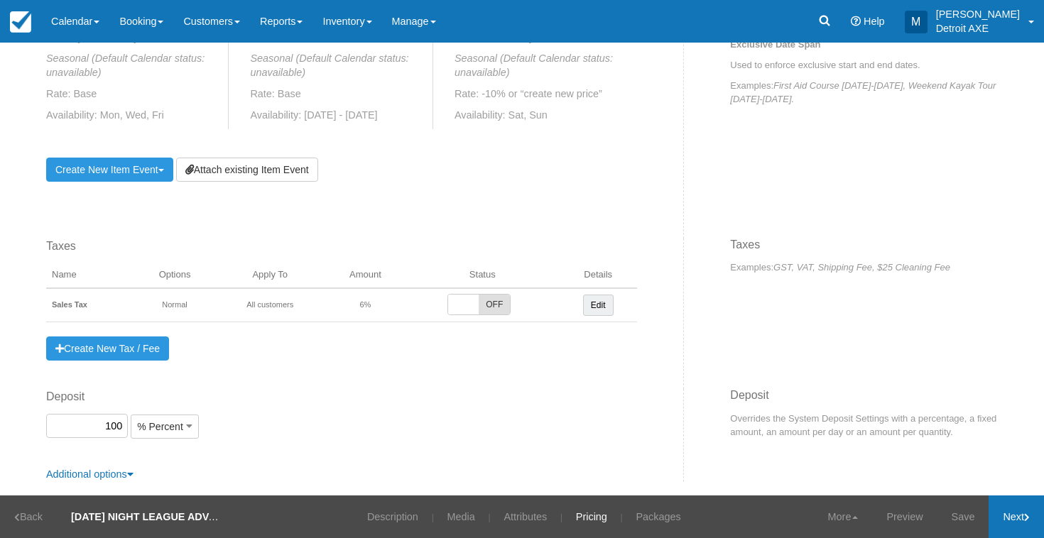
click at [1011, 519] on link "Next" at bounding box center [1016, 517] width 55 height 43
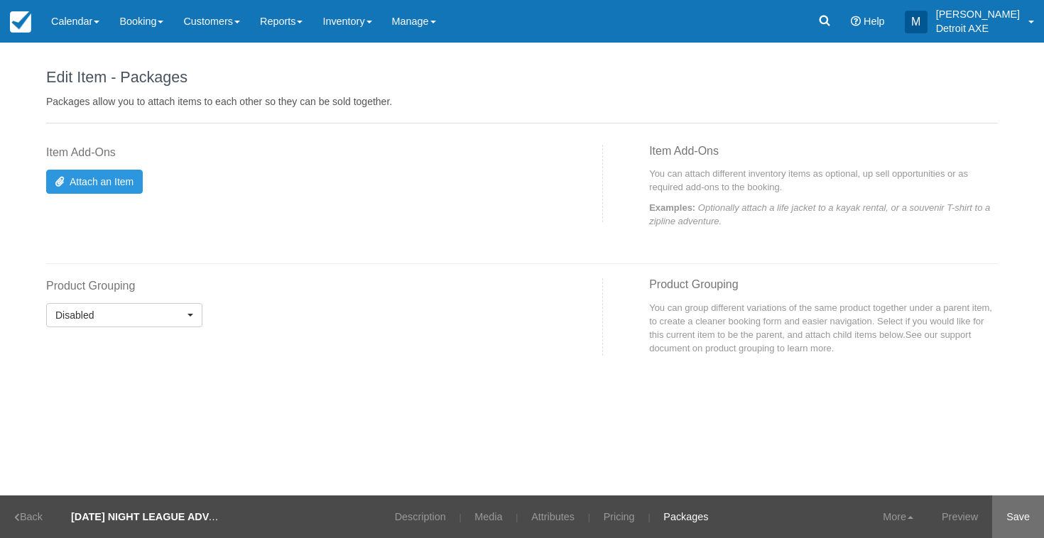
click at [1026, 516] on link "Save" at bounding box center [1018, 517] width 52 height 43
click at [891, 523] on link "More" at bounding box center [880, 517] width 59 height 43
click at [428, 518] on link "Description" at bounding box center [411, 517] width 72 height 43
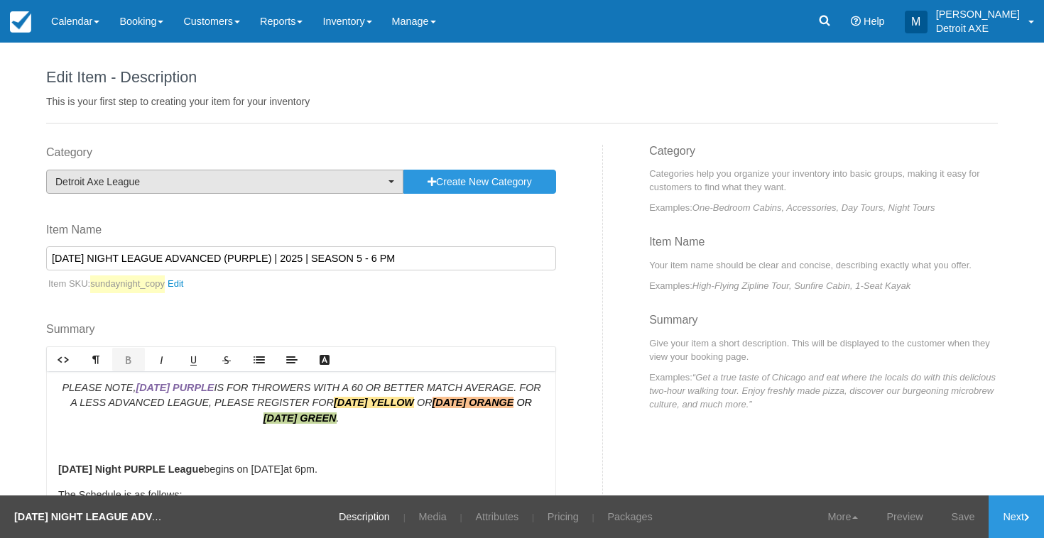
click at [381, 180] on span "Detroit Axe League" at bounding box center [220, 182] width 330 height 14
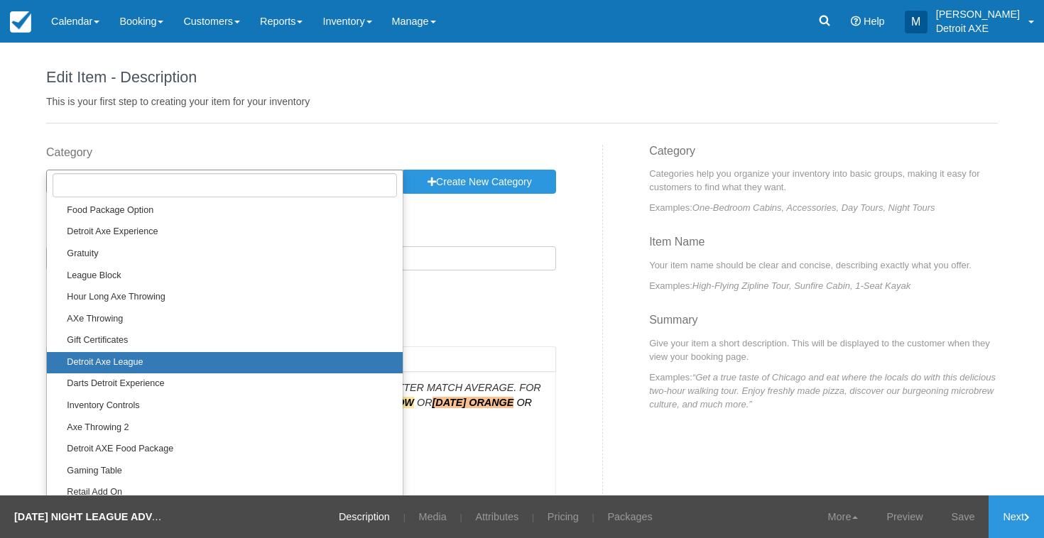
click at [304, 355] on link "Detroit Axe League" at bounding box center [225, 363] width 356 height 22
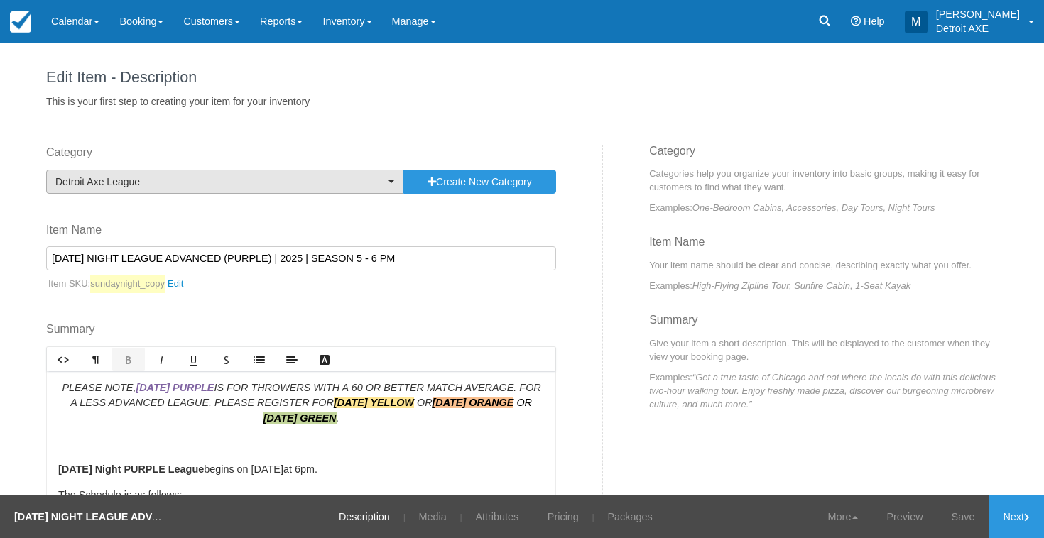
click at [332, 178] on span "Detroit Axe League" at bounding box center [220, 182] width 330 height 14
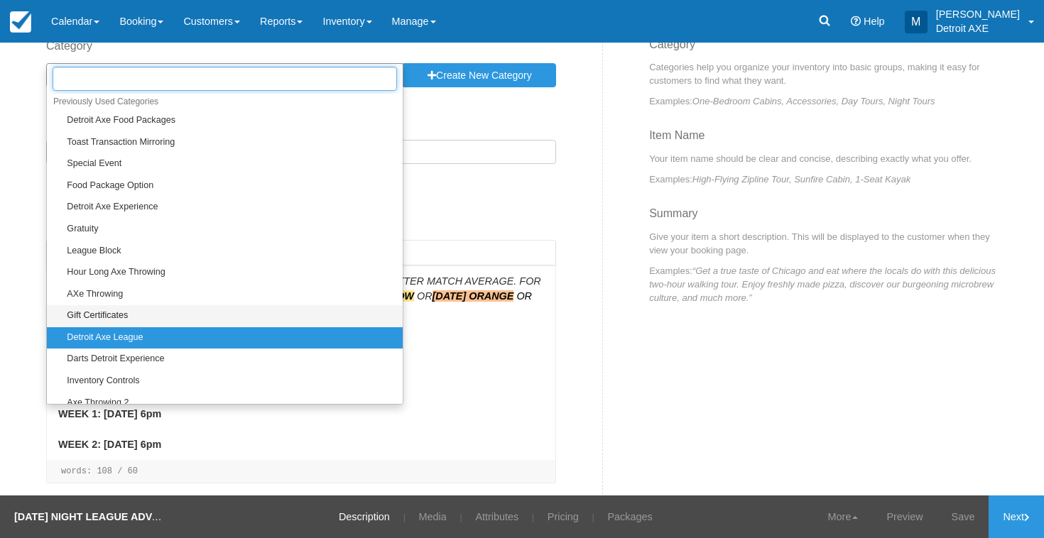
scroll to position [0, 0]
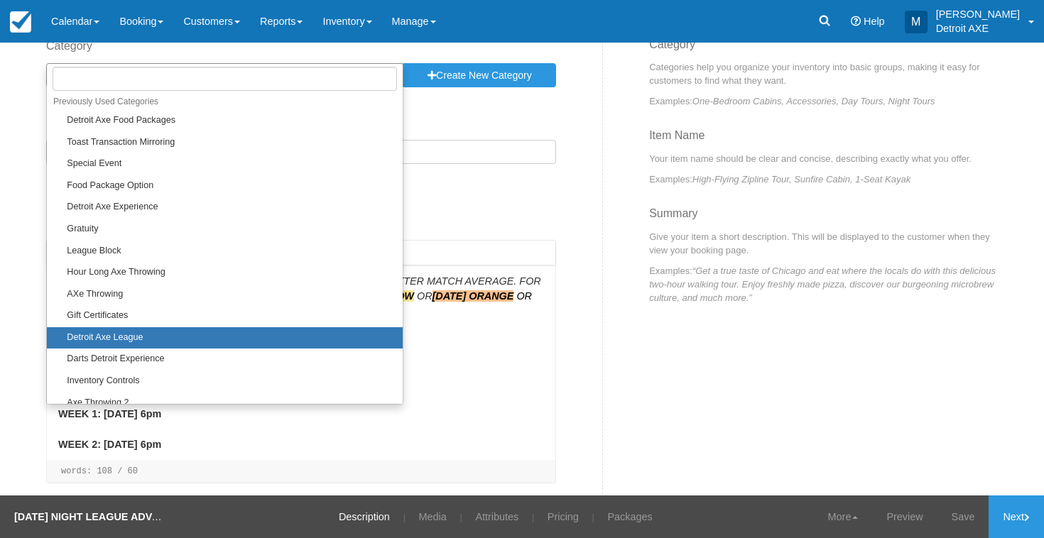
click at [320, 334] on link "Detroit Axe League" at bounding box center [225, 338] width 356 height 22
select select "3"
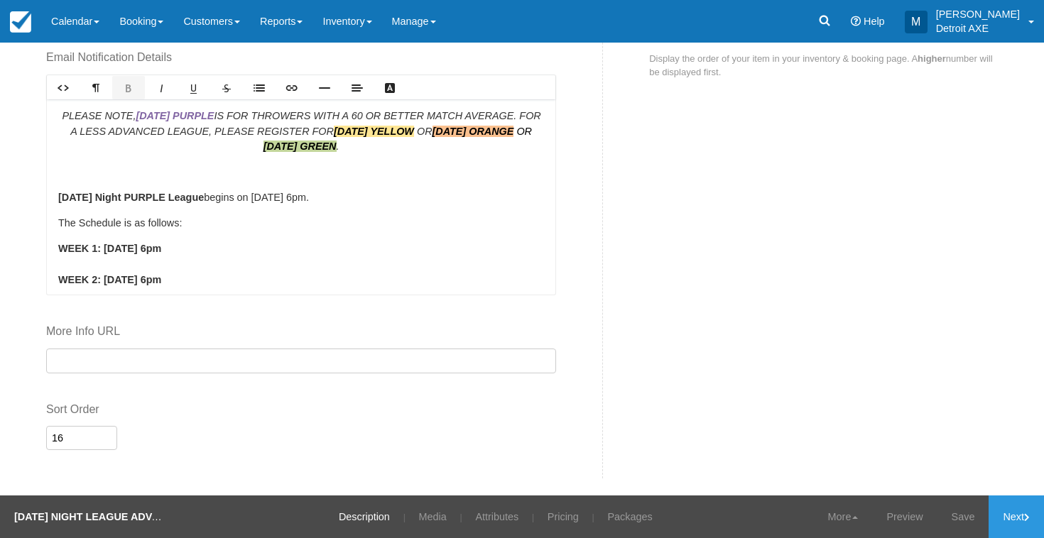
scroll to position [856, 0]
click at [401, 361] on input "url" at bounding box center [301, 361] width 510 height 25
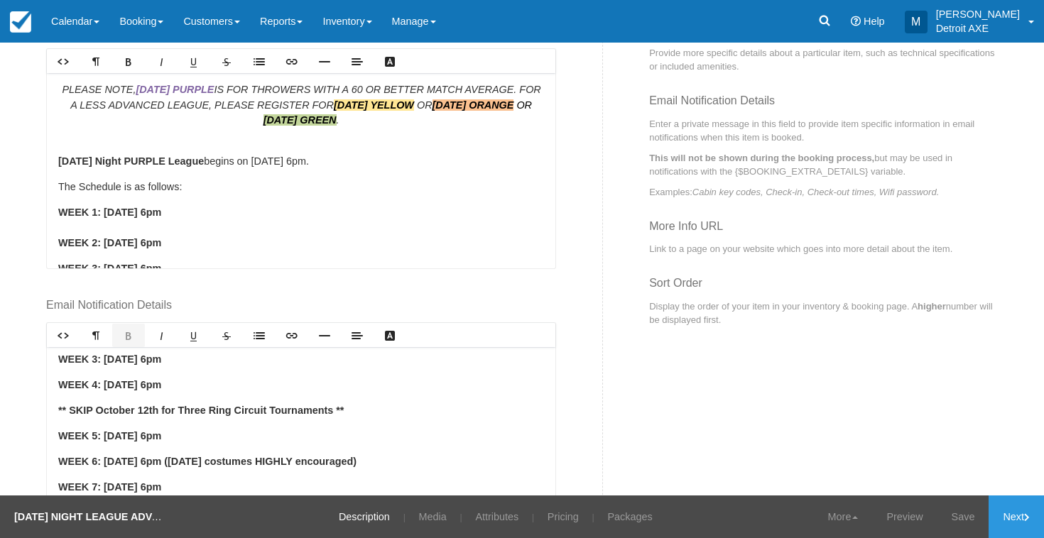
scroll to position [193, 0]
click at [897, 521] on link "Preview" at bounding box center [904, 517] width 65 height 43
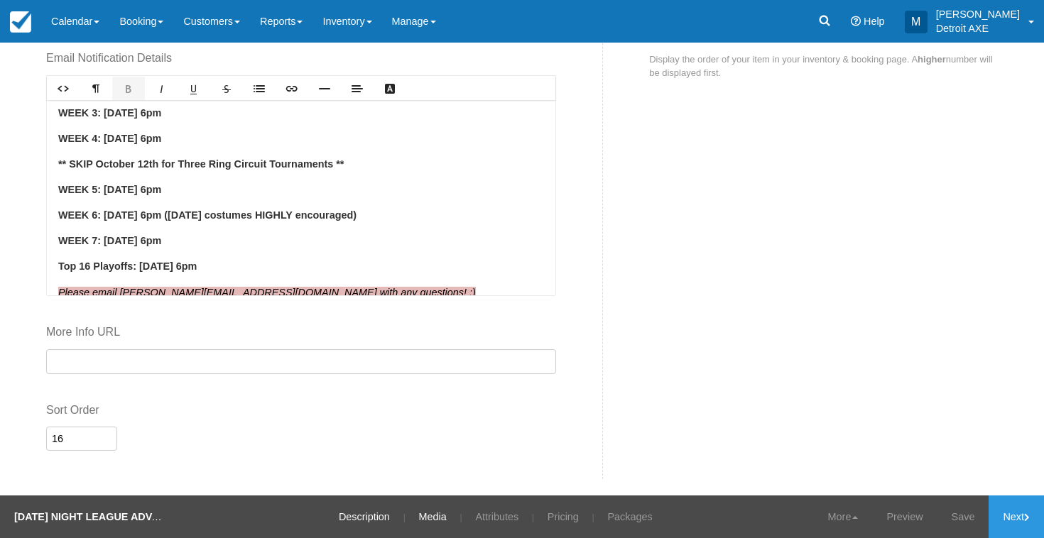
scroll to position [0, 0]
click at [508, 518] on link "Attributes" at bounding box center [496, 517] width 65 height 43
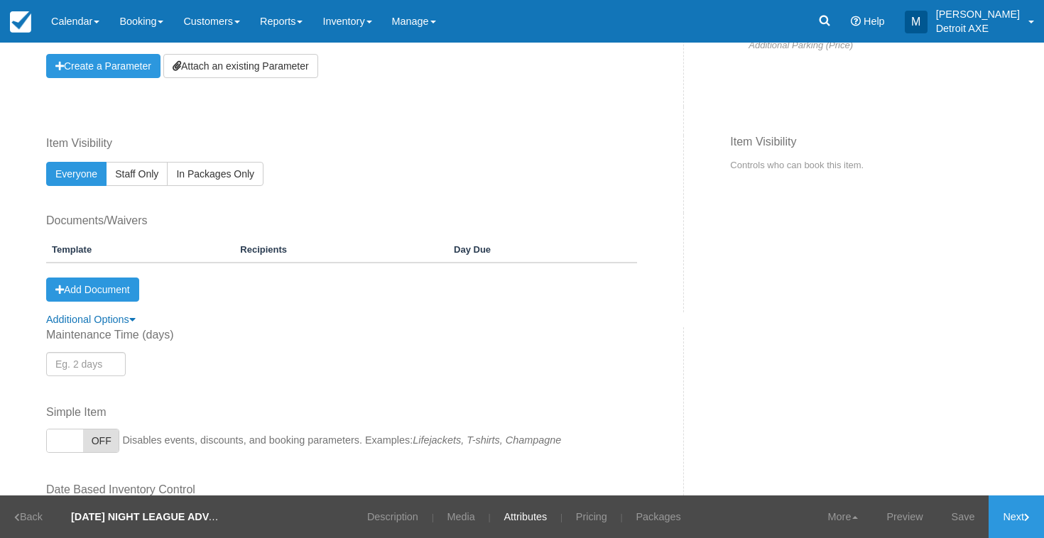
scroll to position [299, 0]
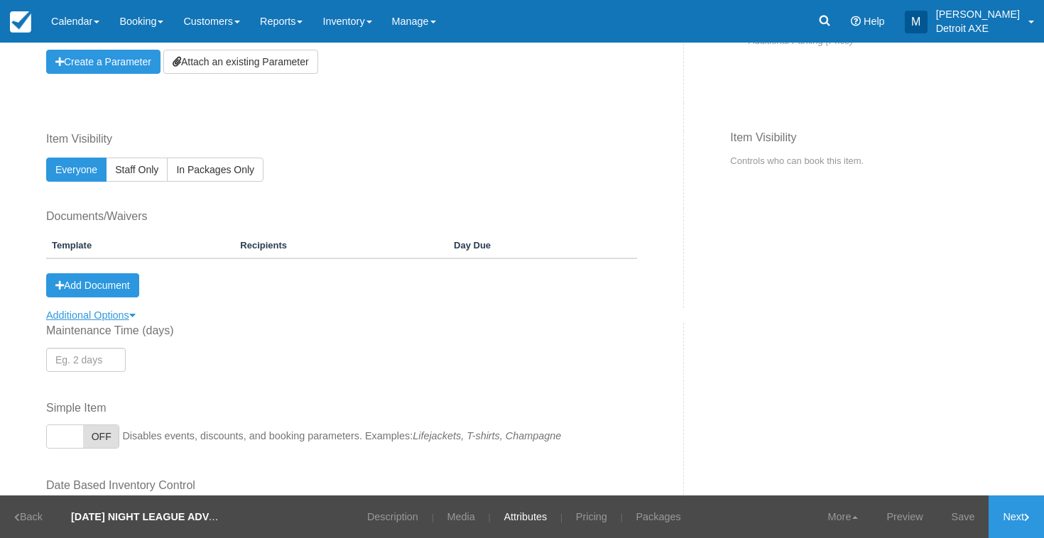
click at [128, 310] on link "Additional Options" at bounding box center [90, 315] width 89 height 11
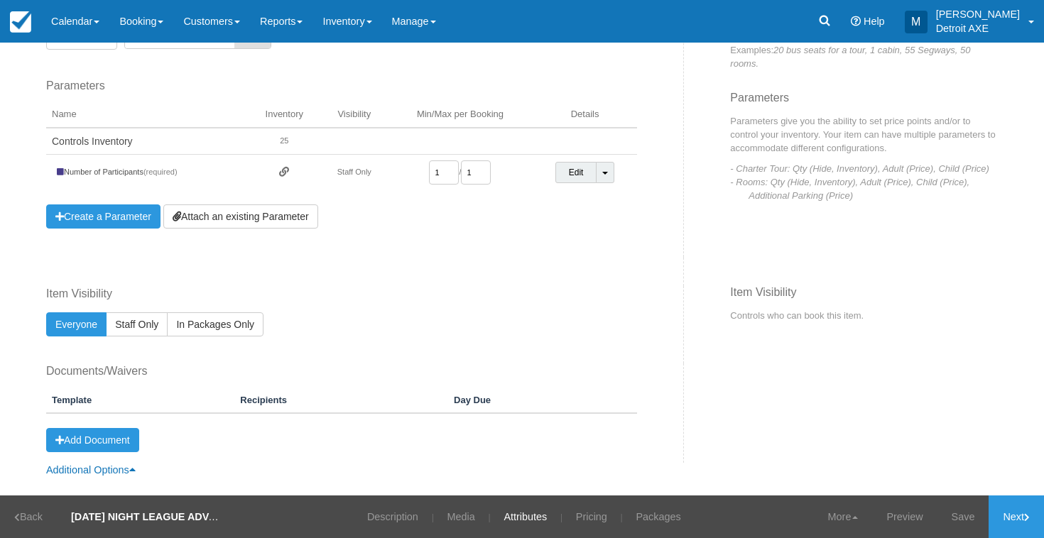
scroll to position [143, 0]
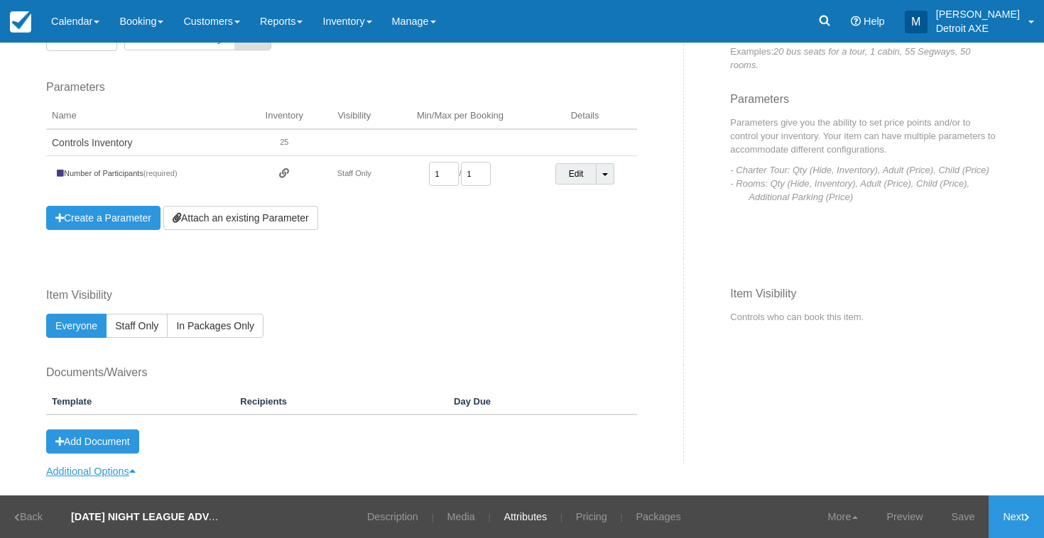
click at [117, 471] on link "Additional Options" at bounding box center [90, 471] width 89 height 11
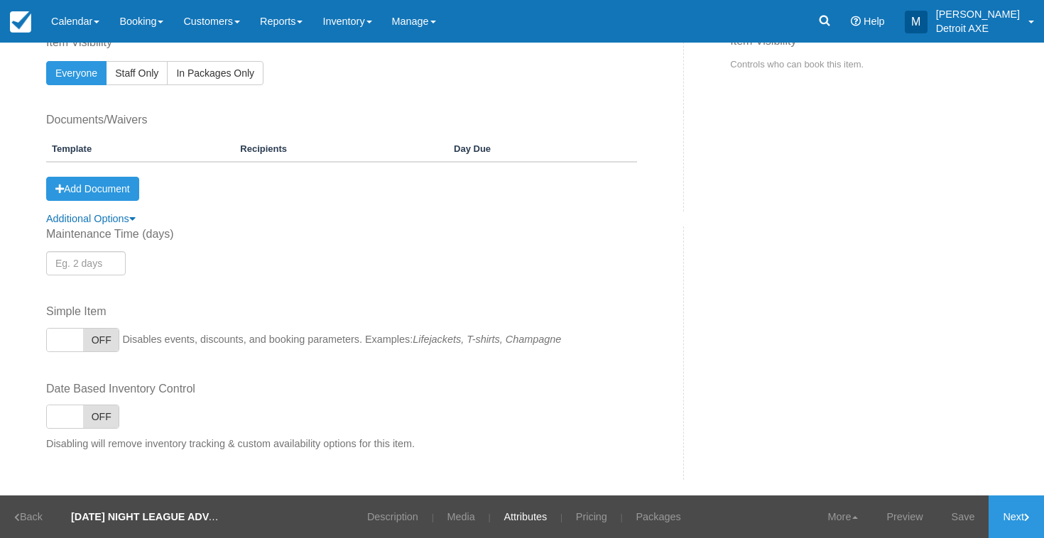
scroll to position [394, 0]
click at [586, 511] on link "Pricing" at bounding box center [591, 517] width 53 height 43
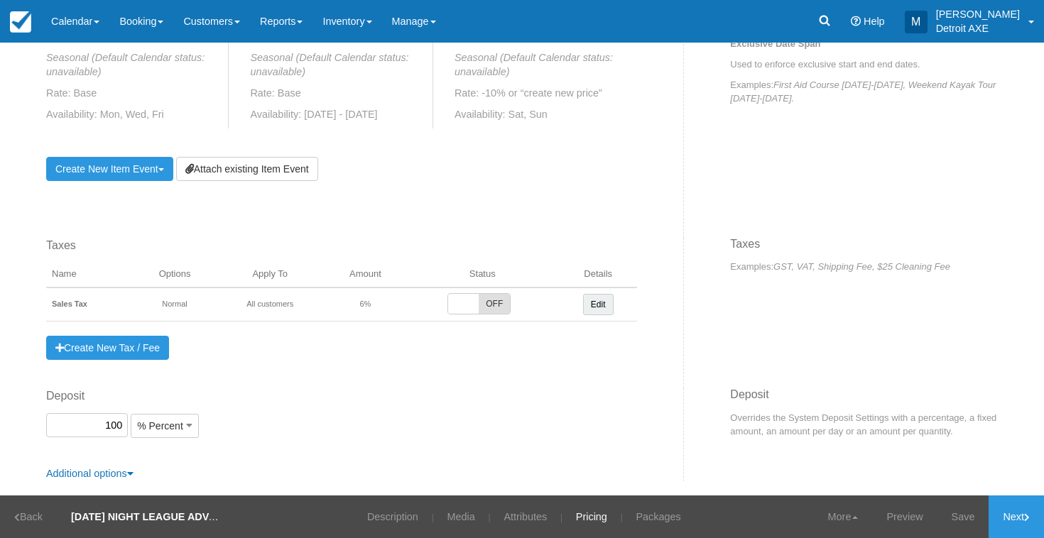
scroll to position [770, 0]
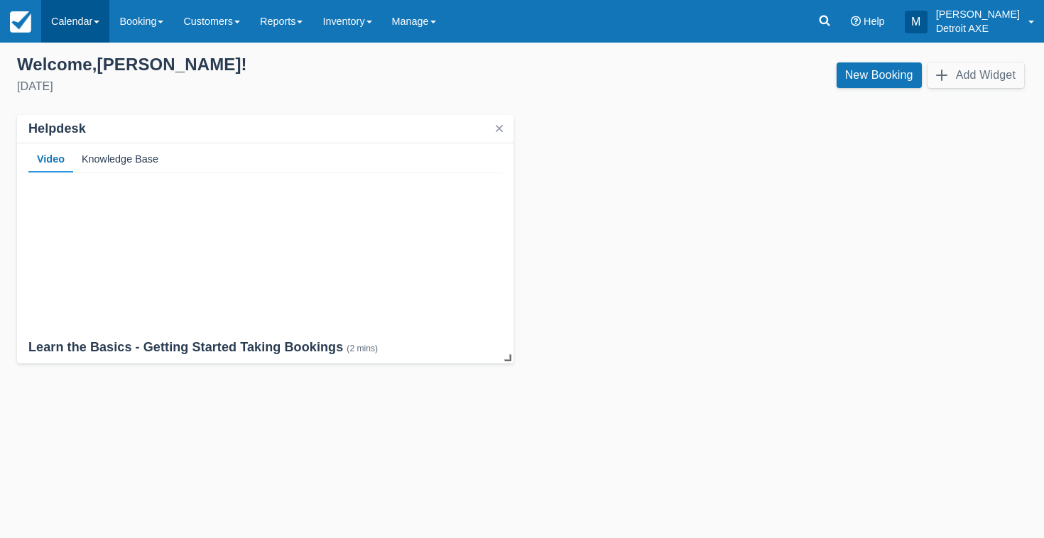
click at [73, 33] on link "Calendar" at bounding box center [75, 21] width 68 height 43
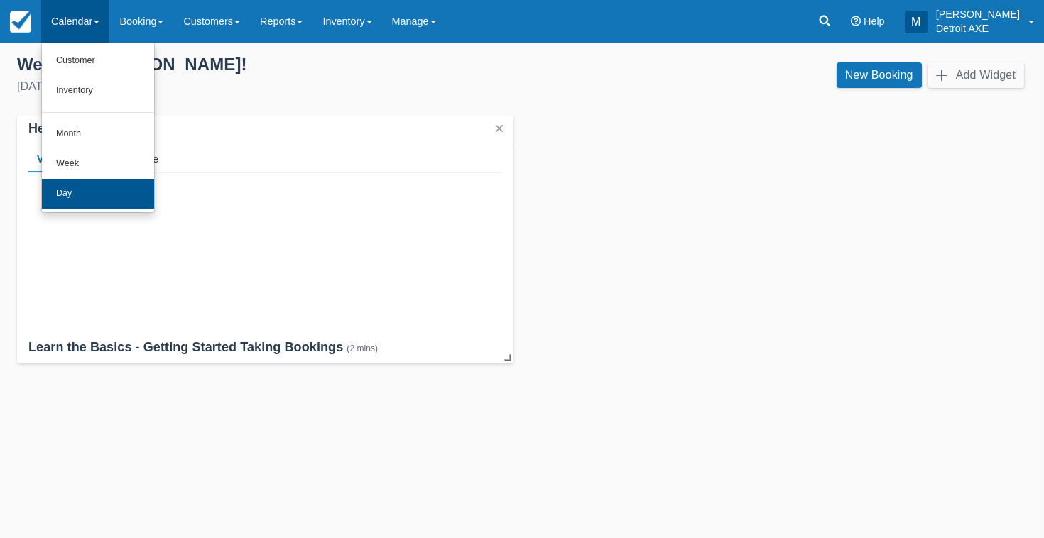
click at [104, 200] on link "Day" at bounding box center [98, 194] width 112 height 30
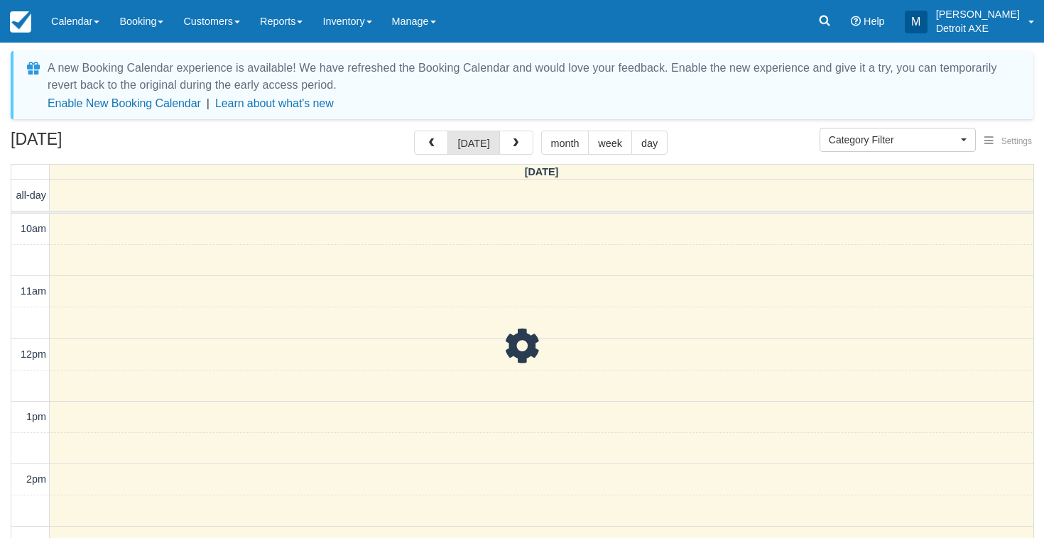
select select
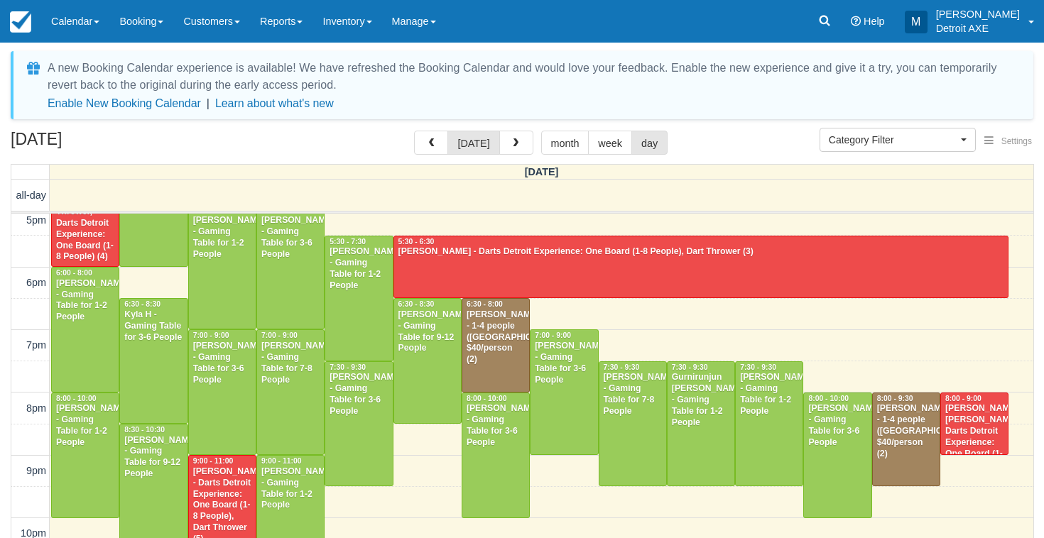
click at [912, 444] on div "John Tomassi - 1-4 people (Shared Arena) $40/person (2)" at bounding box center [906, 431] width 60 height 56
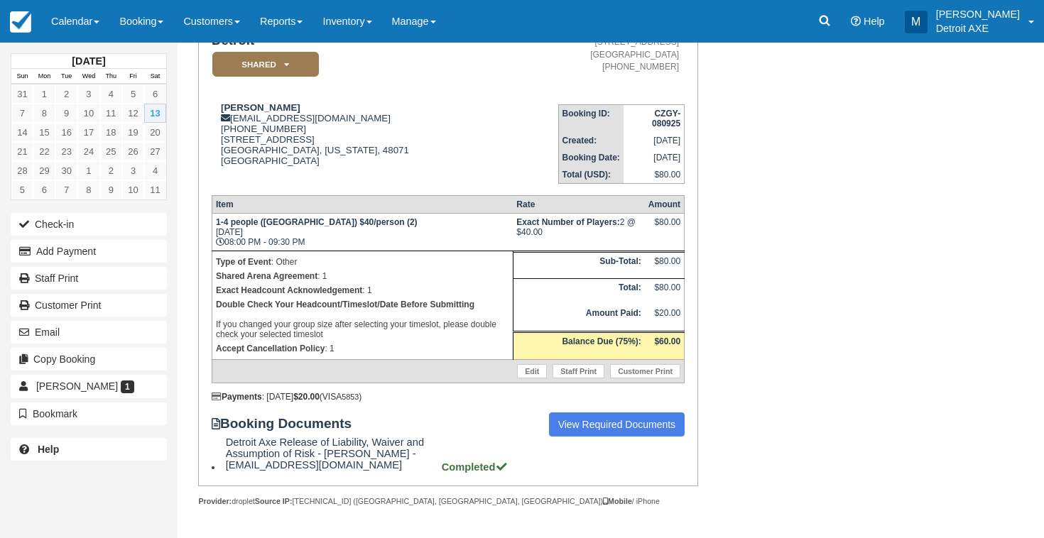
scroll to position [149, 0]
click at [250, 19] on link "Customers" at bounding box center [211, 21] width 77 height 43
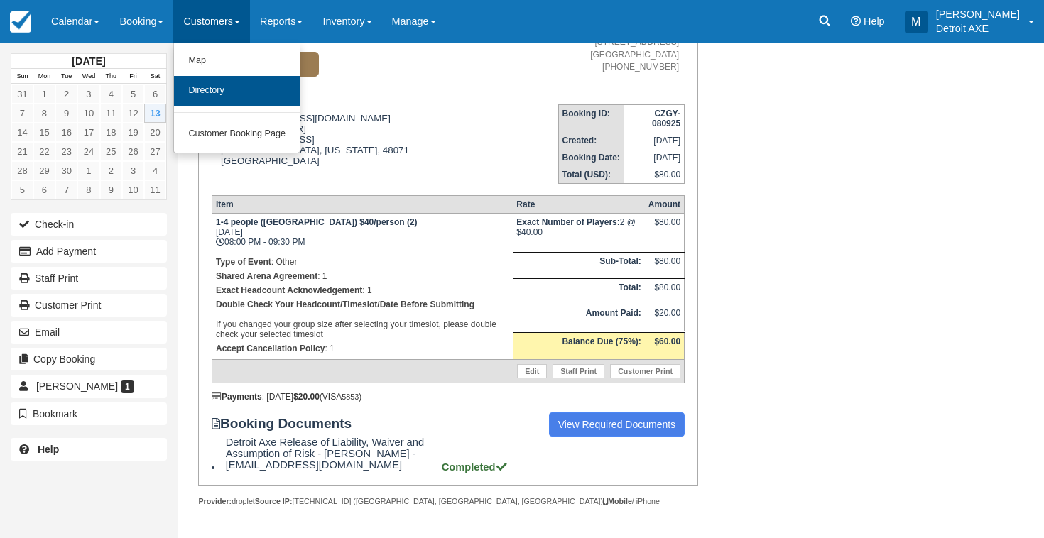
click at [263, 84] on link "Directory" at bounding box center [237, 91] width 126 height 30
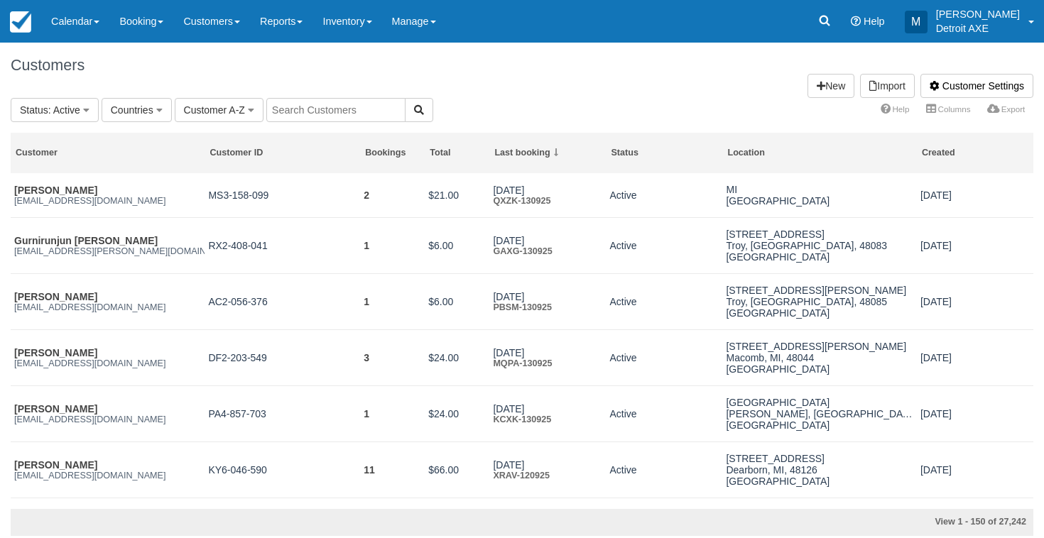
click at [374, 103] on input "text" at bounding box center [335, 110] width 139 height 24
click at [230, 11] on link "Customers" at bounding box center [211, 21] width 77 height 43
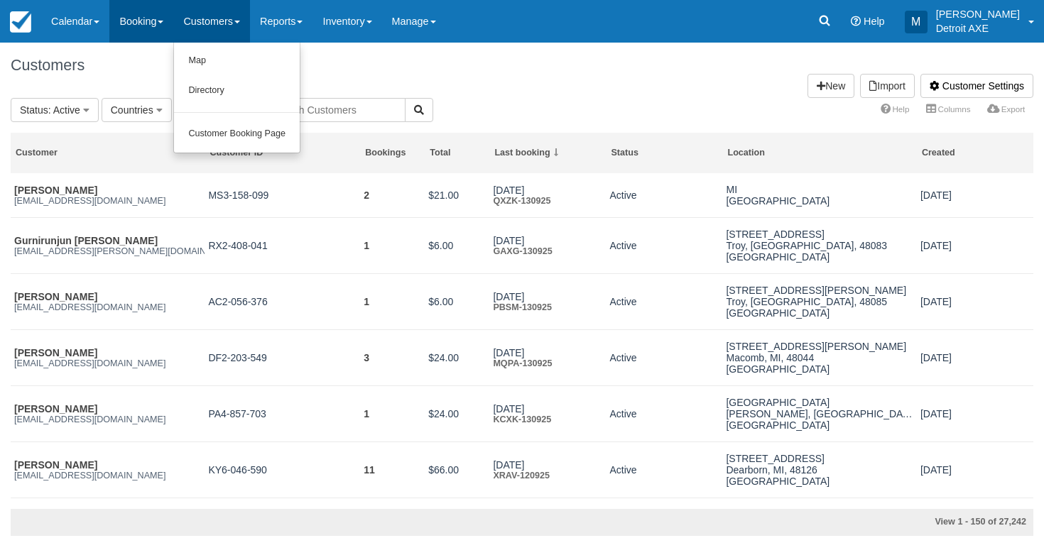
click at [143, 4] on link "Booking" at bounding box center [141, 21] width 64 height 43
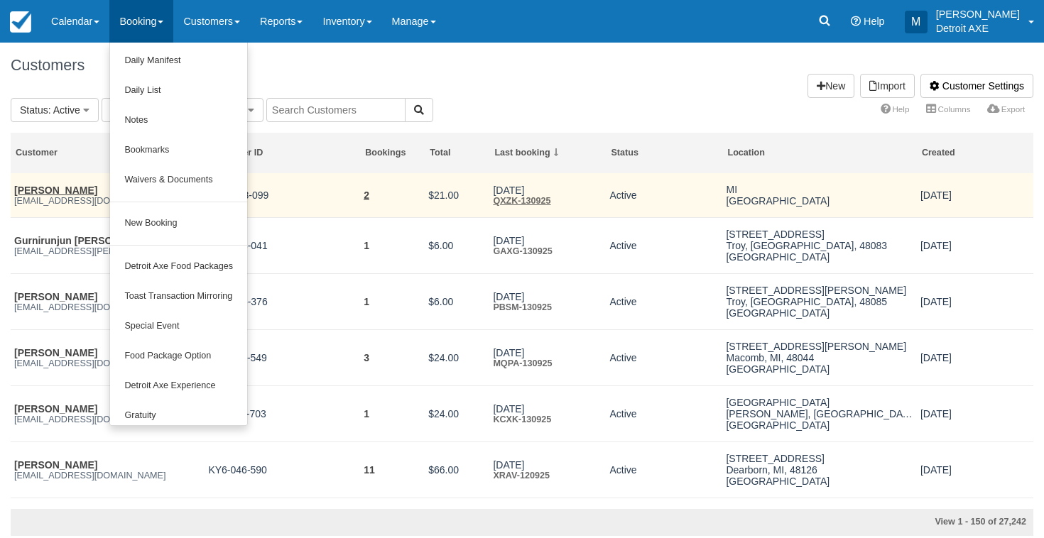
click at [160, 177] on link "Waivers & Documents" at bounding box center [178, 180] width 137 height 30
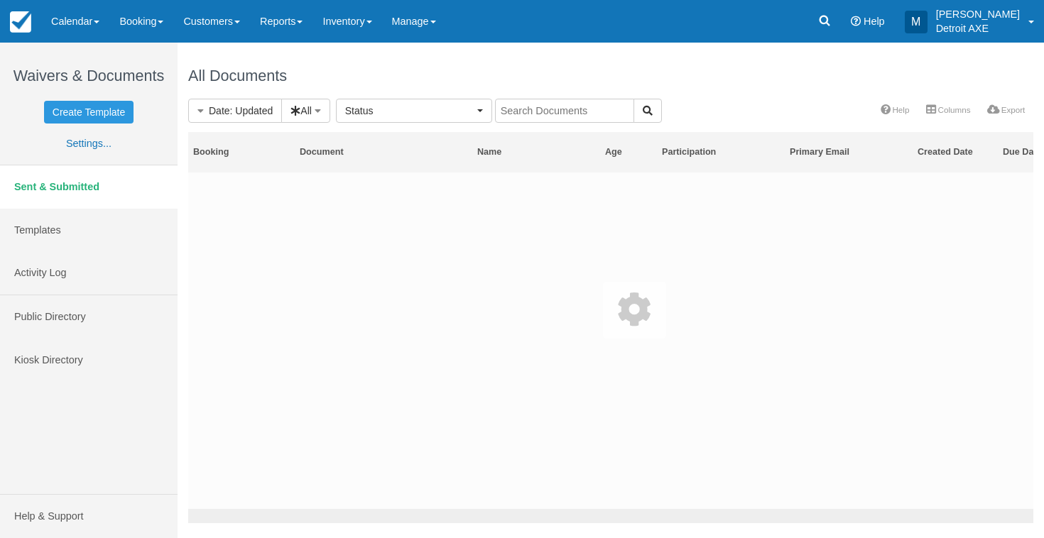
select select
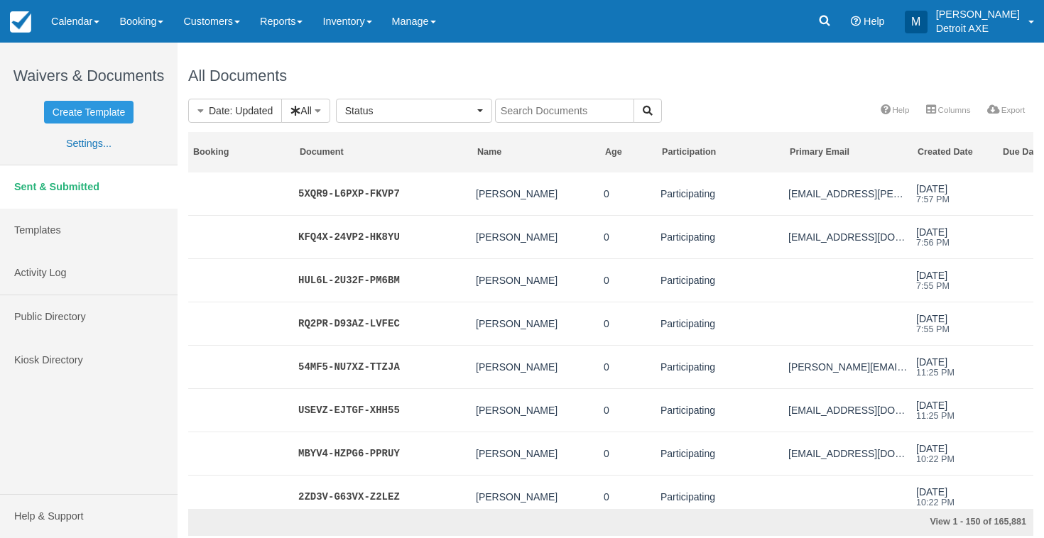
click at [545, 113] on input "text" at bounding box center [564, 111] width 139 height 24
click at [85, 12] on link "Calendar" at bounding box center [75, 21] width 68 height 43
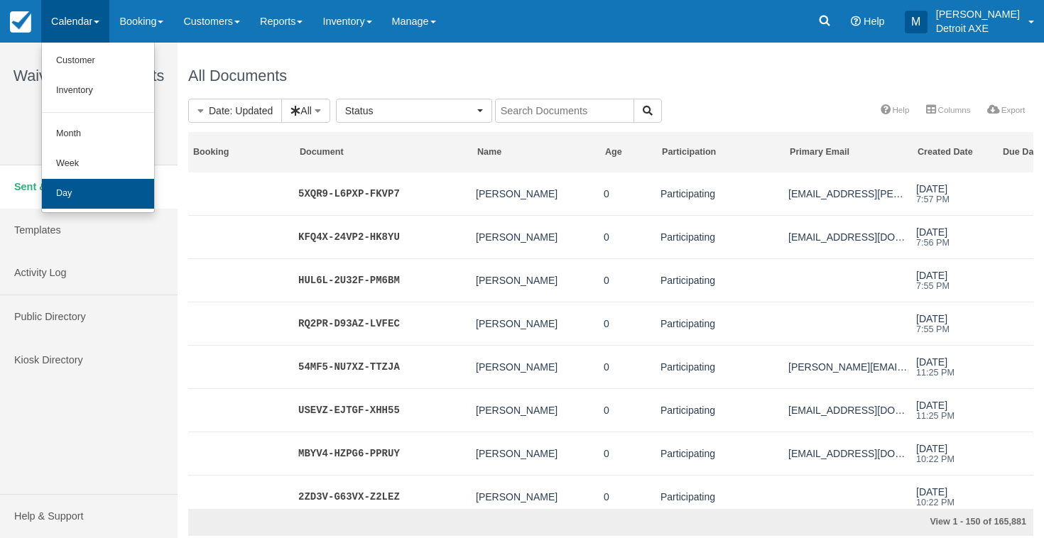
click at [108, 190] on link "Day" at bounding box center [98, 194] width 112 height 30
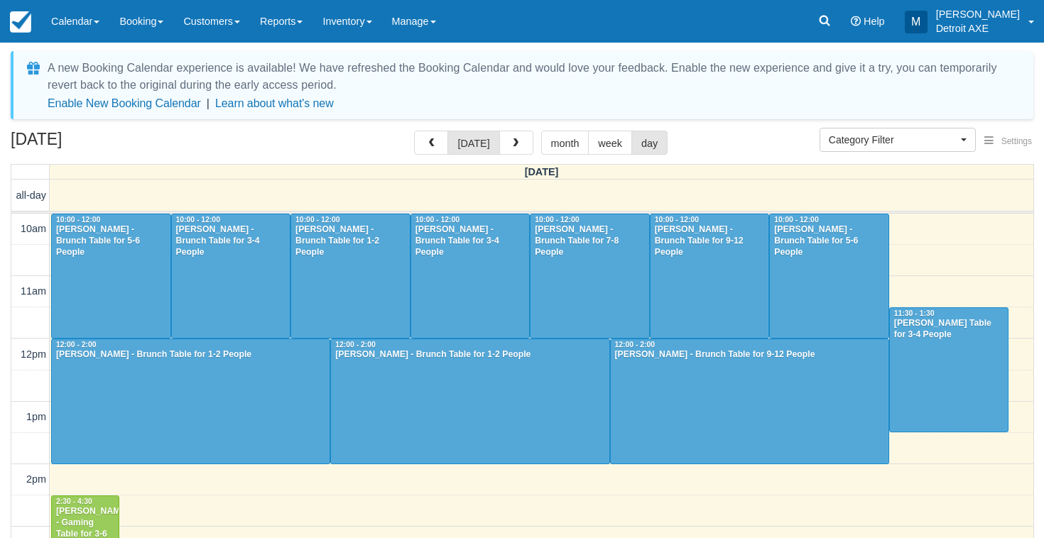
select select
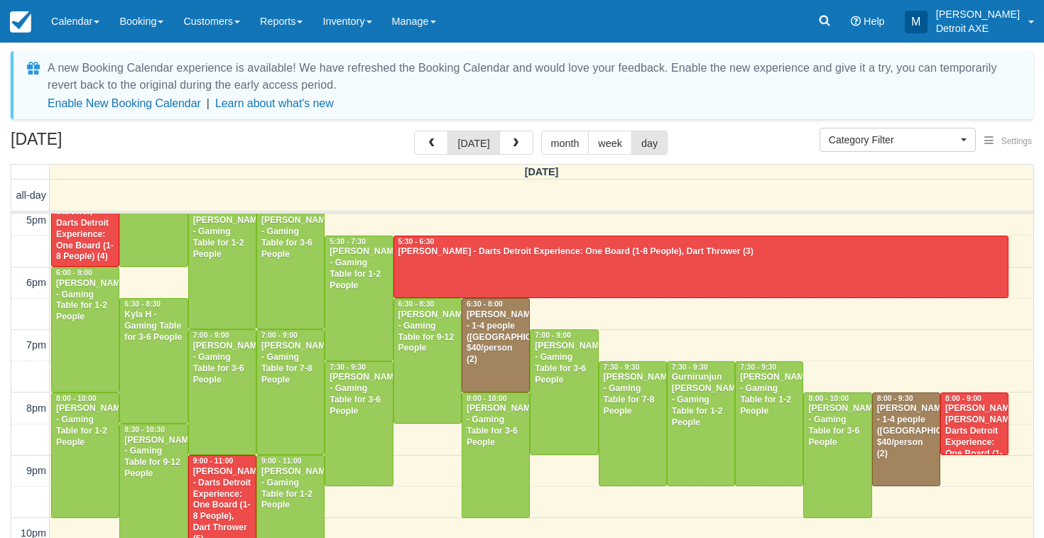
click at [986, 406] on div "[PERSON_NAME] [PERSON_NAME], Darts Detroit Experience: One Board (1-8 People) (…" at bounding box center [975, 436] width 60 height 67
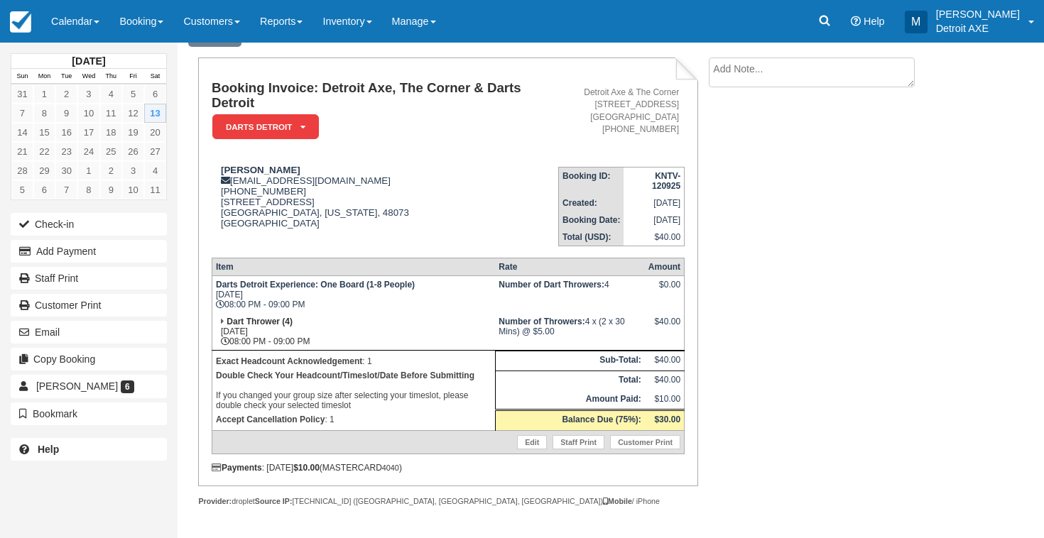
scroll to position [82, 0]
click at [70, 22] on link "Calendar" at bounding box center [75, 21] width 68 height 43
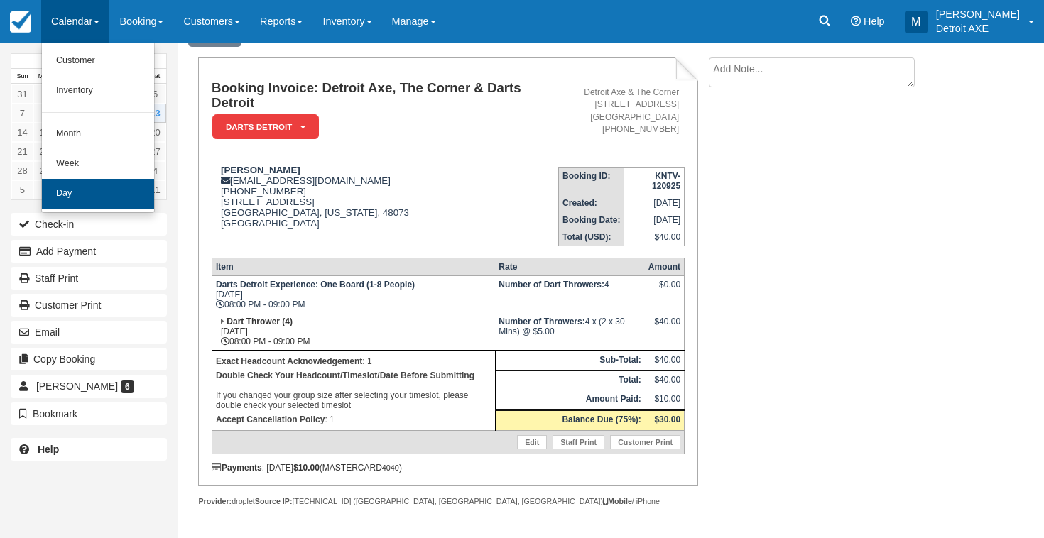
click at [86, 195] on link "Day" at bounding box center [98, 194] width 112 height 30
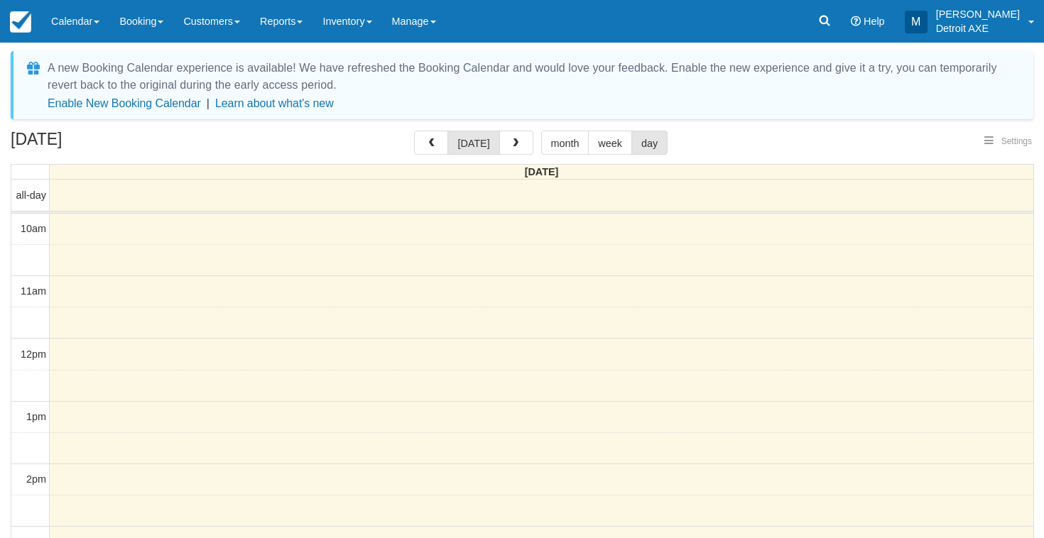
select select
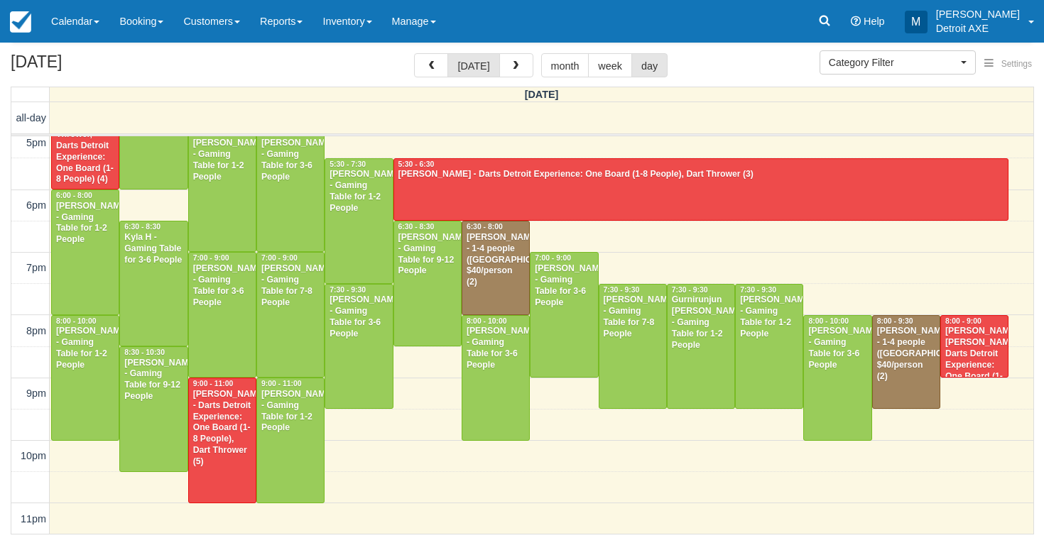
scroll to position [77, 0]
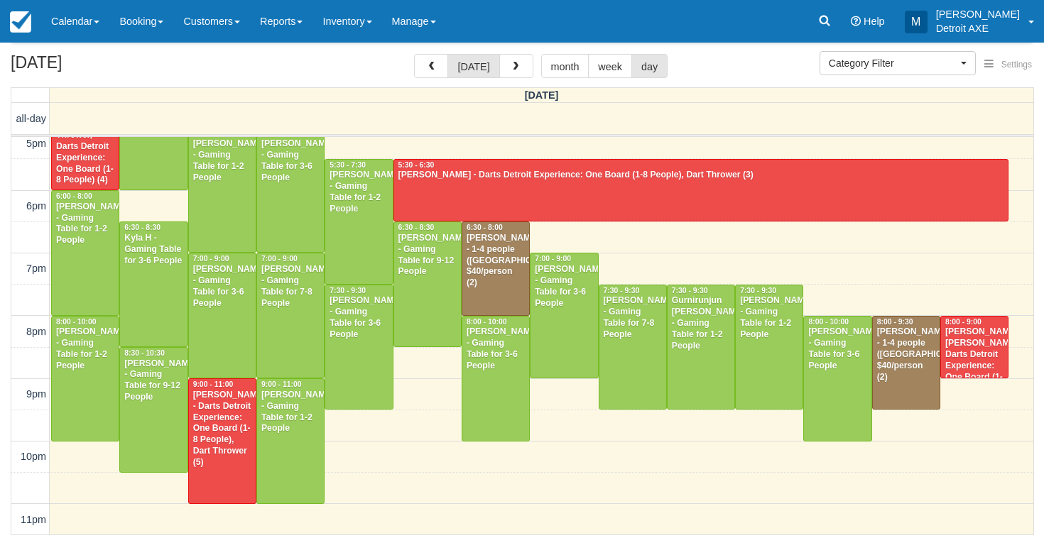
click at [992, 352] on div "Jeffrey valentic - Dart Thrower, Darts Detroit Experience: One Board (1-8 Peopl…" at bounding box center [975, 360] width 60 height 67
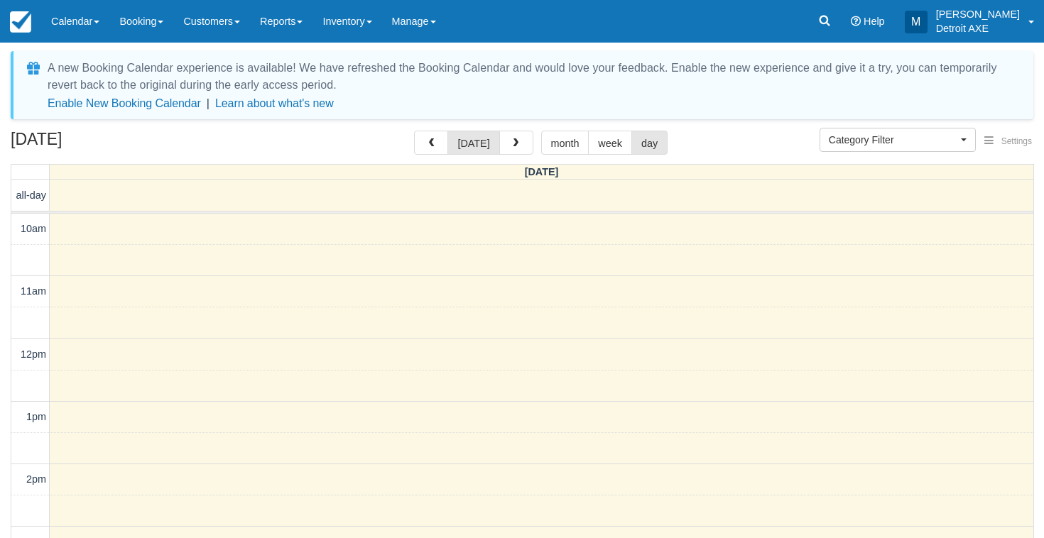
select select
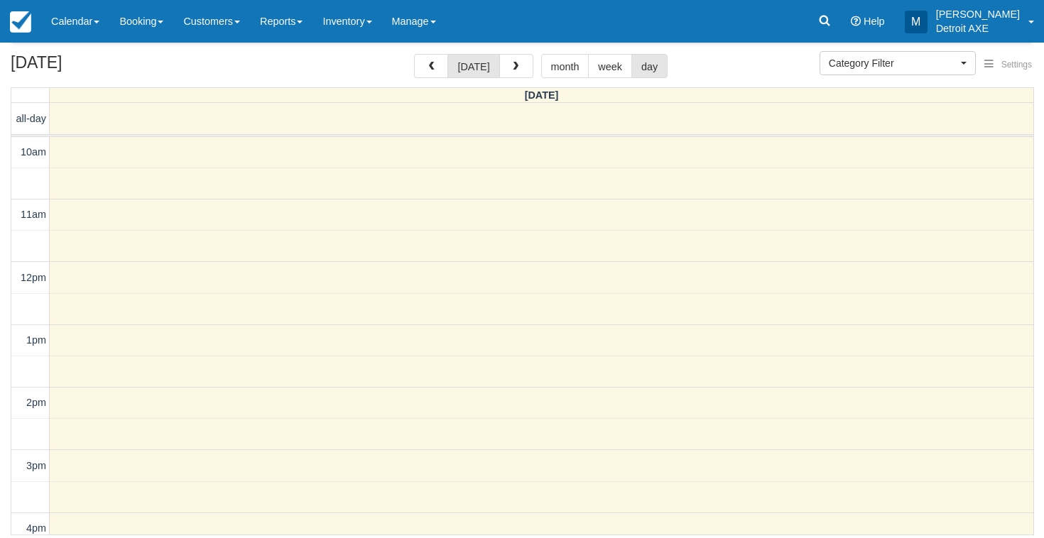
scroll to position [448, 0]
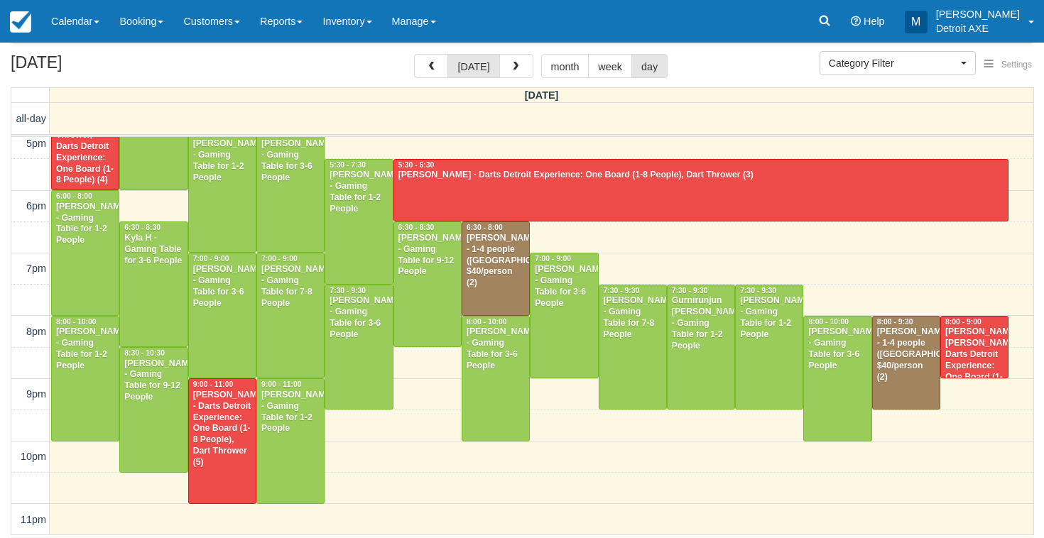
click at [917, 351] on div "[PERSON_NAME] - 1-4 people ([GEOGRAPHIC_DATA]) $40/person (2)" at bounding box center [906, 355] width 60 height 56
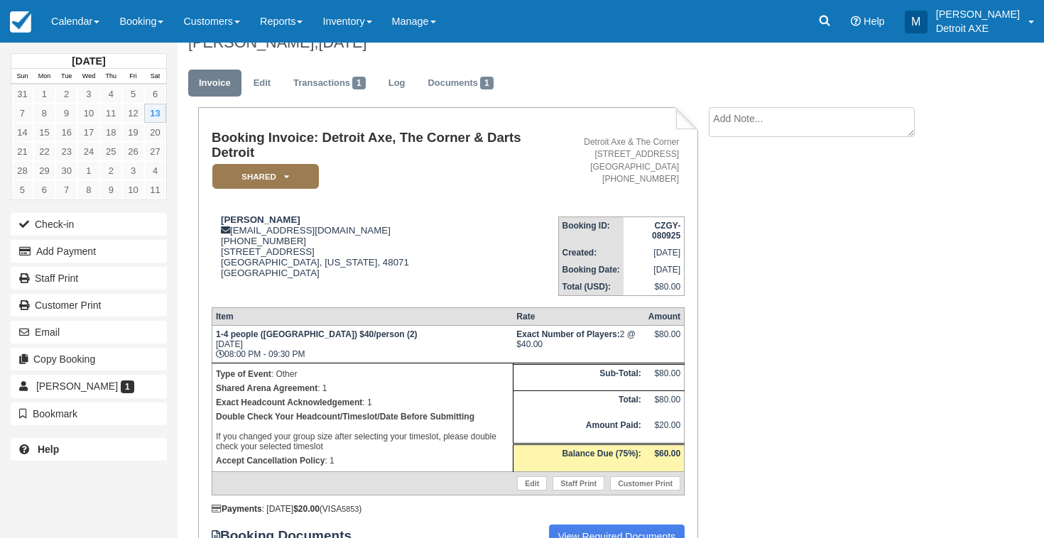
scroll to position [23, 0]
